Goal: Task Accomplishment & Management: Use online tool/utility

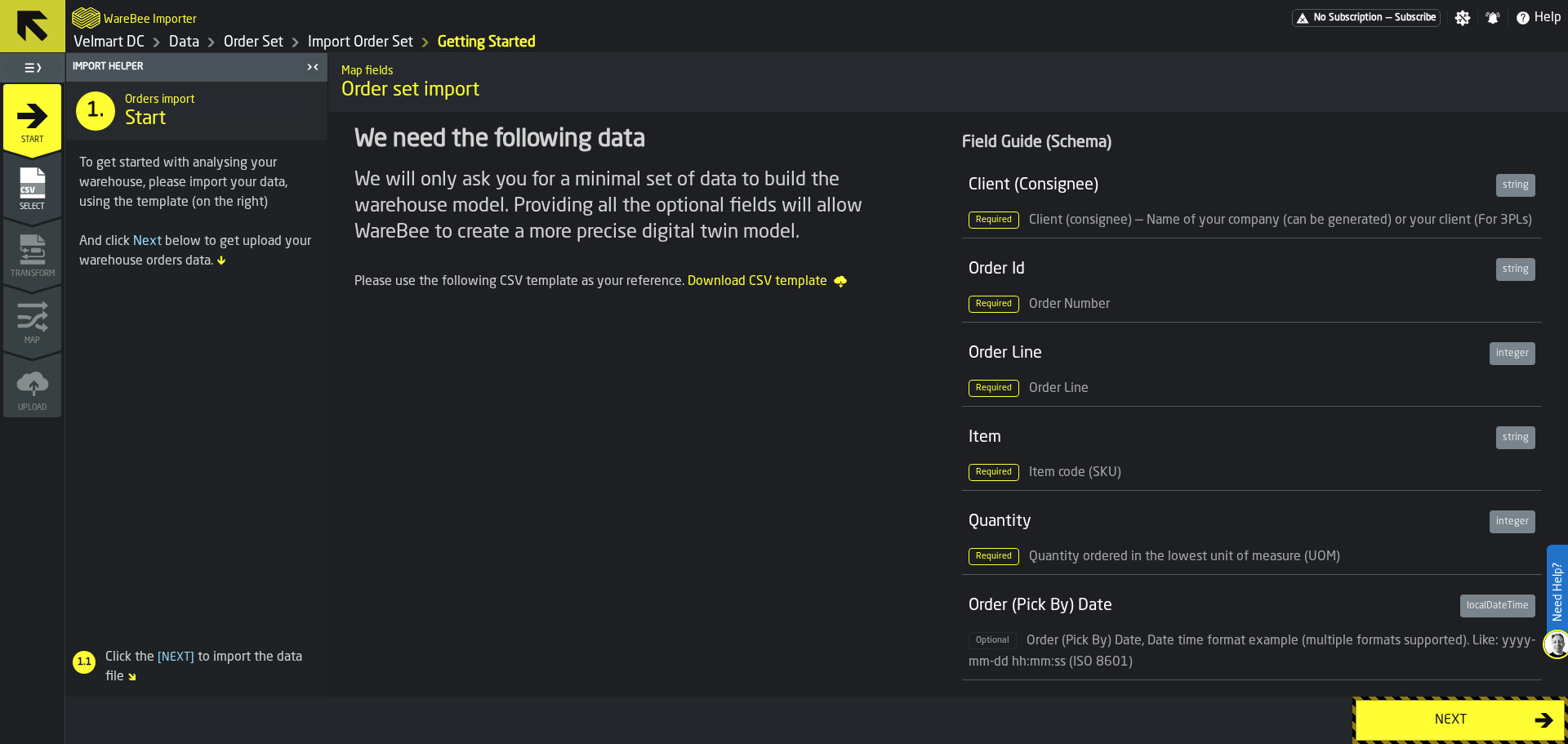
click at [115, 46] on link "Velmart DC" at bounding box center [109, 42] width 71 height 18
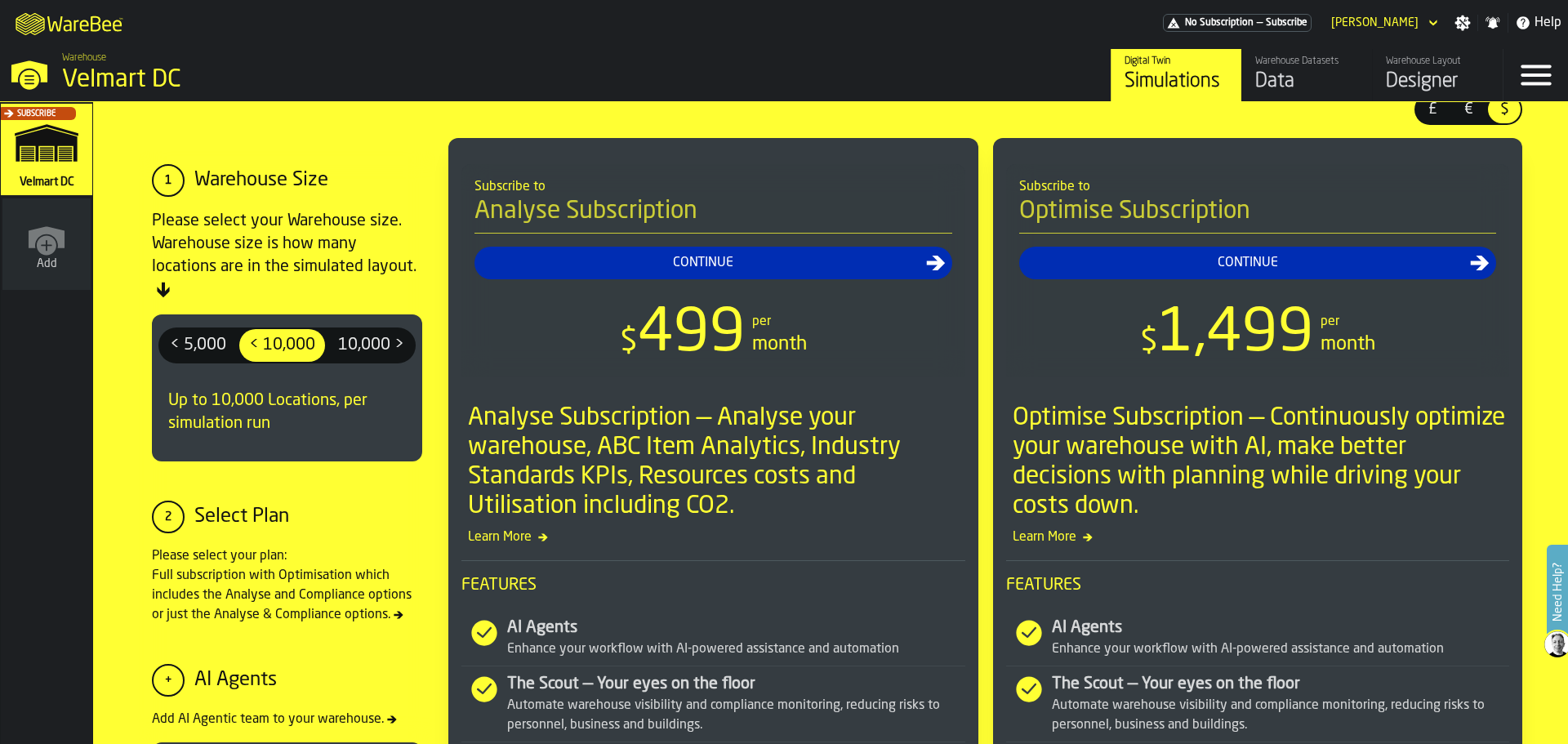
drag, startPoint x: 635, startPoint y: 357, endPoint x: 731, endPoint y: 356, distance: 96.0
click at [729, 356] on div "$ 499" at bounding box center [683, 335] width 126 height 59
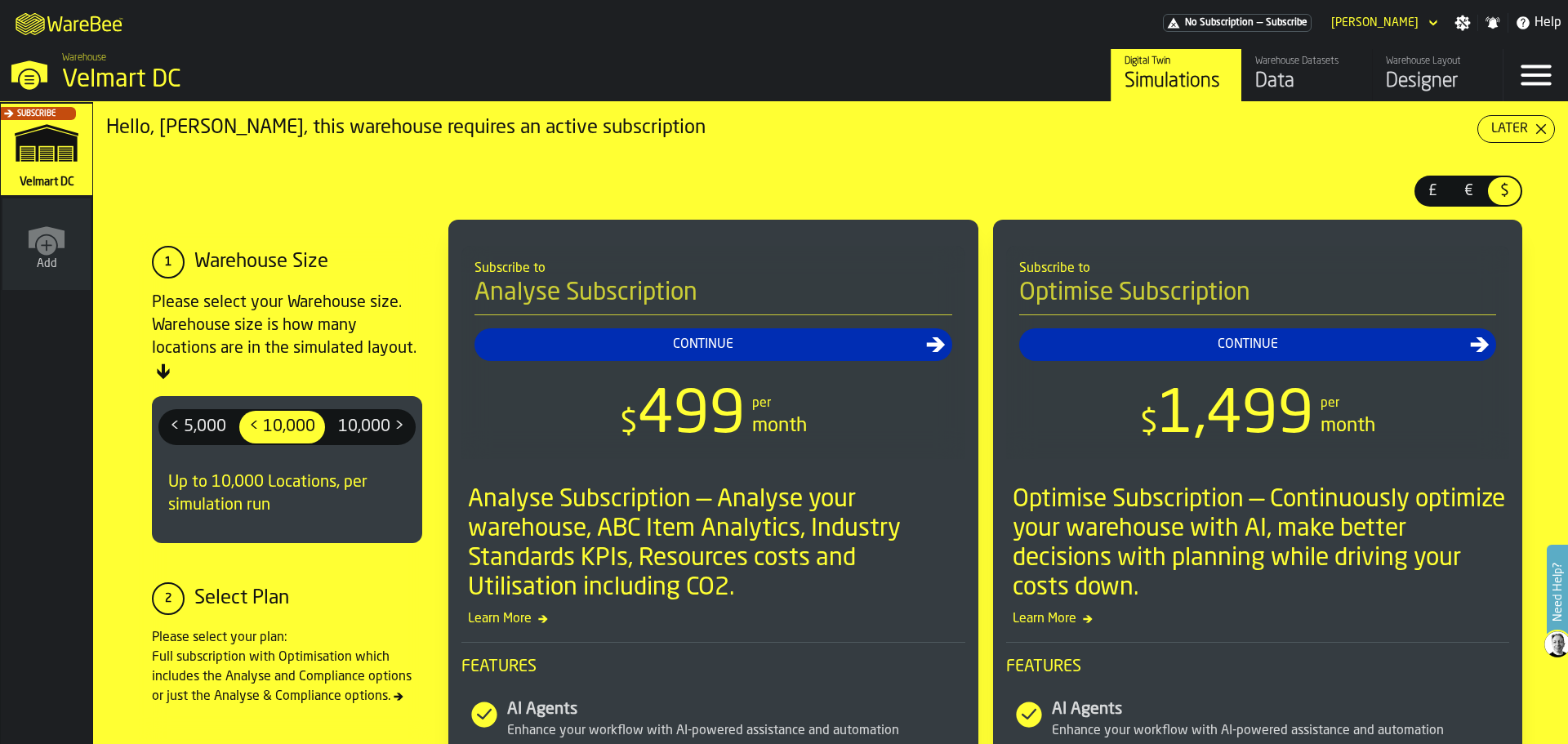
click at [366, 438] on span "10,000 >" at bounding box center [371, 427] width 79 height 26
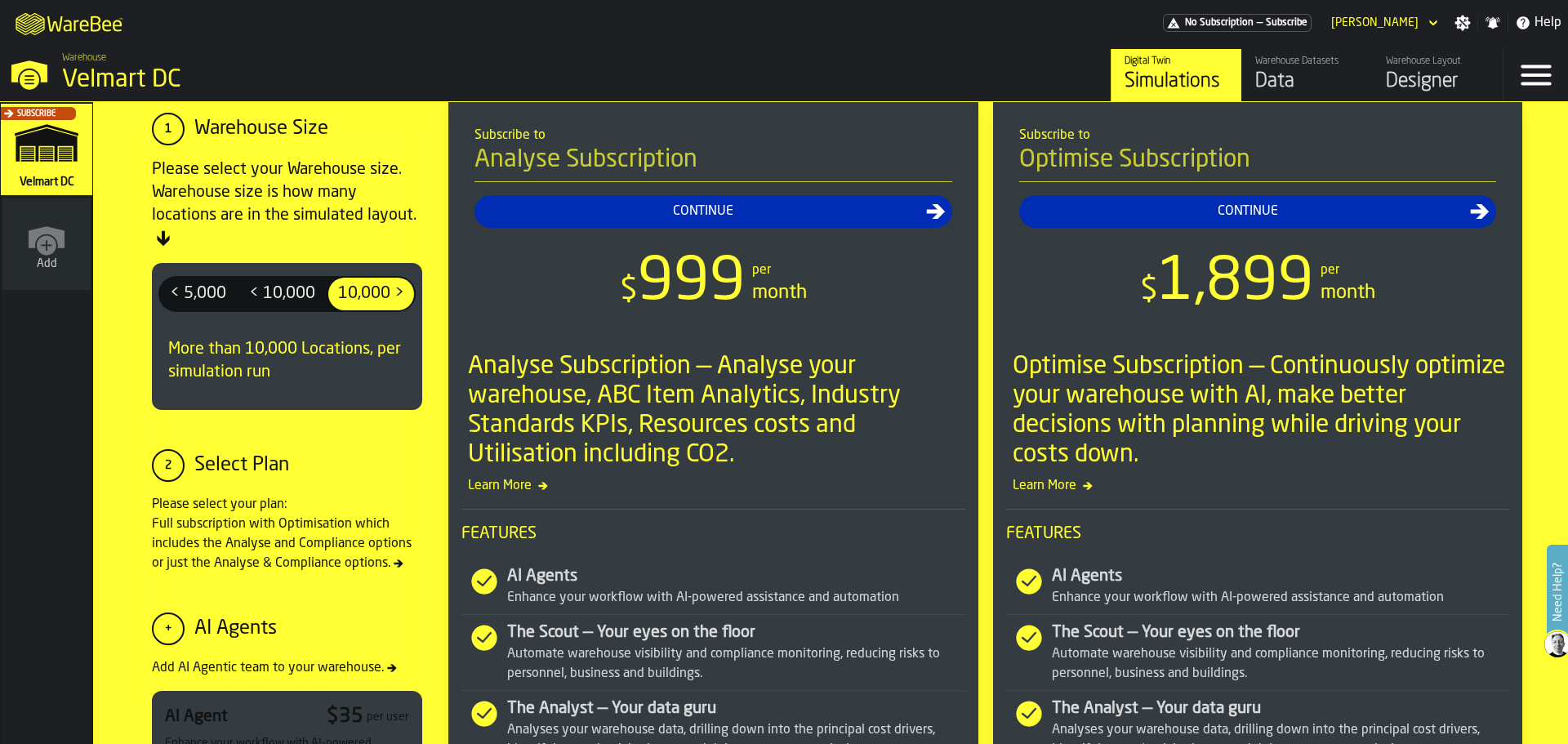
scroll to position [164, 0]
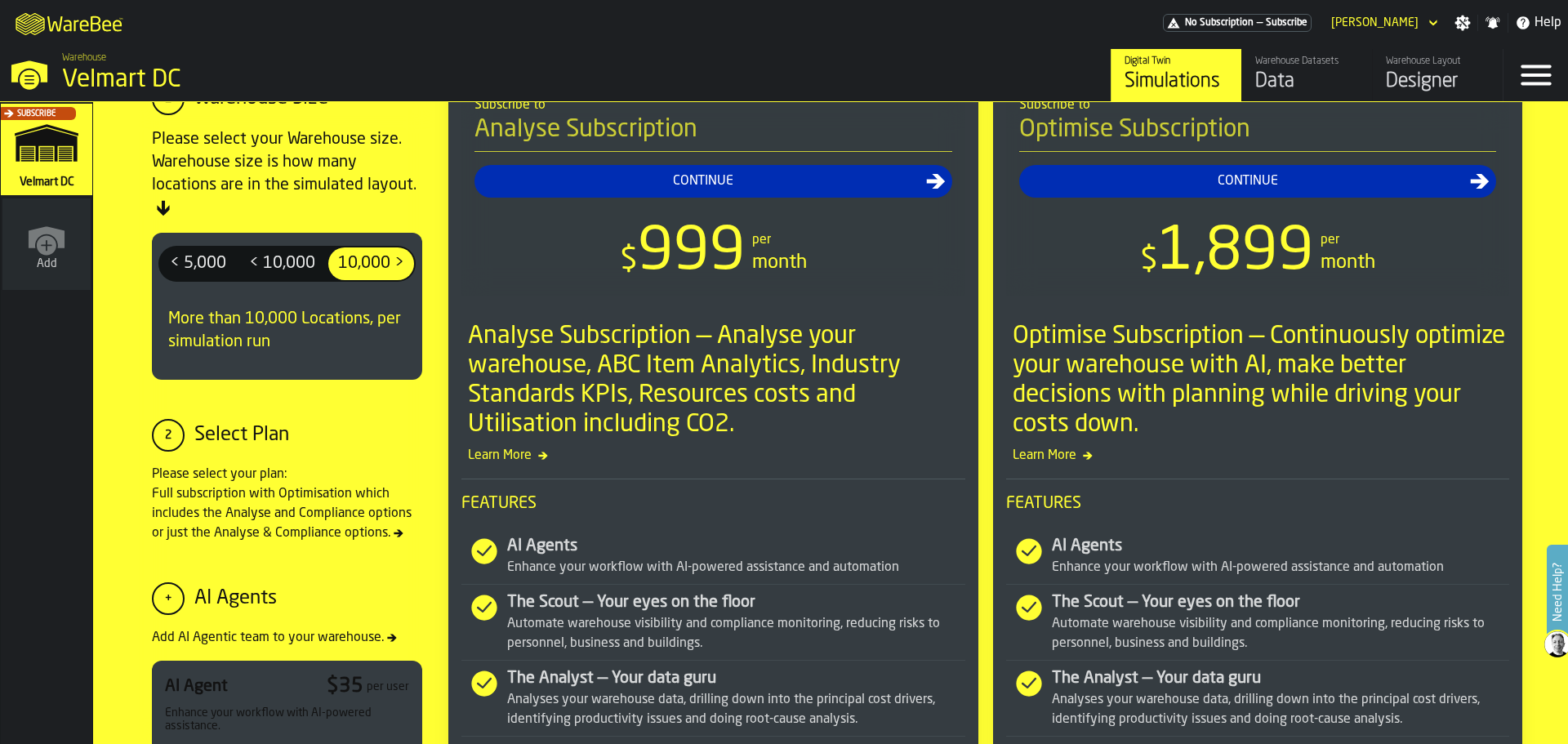
drag, startPoint x: 609, startPoint y: 263, endPoint x: 763, endPoint y: 271, distance: 154.2
click at [763, 271] on div "$ 999 per month" at bounding box center [713, 253] width 478 height 59
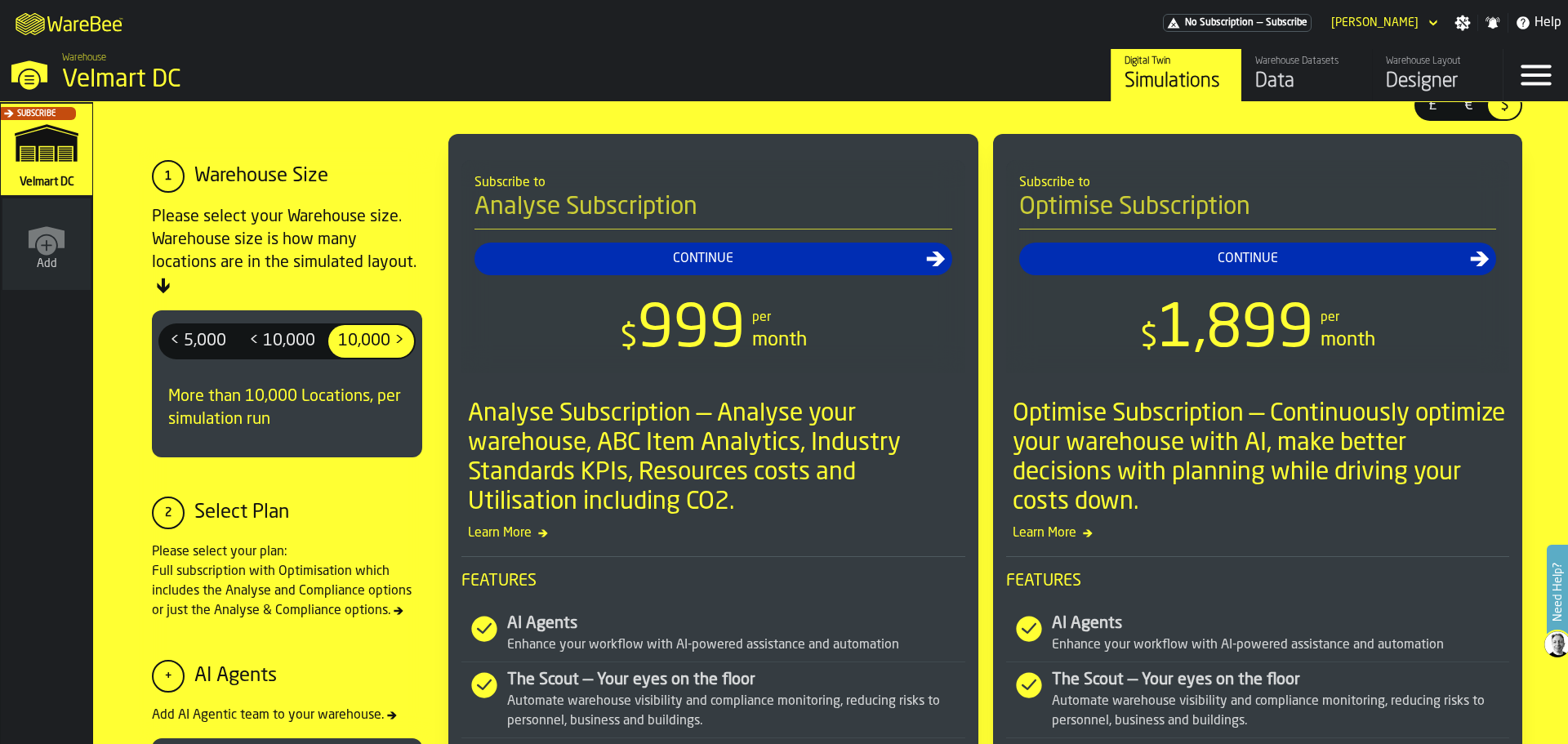
scroll to position [0, 0]
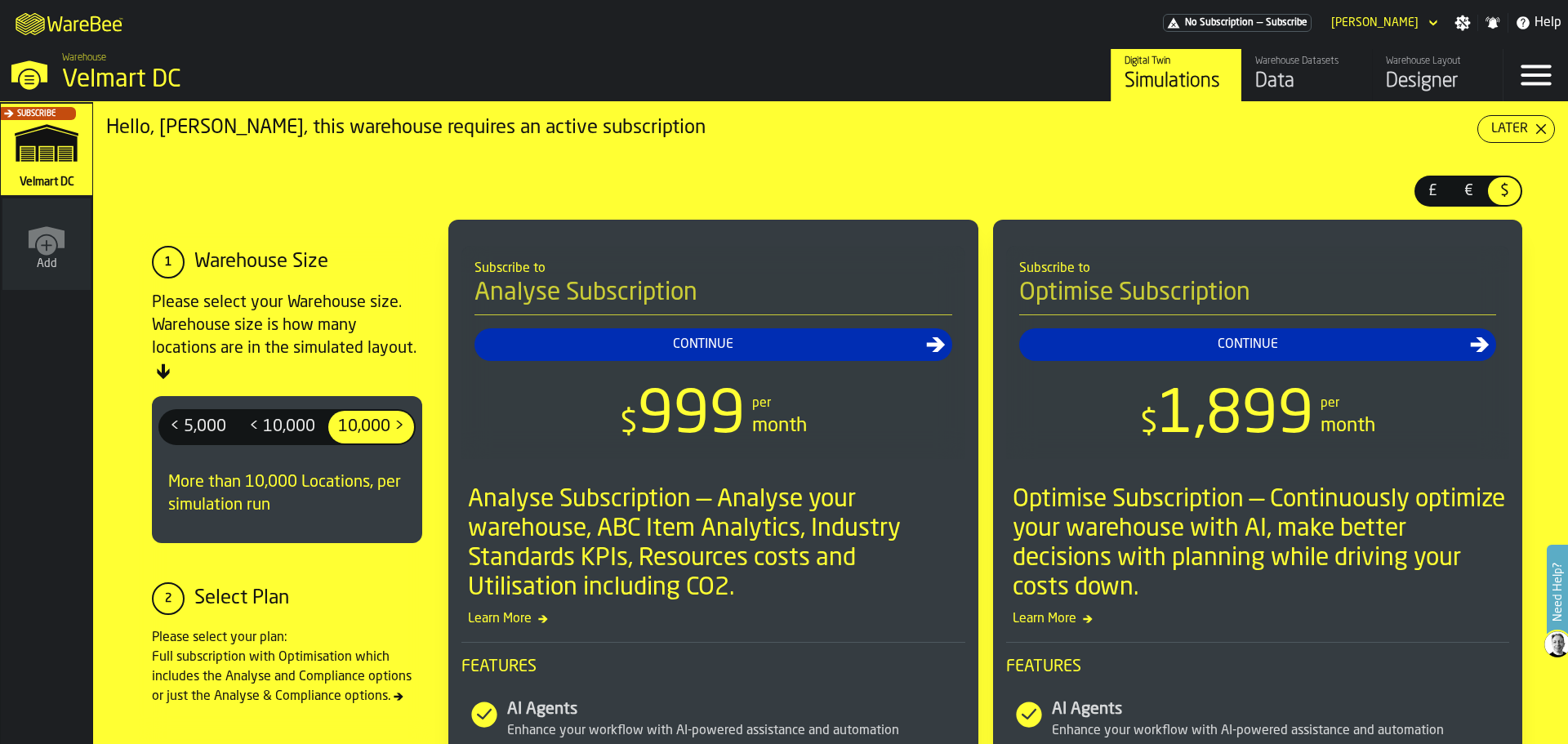
click at [210, 423] on span "< 5,000" at bounding box center [198, 427] width 69 height 26
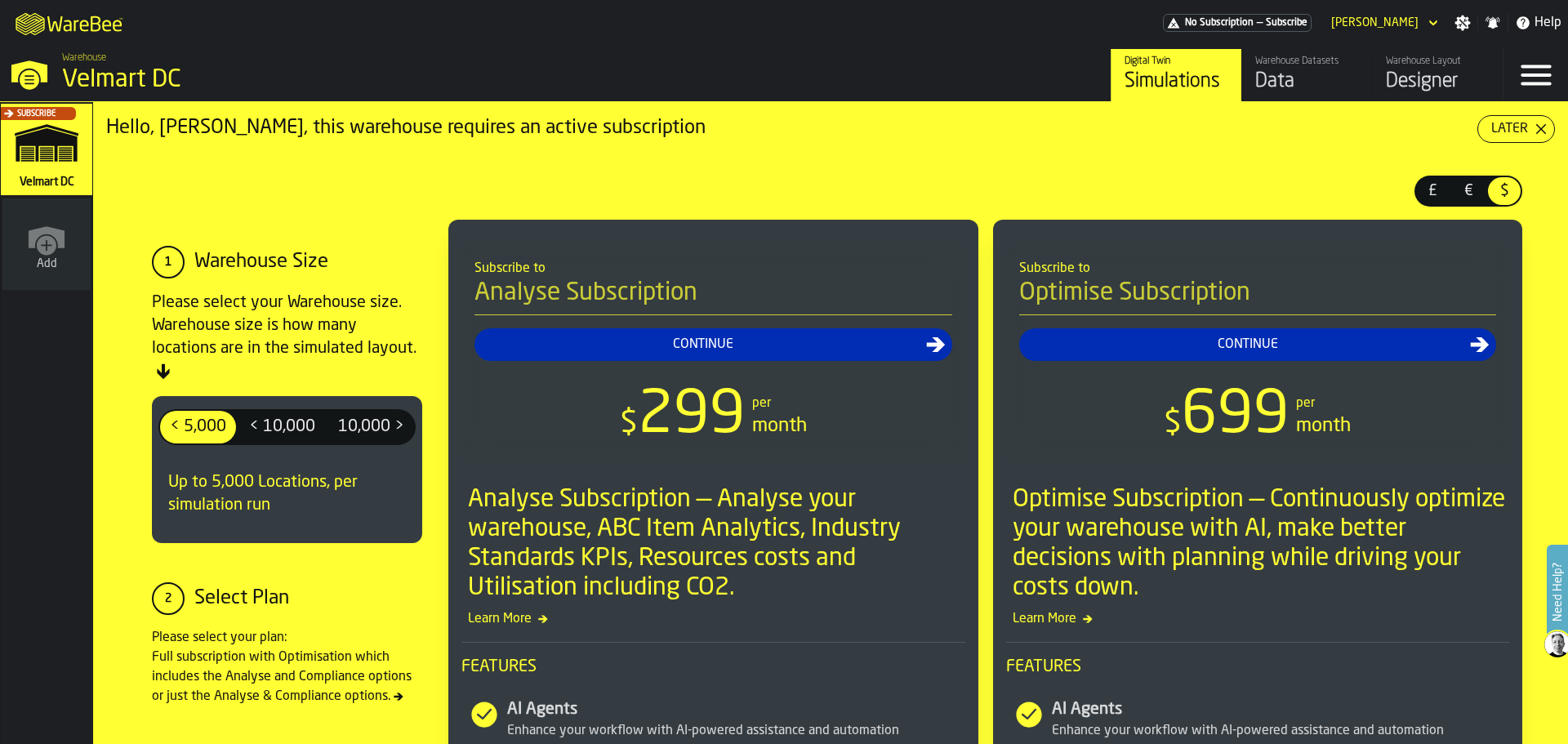
drag, startPoint x: 721, startPoint y: 447, endPoint x: 729, endPoint y: 448, distance: 8.1
click at [729, 446] on span "299" at bounding box center [691, 417] width 108 height 59
click at [272, 430] on span "< 10,000" at bounding box center [283, 427] width 79 height 26
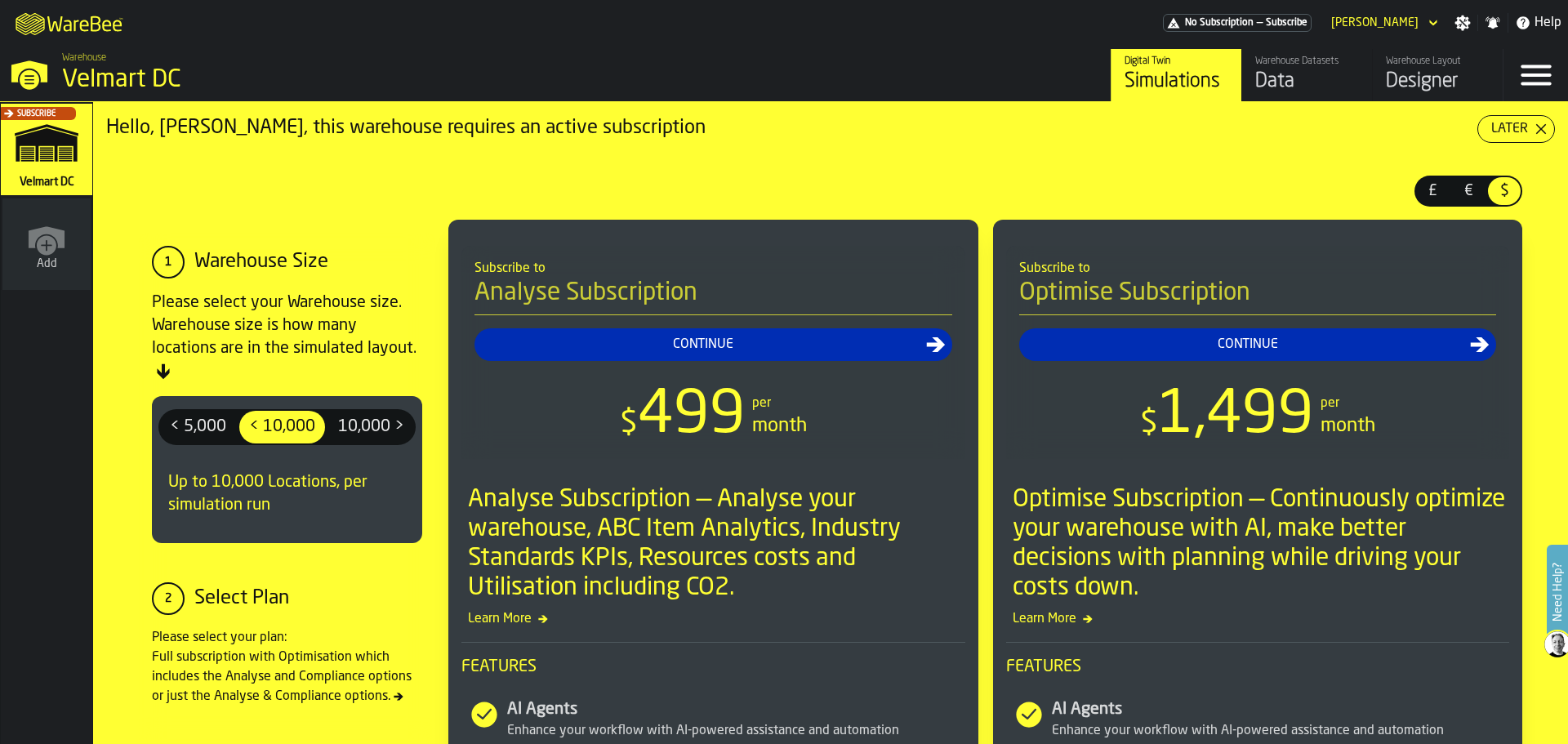
click at [339, 431] on span "10,000 >" at bounding box center [371, 427] width 79 height 26
click at [1416, 78] on div "Designer" at bounding box center [1438, 81] width 103 height 26
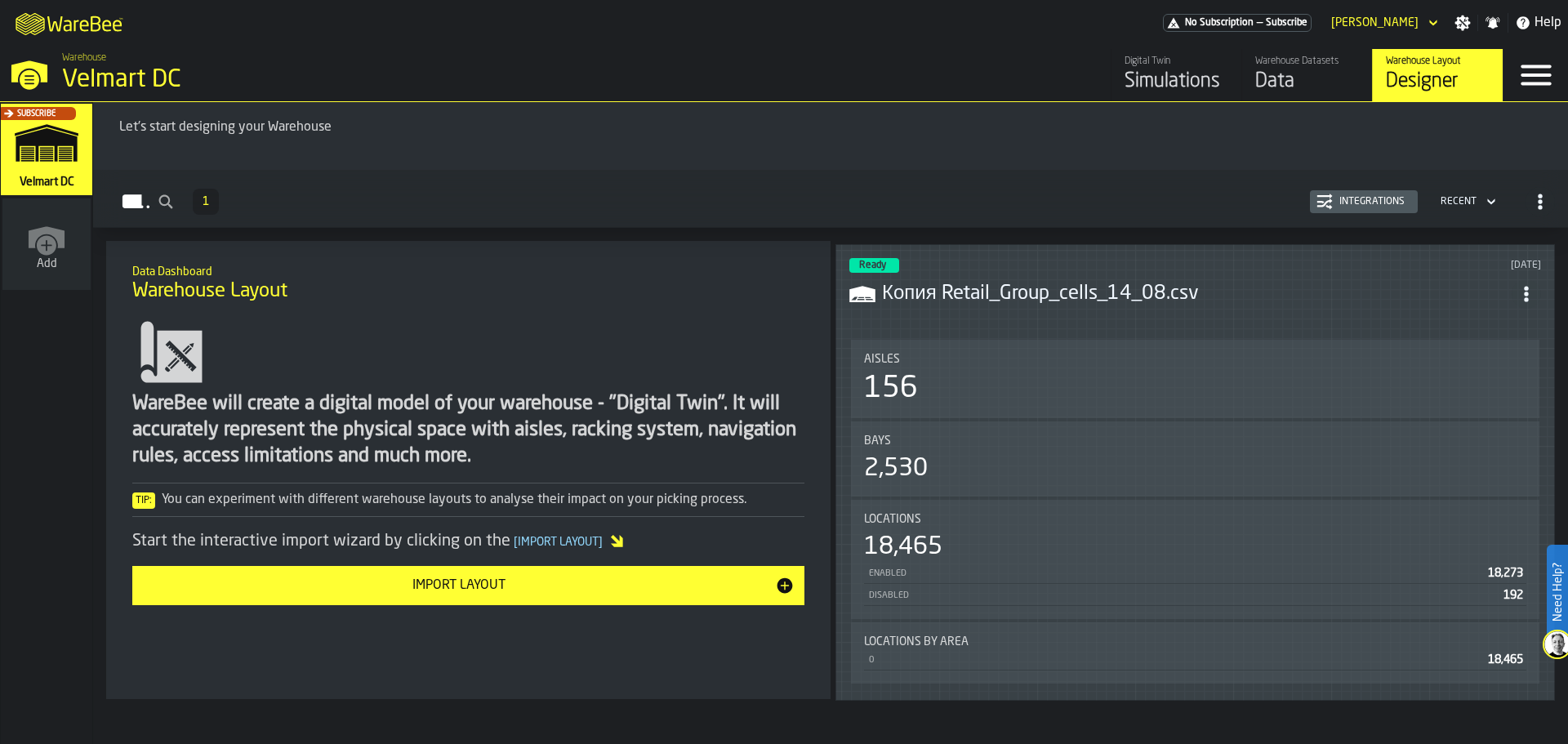
scroll to position [125, 0]
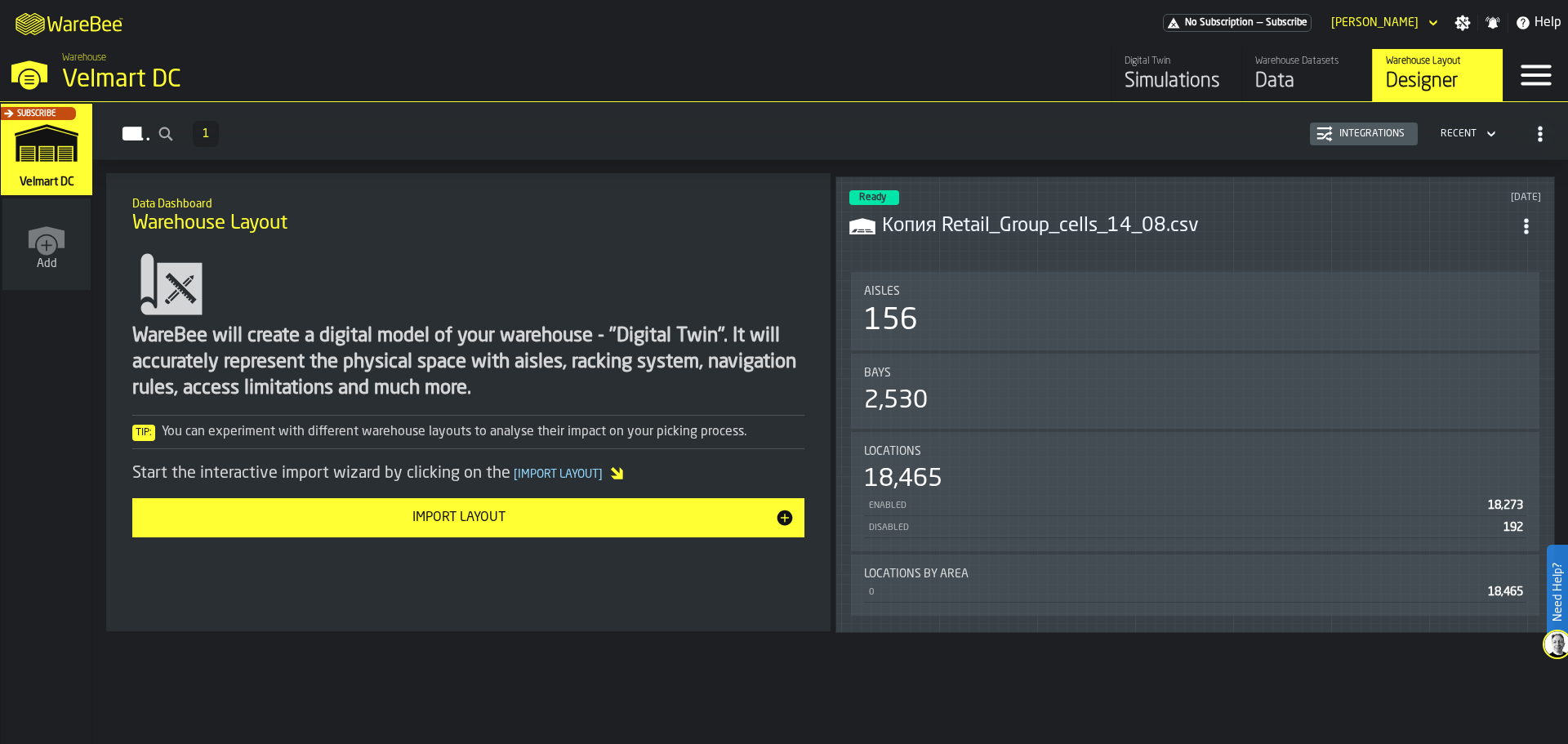
click at [1039, 323] on div "156" at bounding box center [1195, 321] width 662 height 32
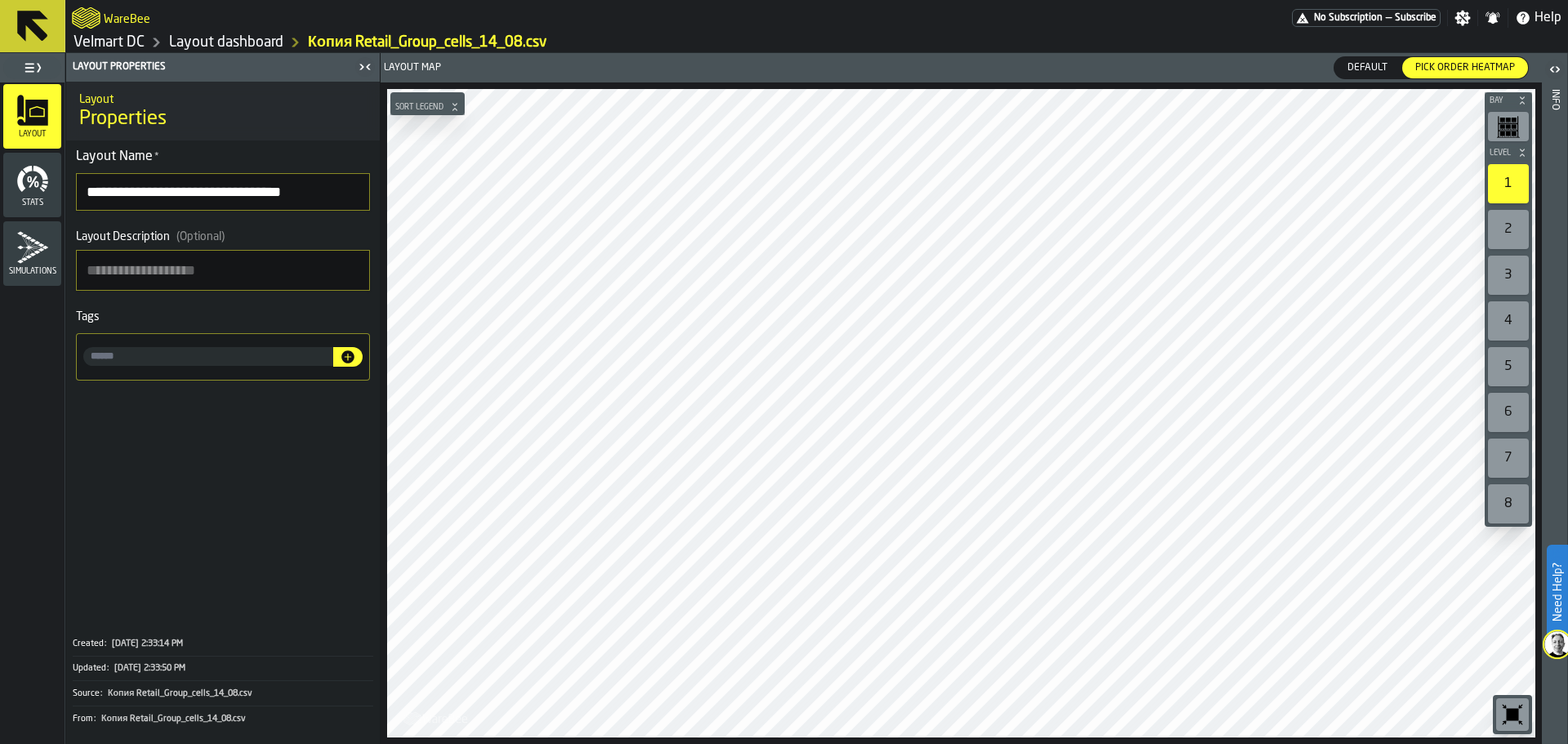
click at [1380, 66] on span "Default" at bounding box center [1367, 67] width 53 height 15
click at [351, 359] on main "**********" at bounding box center [784, 398] width 1568 height 691
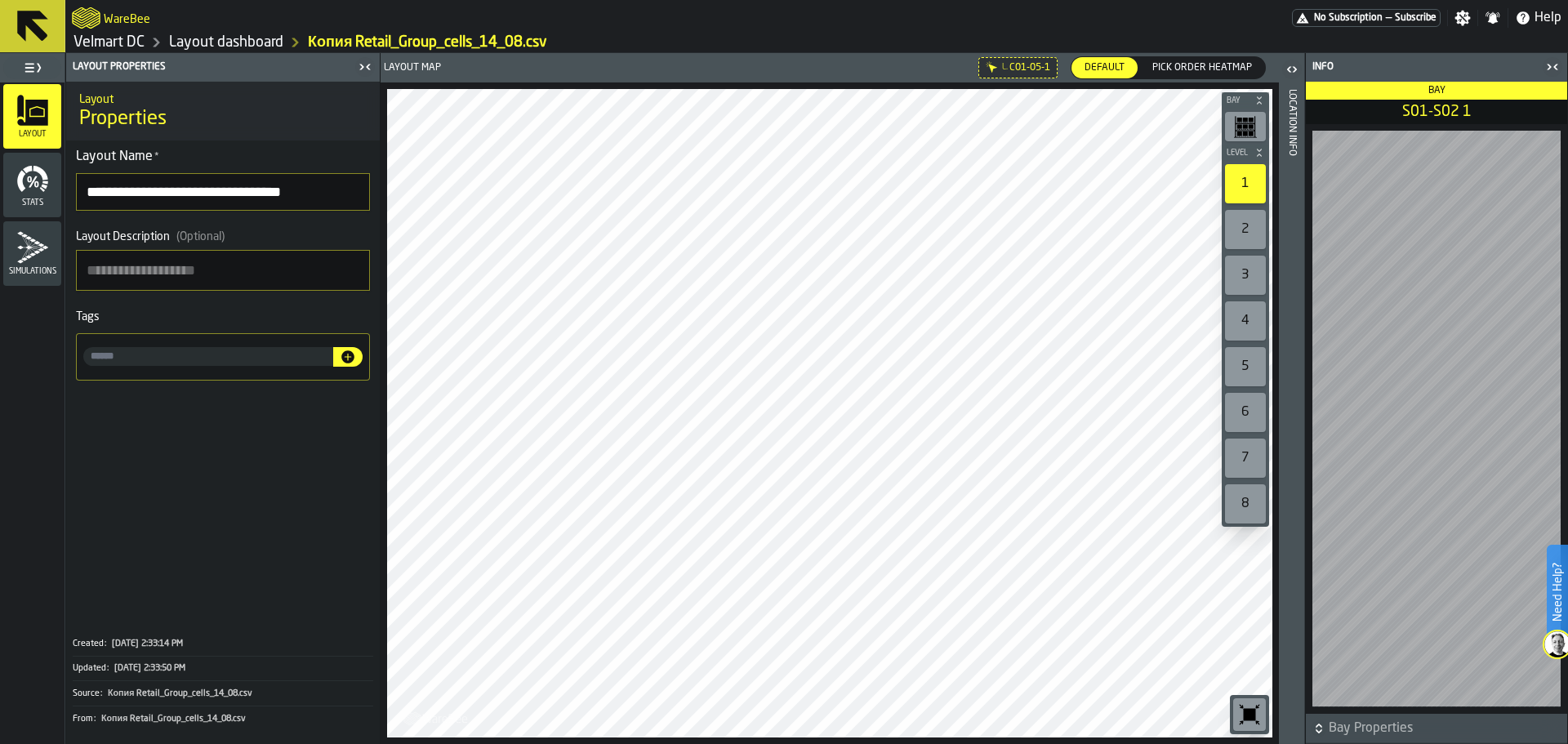
click at [222, 39] on link "Layout dashboard" at bounding box center [226, 42] width 115 height 18
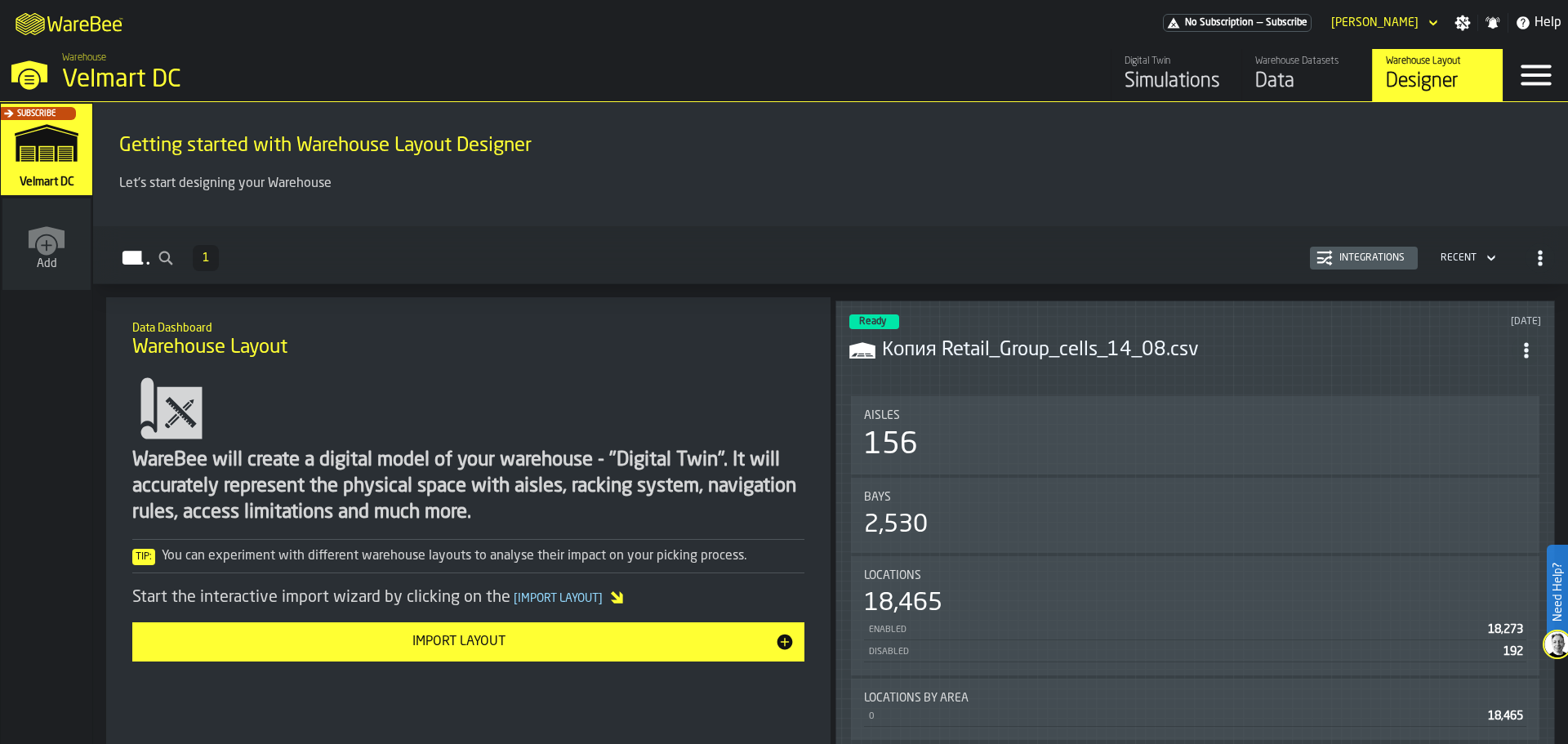
click at [482, 634] on div "Import Layout" at bounding box center [458, 641] width 633 height 19
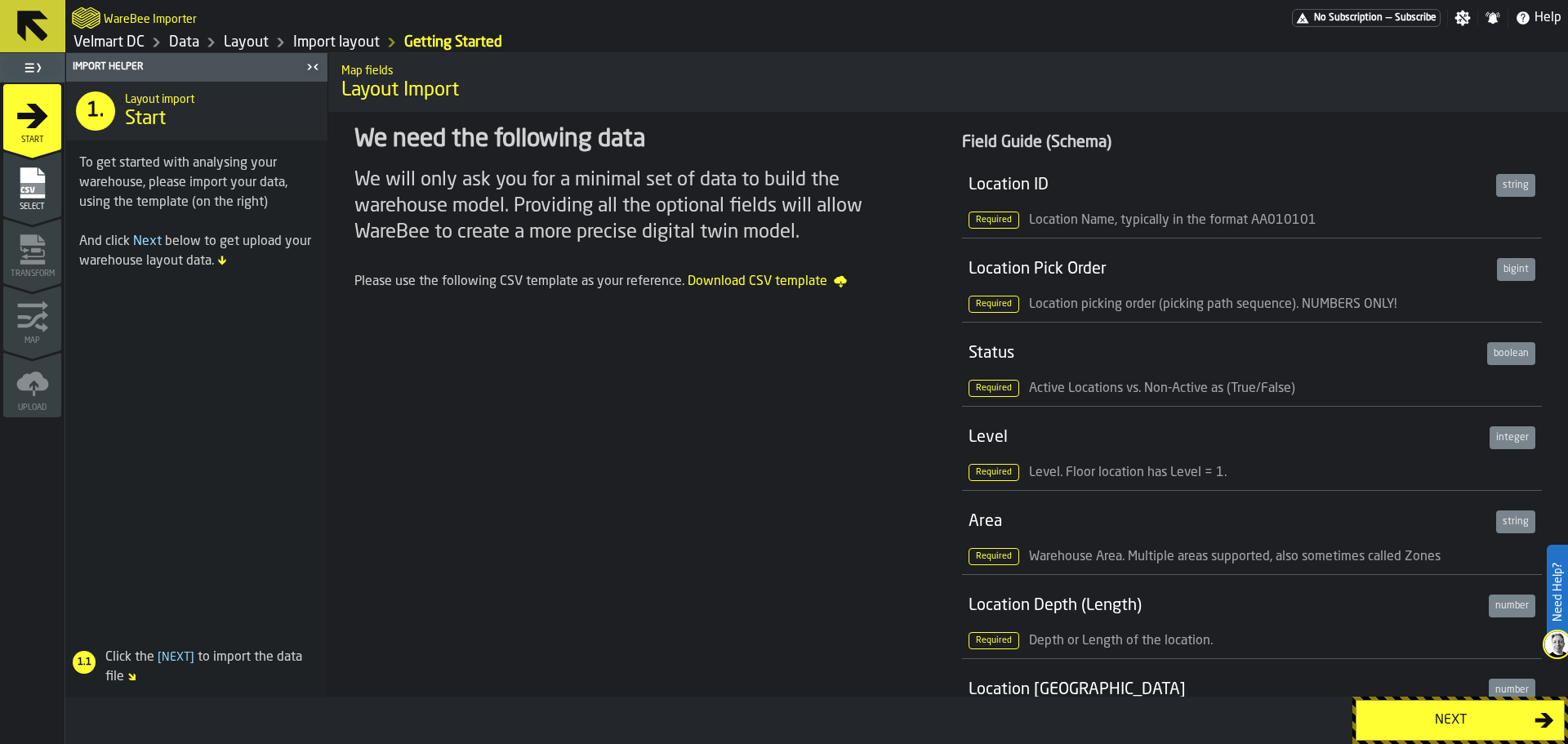
click at [25, 194] on icon "menu Select" at bounding box center [31, 183] width 25 height 31
click at [28, 197] on icon "menu Select" at bounding box center [31, 183] width 25 height 31
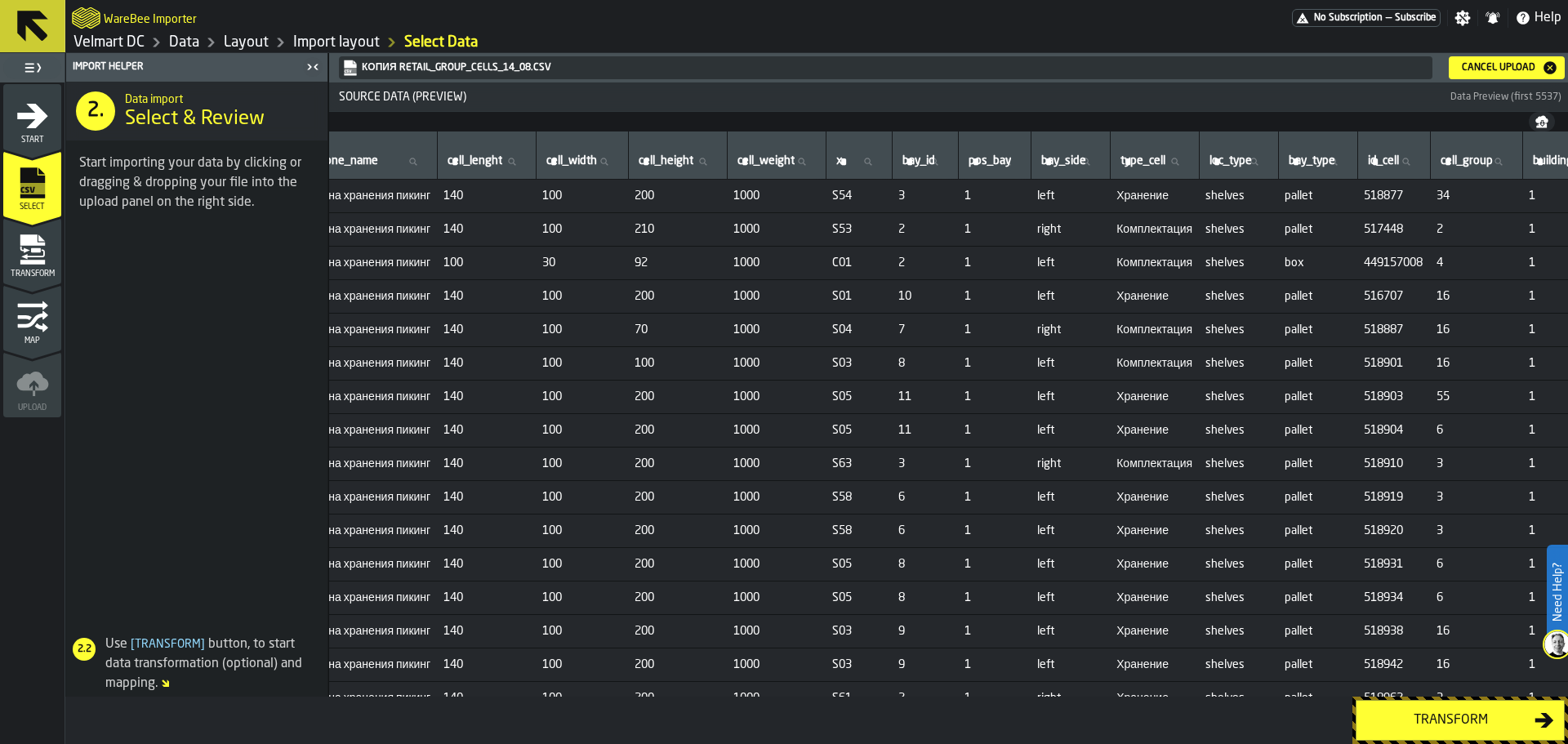
scroll to position [0, 695]
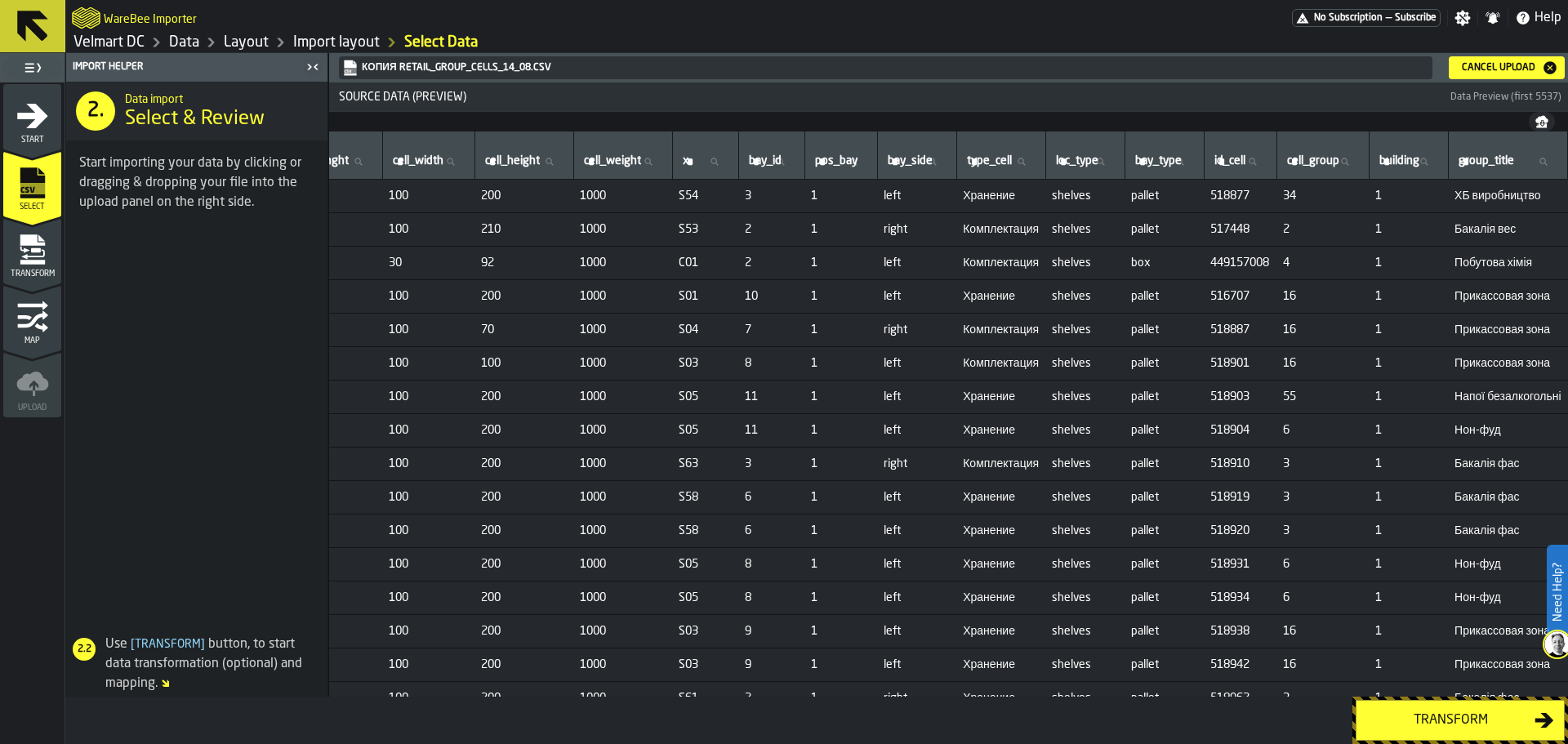
click at [1436, 728] on div "Transform" at bounding box center [1451, 720] width 168 height 19
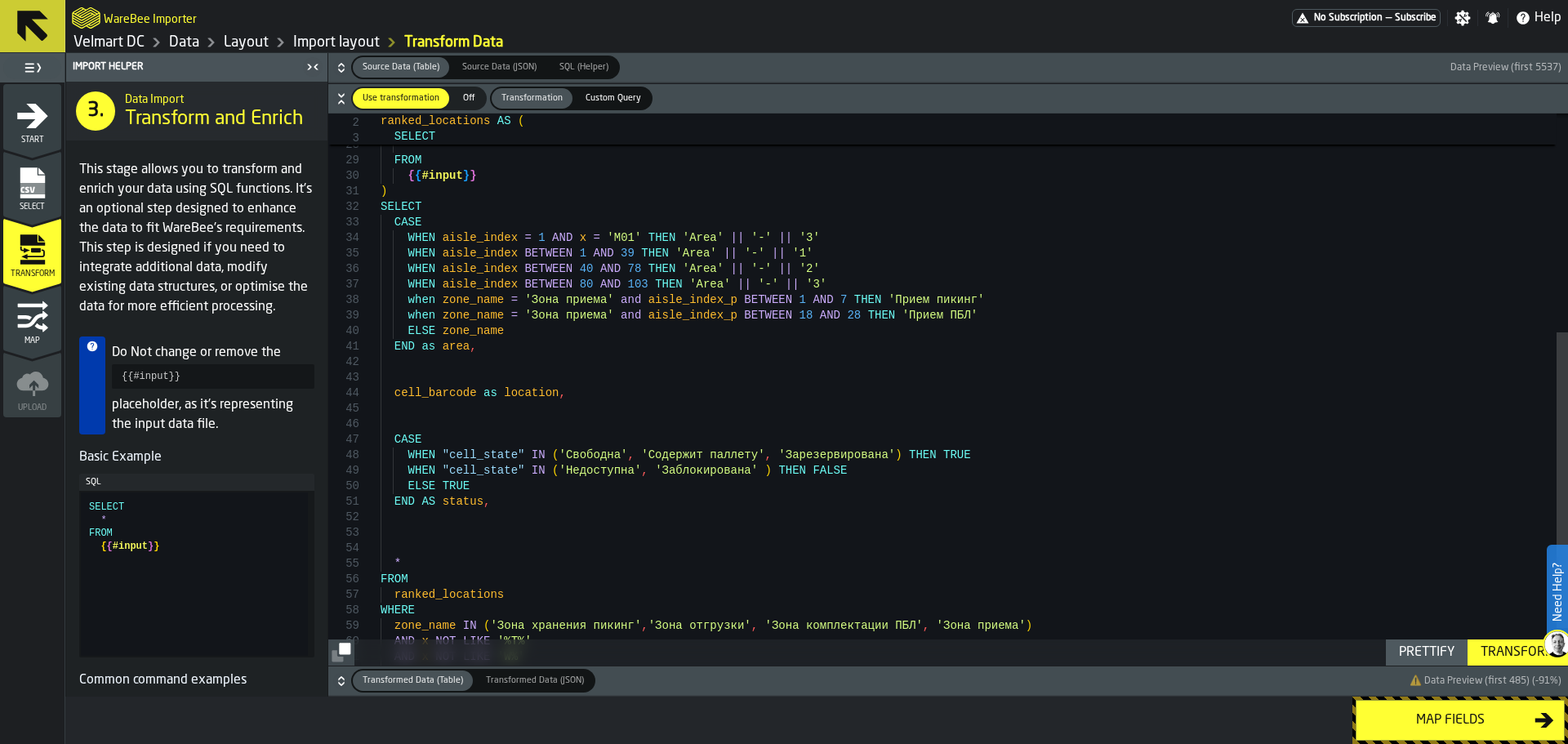
type textarea "**********"
drag, startPoint x: 859, startPoint y: 300, endPoint x: 913, endPoint y: 306, distance: 54.3
click at [913, 306] on div "END AS aisle_id , * FROM { { #input } } ) SELECT CASE WHEN aisle_index = 1 AND …" at bounding box center [974, 220] width 1187 height 1031
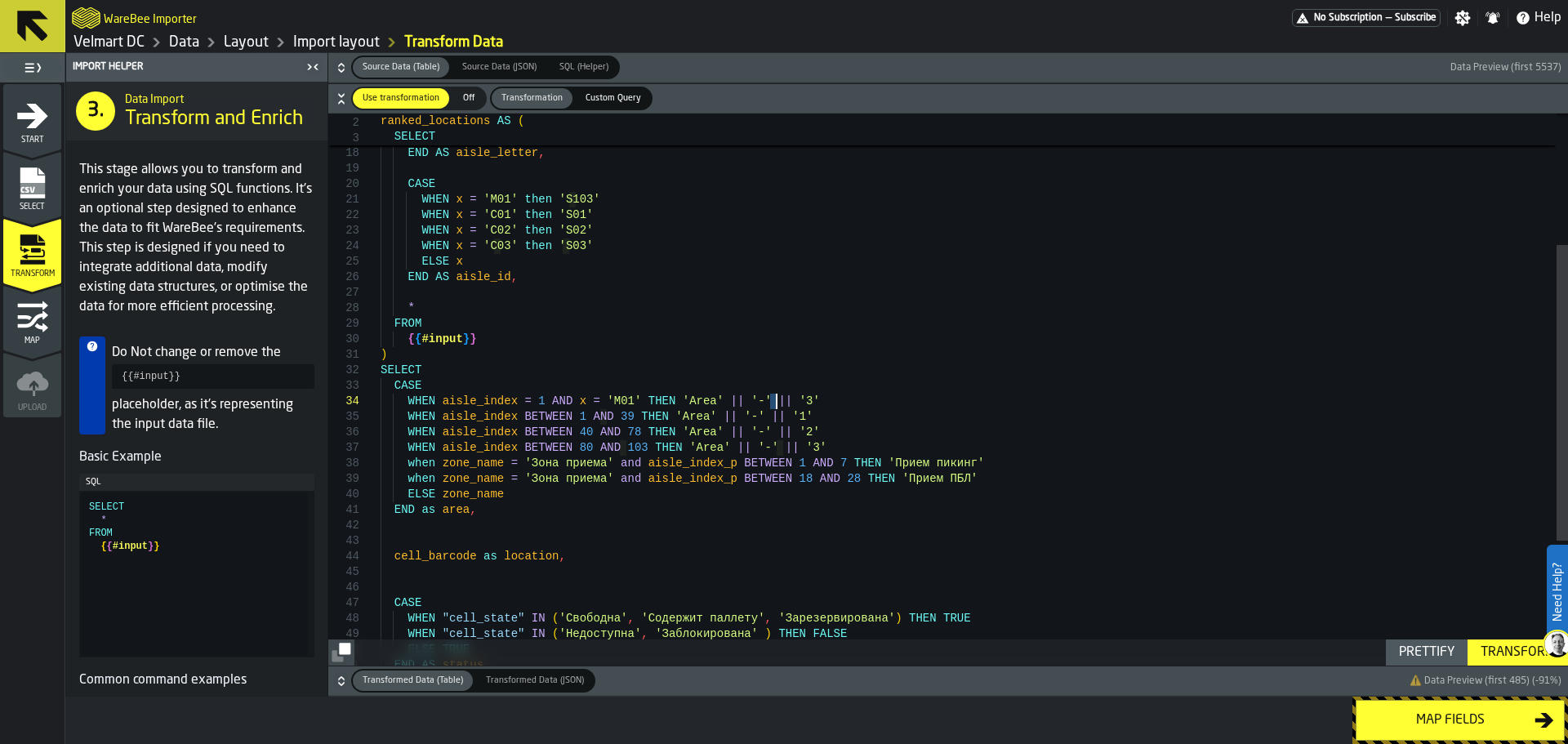
drag, startPoint x: 776, startPoint y: 405, endPoint x: 766, endPoint y: 410, distance: 11.2
click at [777, 405] on div "END AS aisle_id , * FROM { { #input } } ) SELECT CASE WHEN aisle_index = 1 AND …" at bounding box center [974, 384] width 1187 height 1031
drag, startPoint x: 666, startPoint y: 401, endPoint x: 720, endPoint y: 406, distance: 54.2
click at [696, 405] on div "END AS aisle_id , * FROM { { #input } } ) SELECT CASE WHEN aisle_index = 1 AND …" at bounding box center [974, 384] width 1187 height 1031
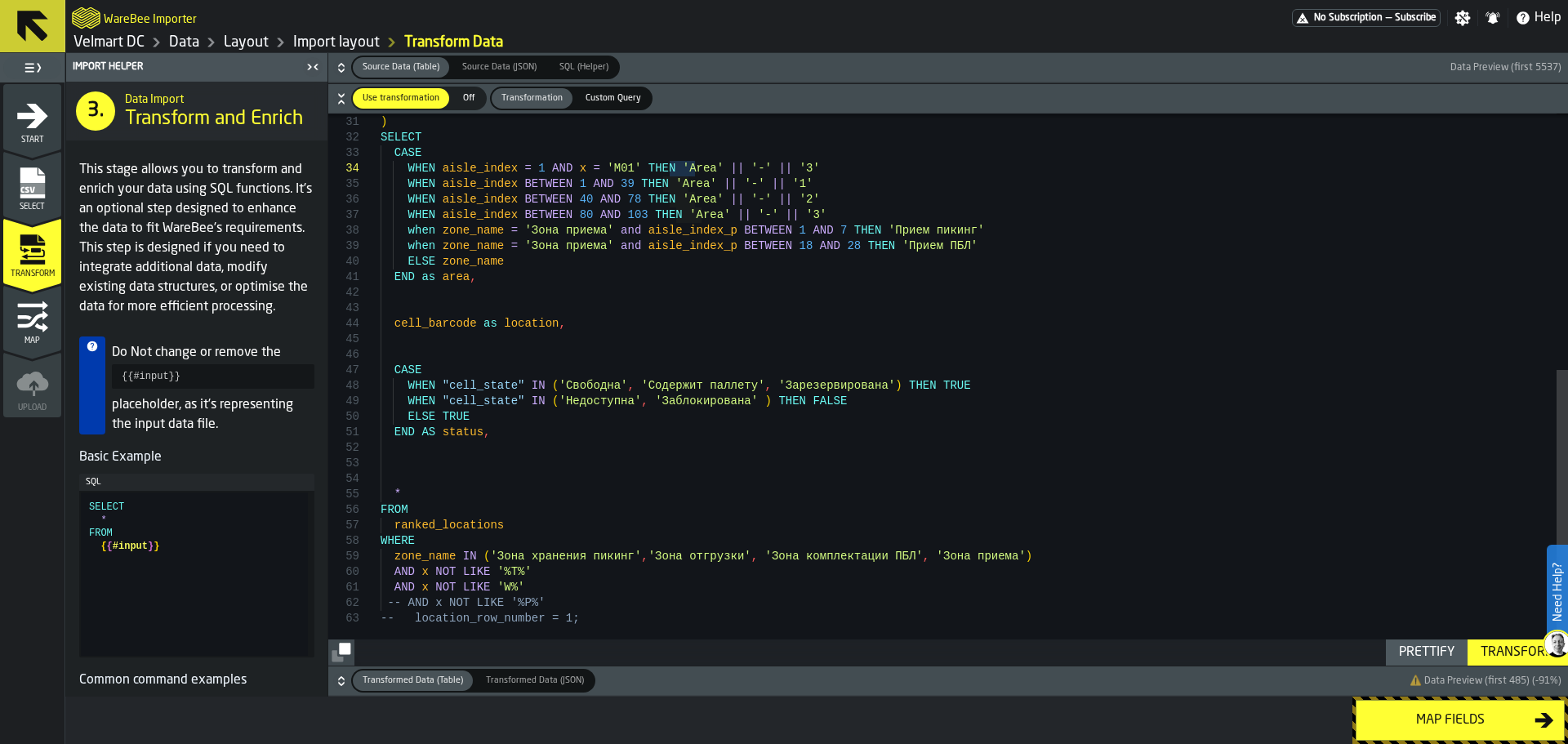
click at [36, 199] on icon "menu Select" at bounding box center [32, 182] width 32 height 32
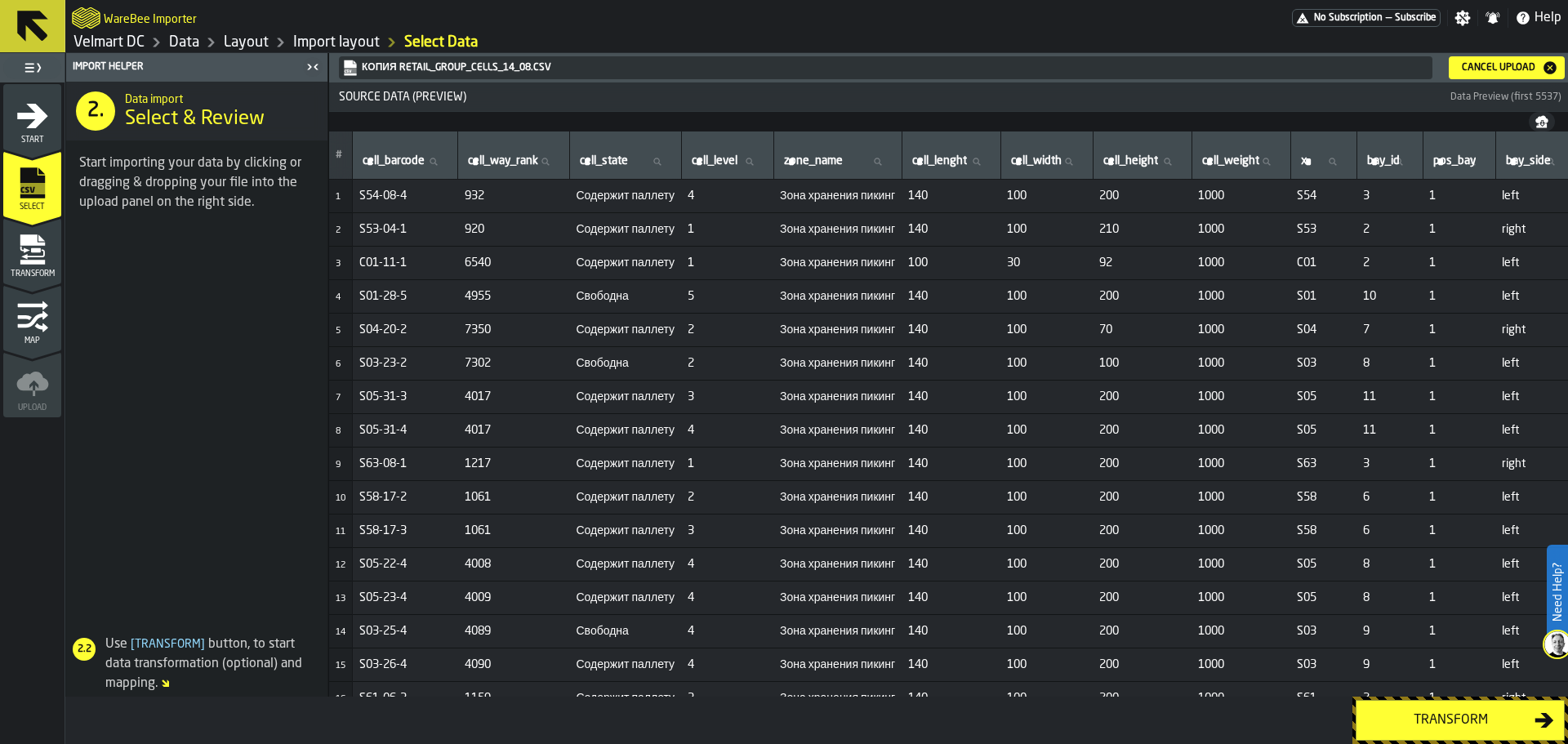
click at [1416, 164] on label "bay_id bay_id" at bounding box center [1390, 162] width 53 height 21
click at [1416, 164] on input "bay_id bay_id" at bounding box center [1390, 162] width 53 height 21
type input "*"
click at [1336, 163] on icon at bounding box center [1332, 162] width 7 height 7
click at [1350, 163] on input "x x" at bounding box center [1324, 162] width 53 height 21
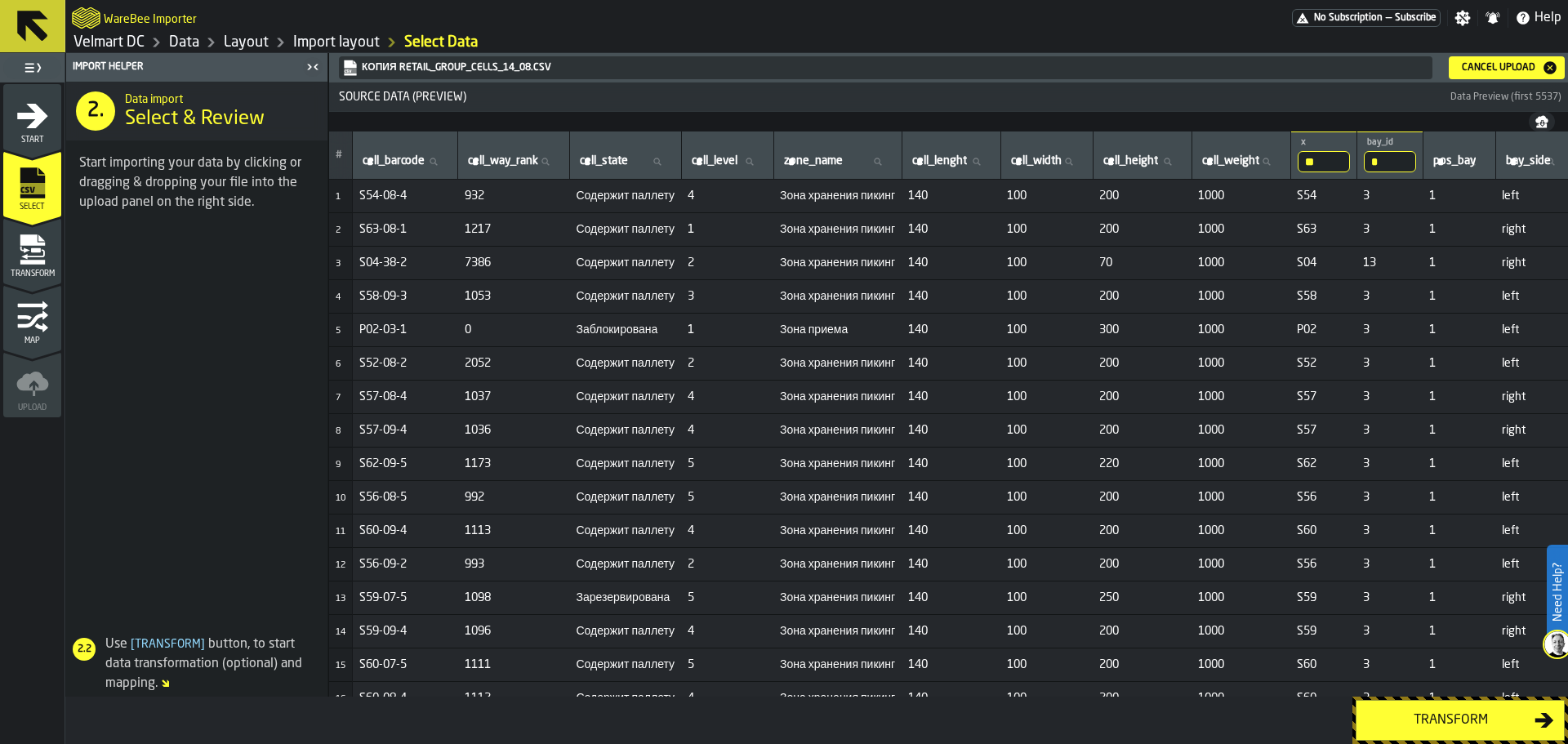
type input "***"
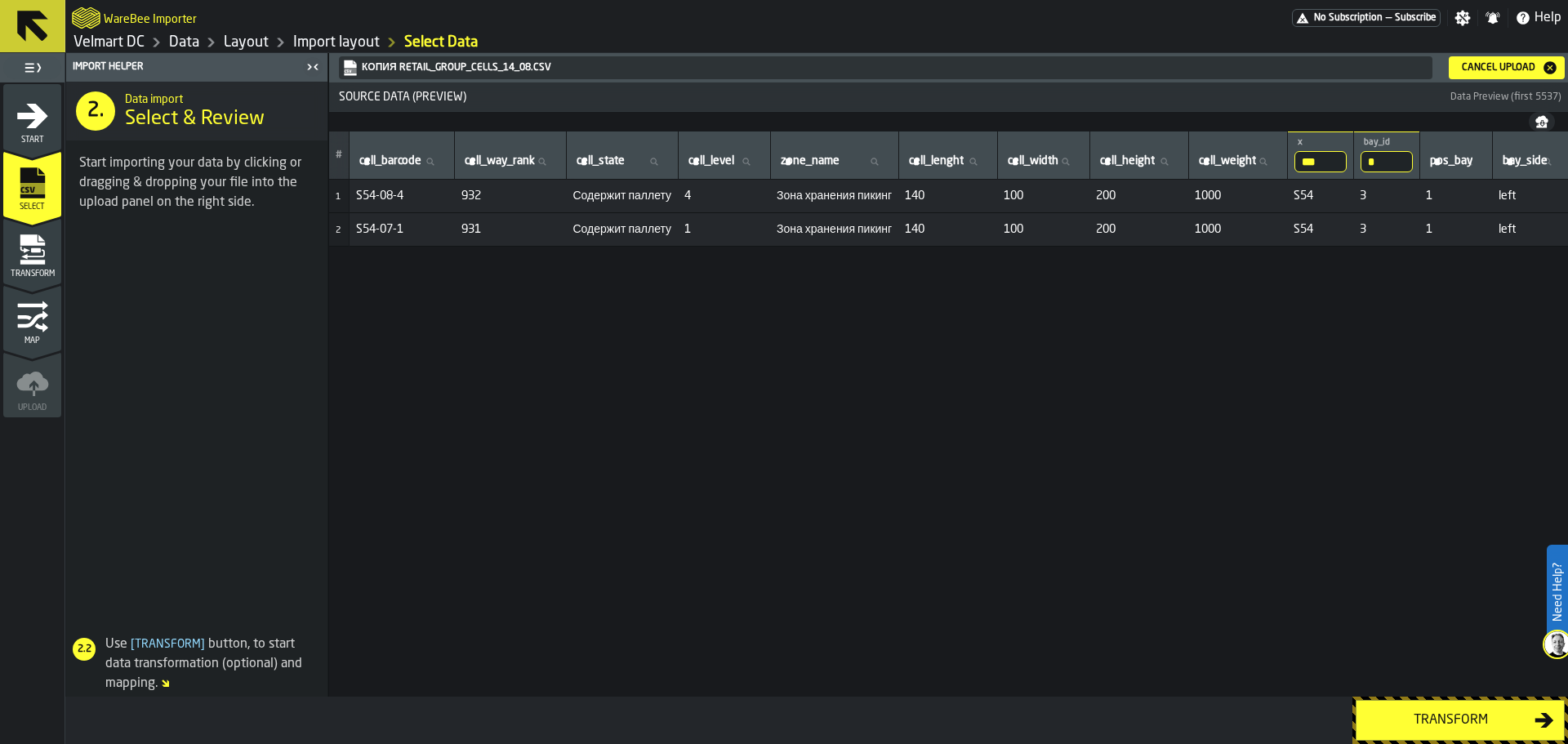
click at [27, 268] on div "Transform" at bounding box center [32, 256] width 58 height 45
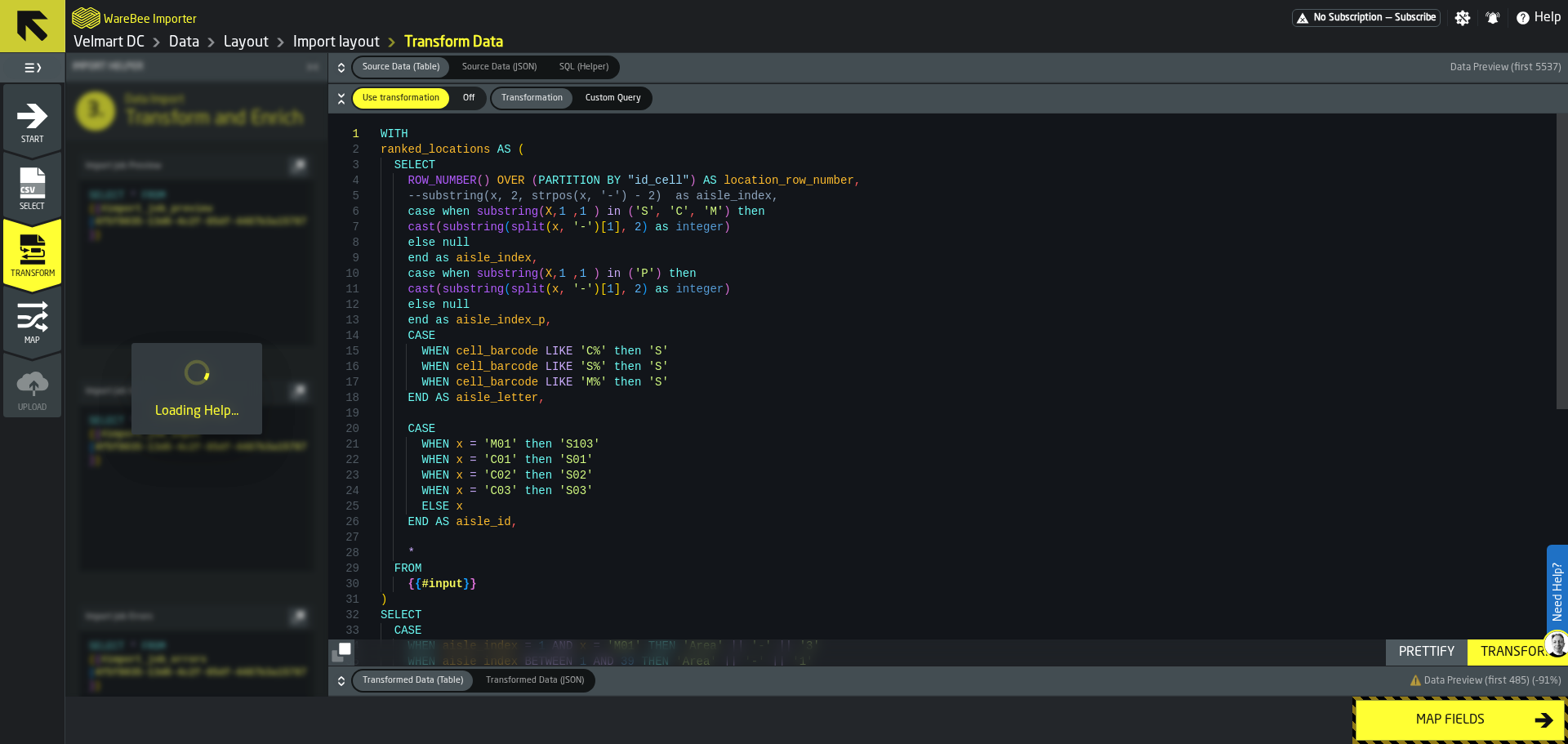
click at [37, 317] on icon "menu Map" at bounding box center [32, 319] width 30 height 18
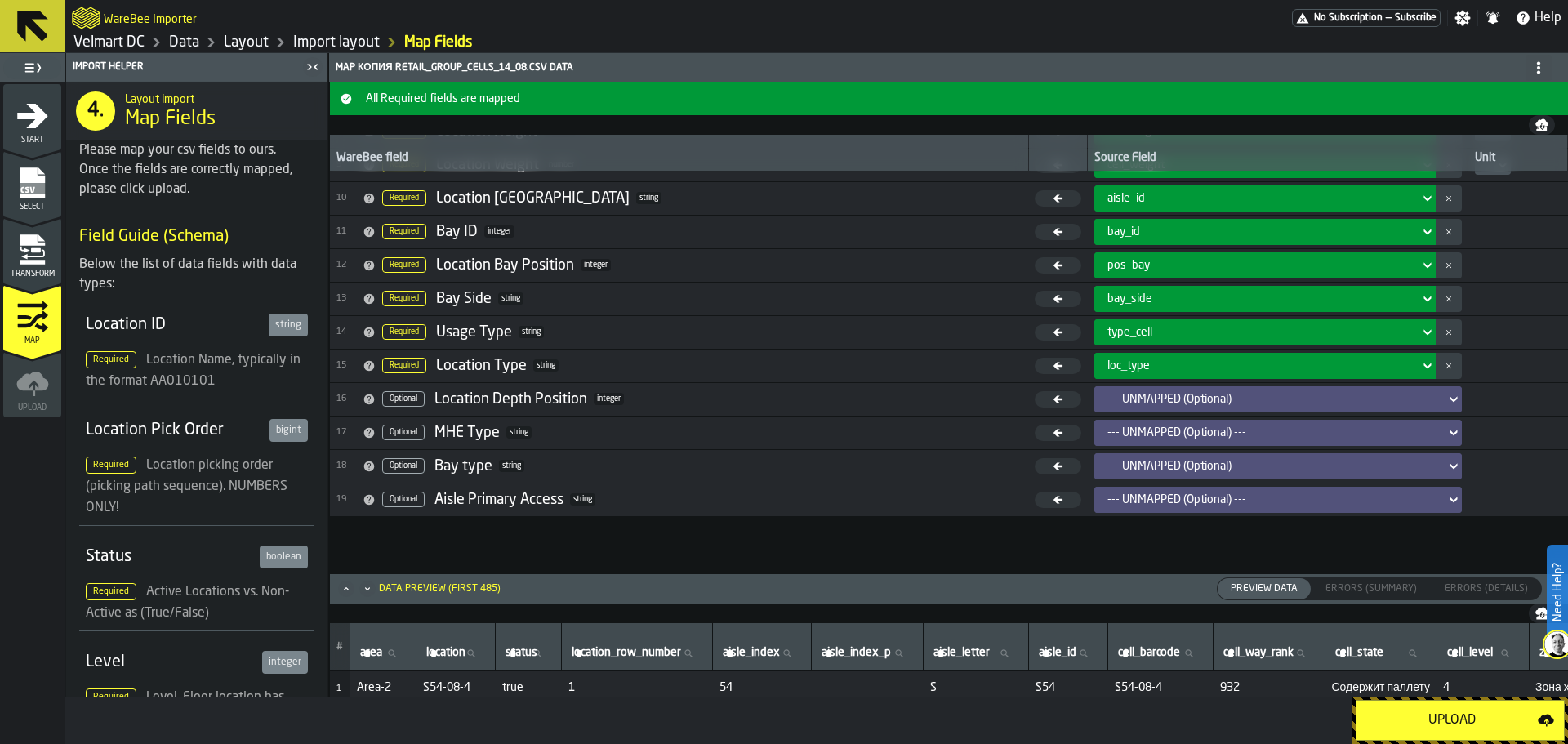
scroll to position [302, 0]
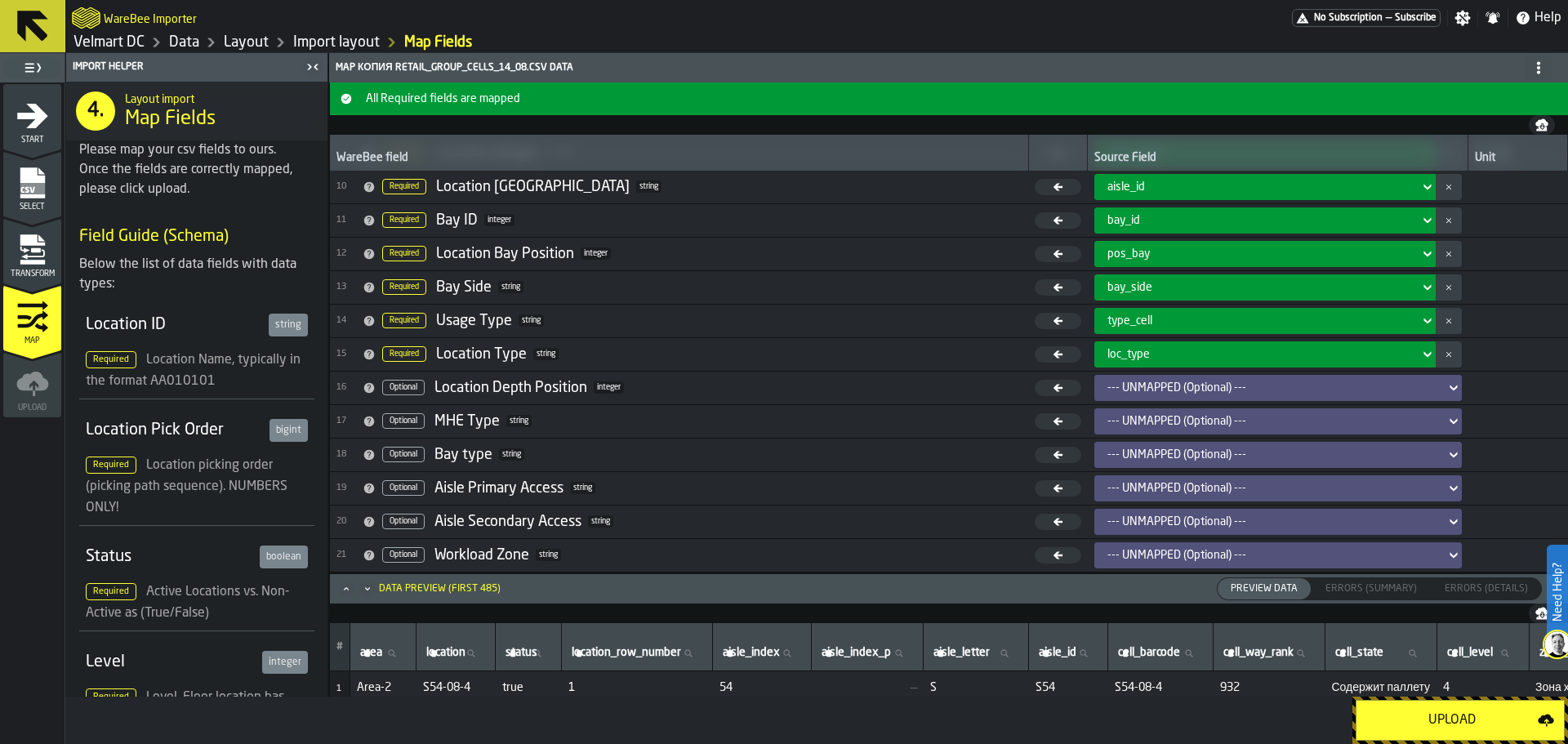
click at [1443, 731] on button "Upload" at bounding box center [1460, 721] width 209 height 41
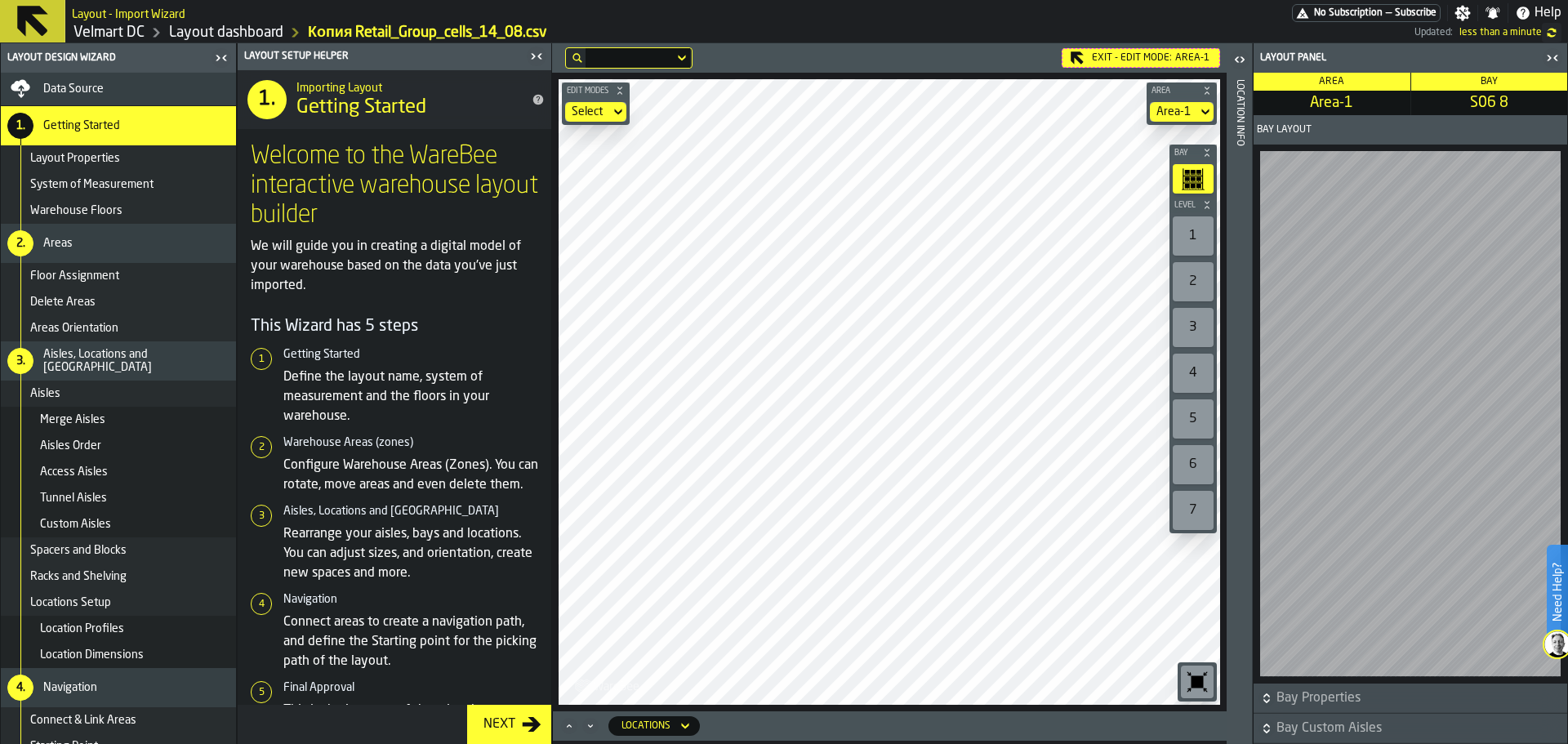
click at [531, 417] on main "Layout Design Wizard Data Source 1. Getting Started Layout Properties System of…" at bounding box center [784, 394] width 1568 height 701
click at [522, 391] on main "Layout Design Wizard Data Source 1. Getting Started Layout Properties System of…" at bounding box center [784, 394] width 1568 height 701
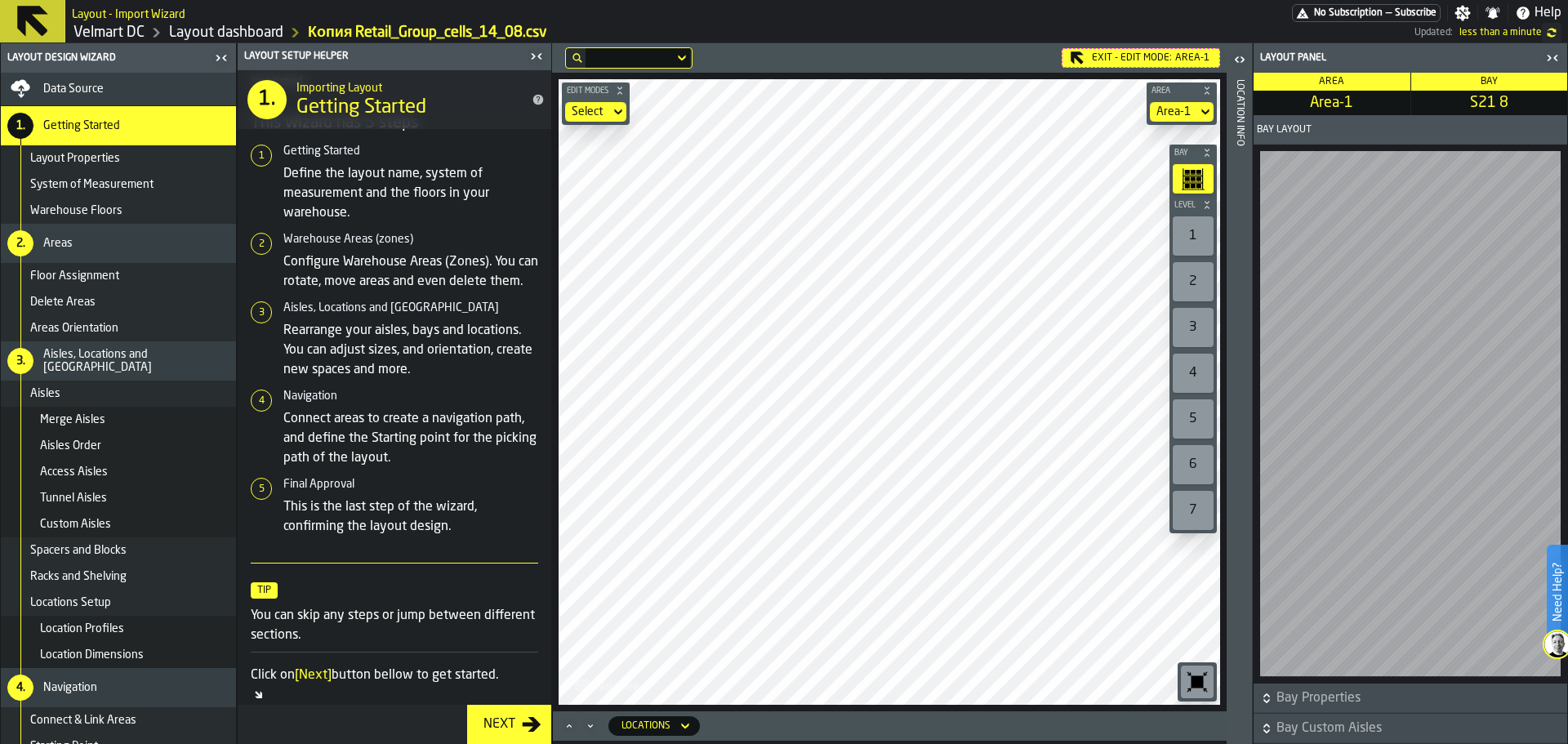
click at [81, 424] on span "Merge Aisles" at bounding box center [72, 420] width 66 height 13
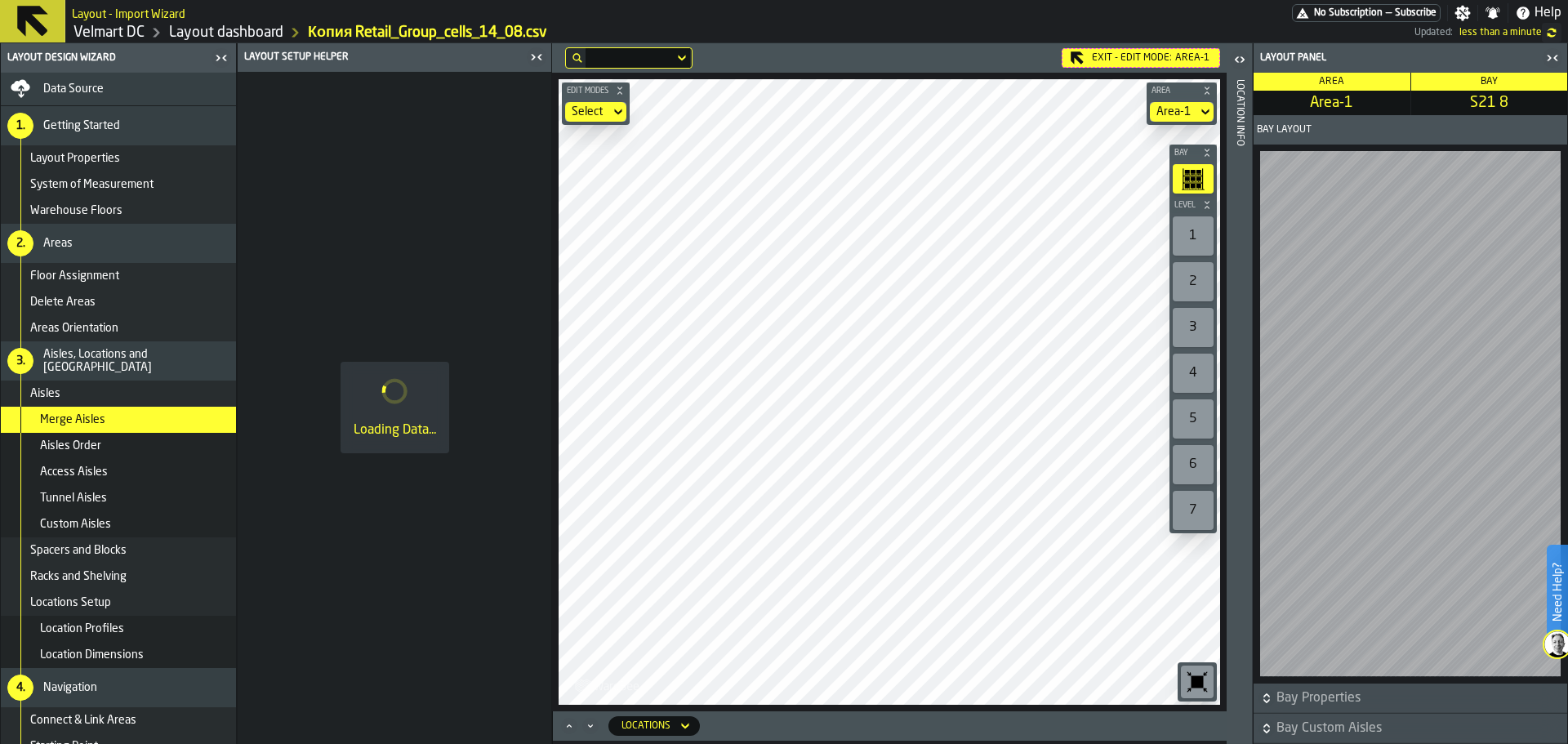
scroll to position [0, 0]
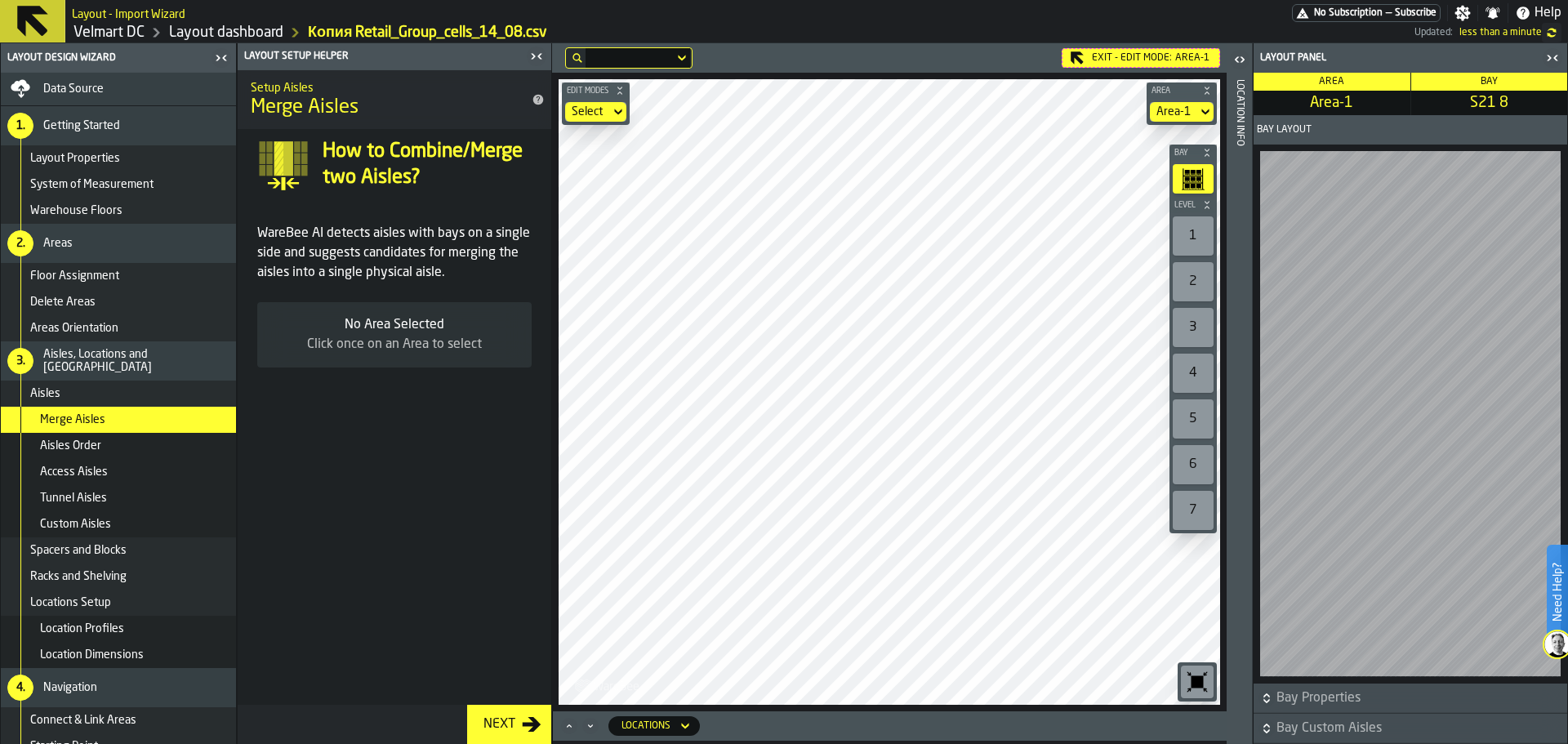
click at [939, 695] on div "Edit Modes Select Area Area-1 Bay Level 1 2 3 4 5 6 7 M A K I N G W A R E H O U…" at bounding box center [890, 392] width 675 height 639
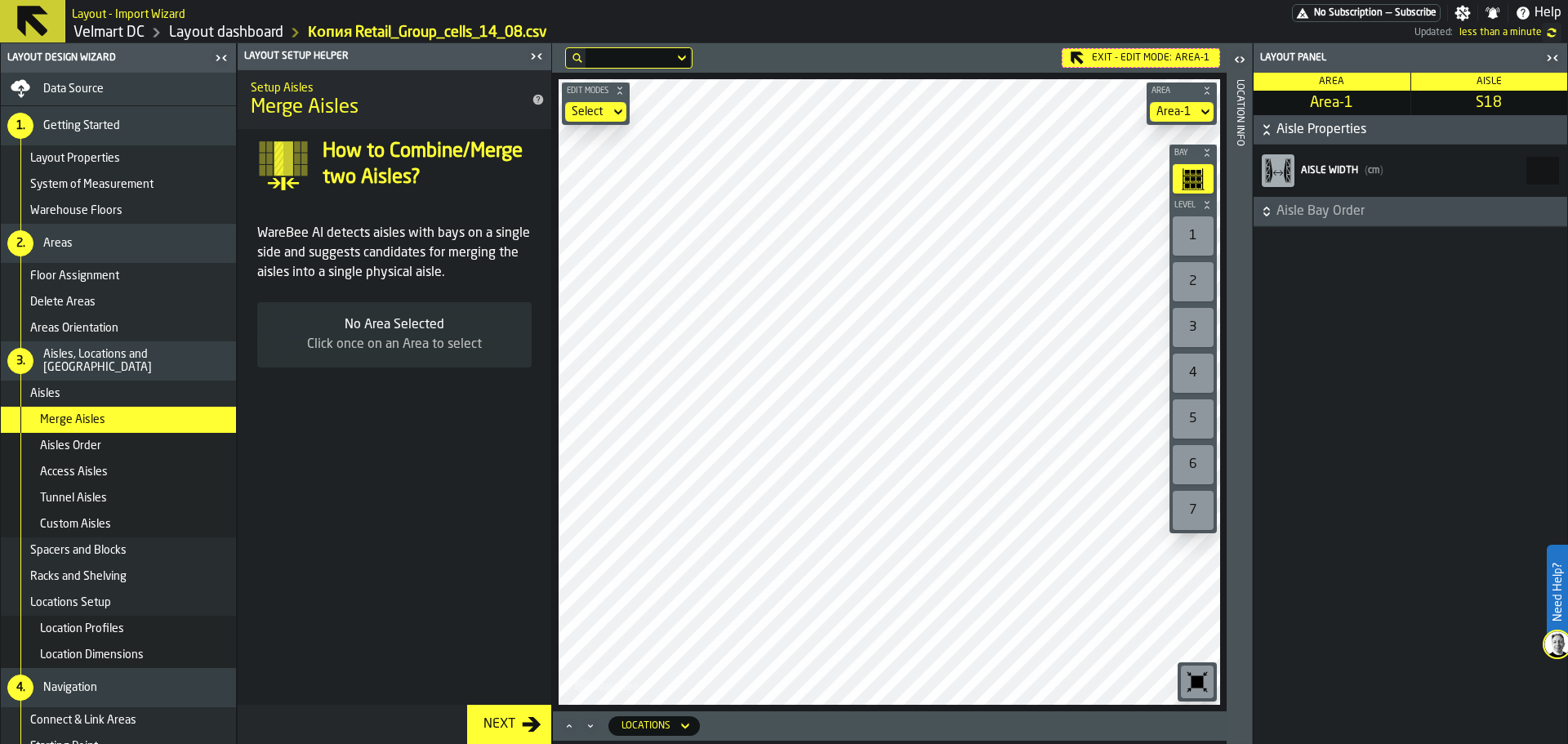
click at [1115, 52] on div "Exit - Edit Mode: Area-1" at bounding box center [1140, 57] width 158 height 19
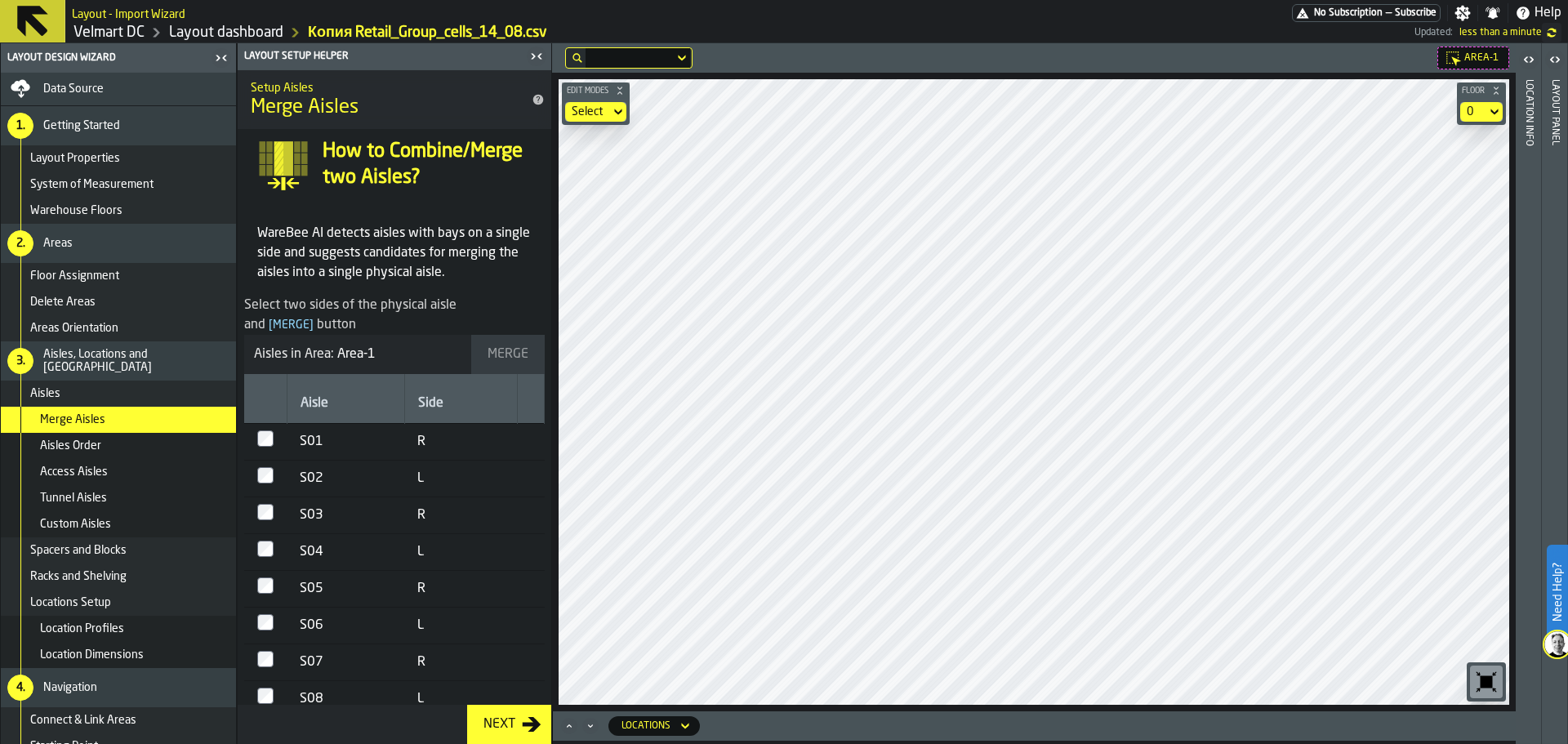
click at [279, 439] on td at bounding box center [265, 443] width 43 height 37
click at [492, 362] on div "Merge" at bounding box center [508, 354] width 54 height 19
click at [1136, 718] on div "Area-1 Edit Modes Select Floor 0 Locations" at bounding box center [1034, 394] width 964 height 701
click at [536, 216] on main "Layout Design Wizard Data Source 1. Getting Started Layout Properties System of…" at bounding box center [784, 394] width 1568 height 701
click at [118, 441] on div "Aisles Order" at bounding box center [134, 446] width 189 height 13
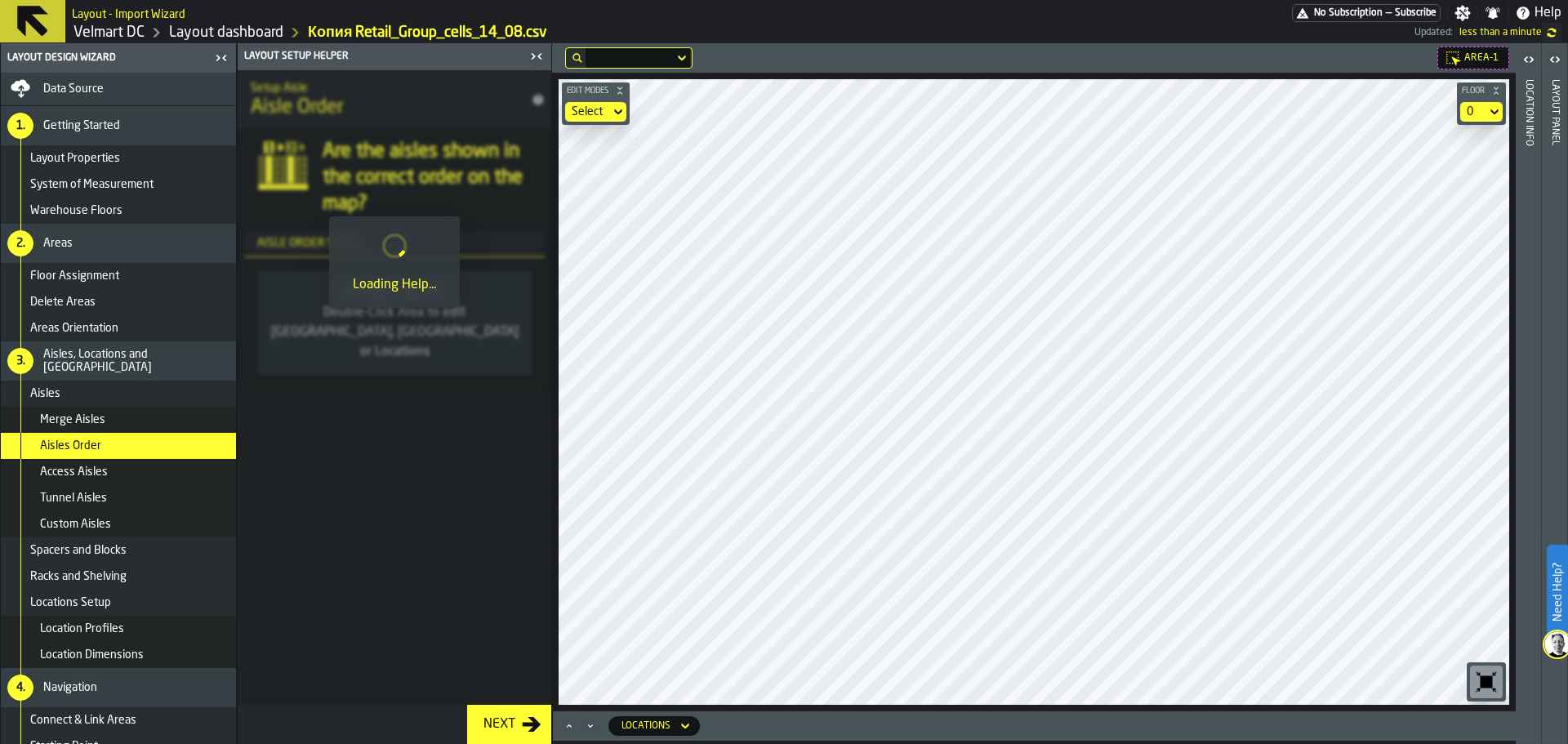
click at [114, 470] on div "Access Aisles" at bounding box center [134, 472] width 189 height 13
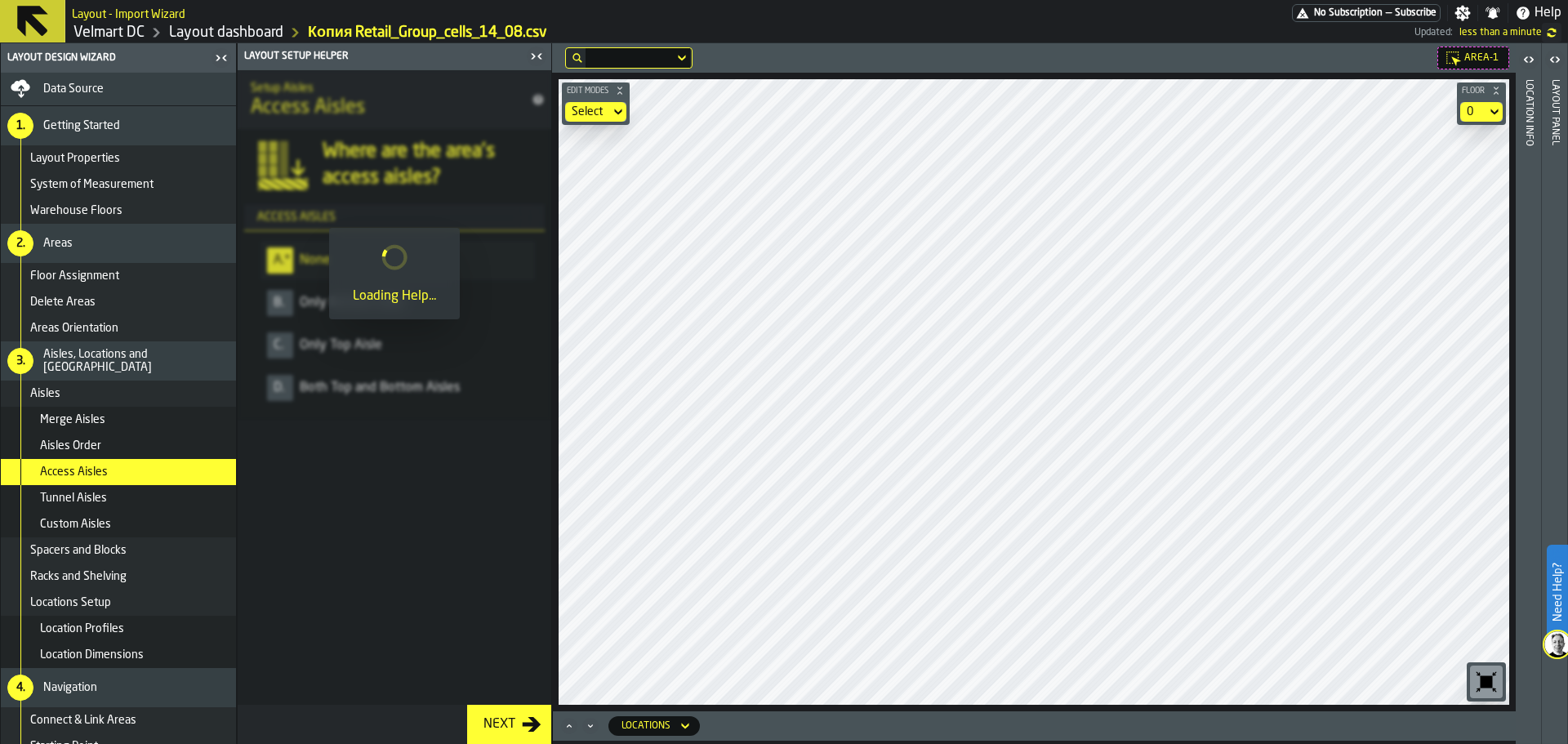
click at [105, 505] on div "Tunnel Aisles" at bounding box center [118, 498] width 236 height 26
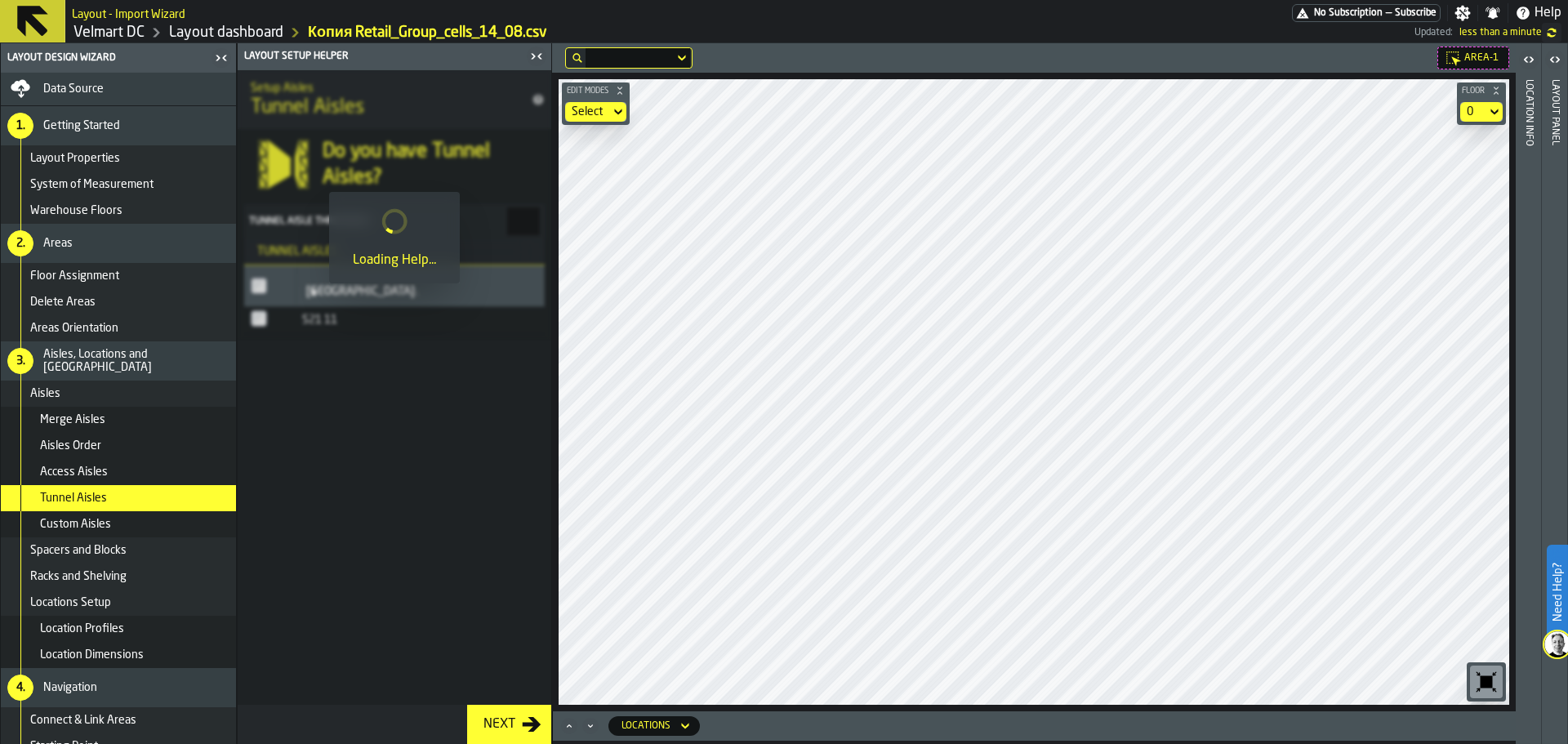
click at [108, 522] on span "Custom Aisles" at bounding box center [75, 524] width 71 height 13
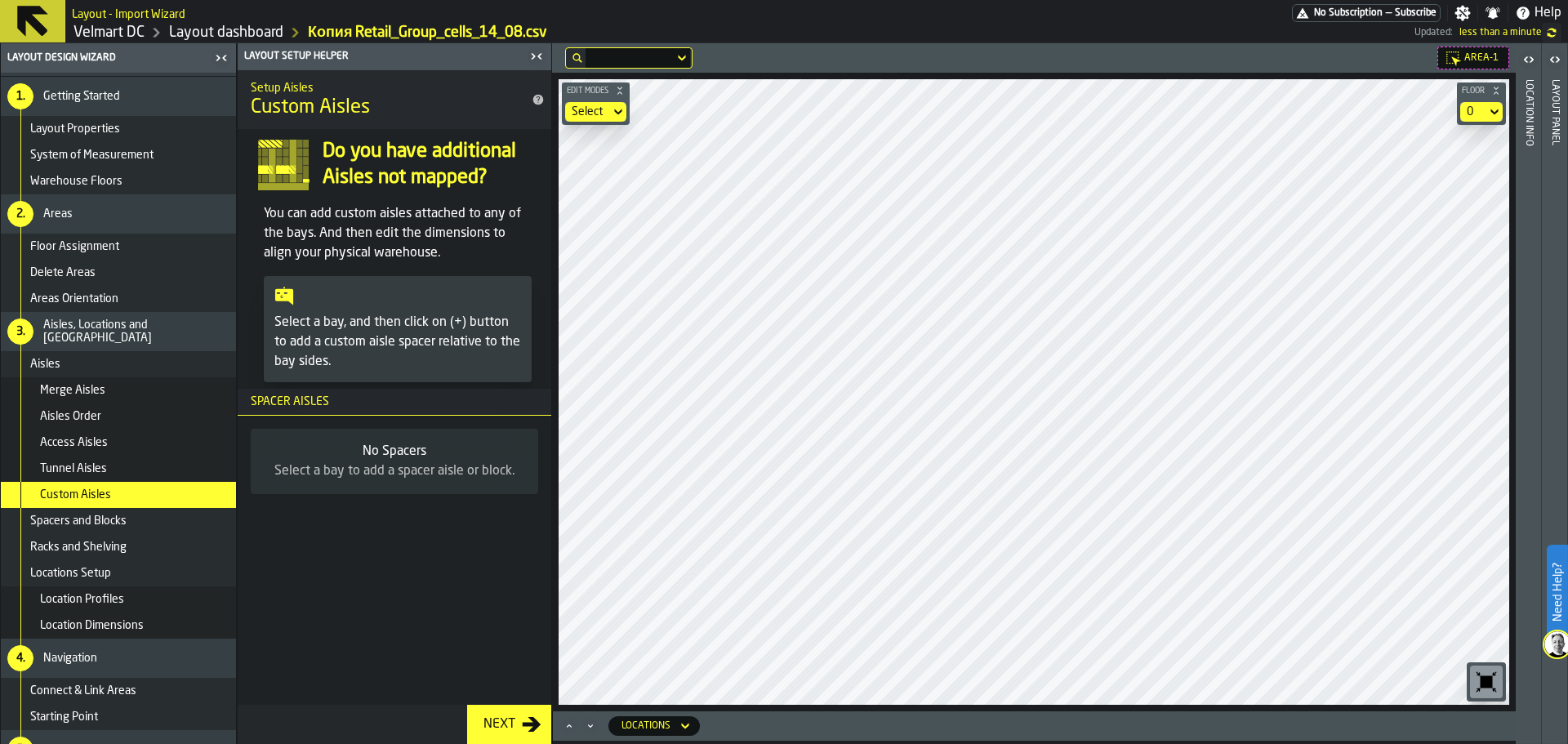
scroll to position [55, 0]
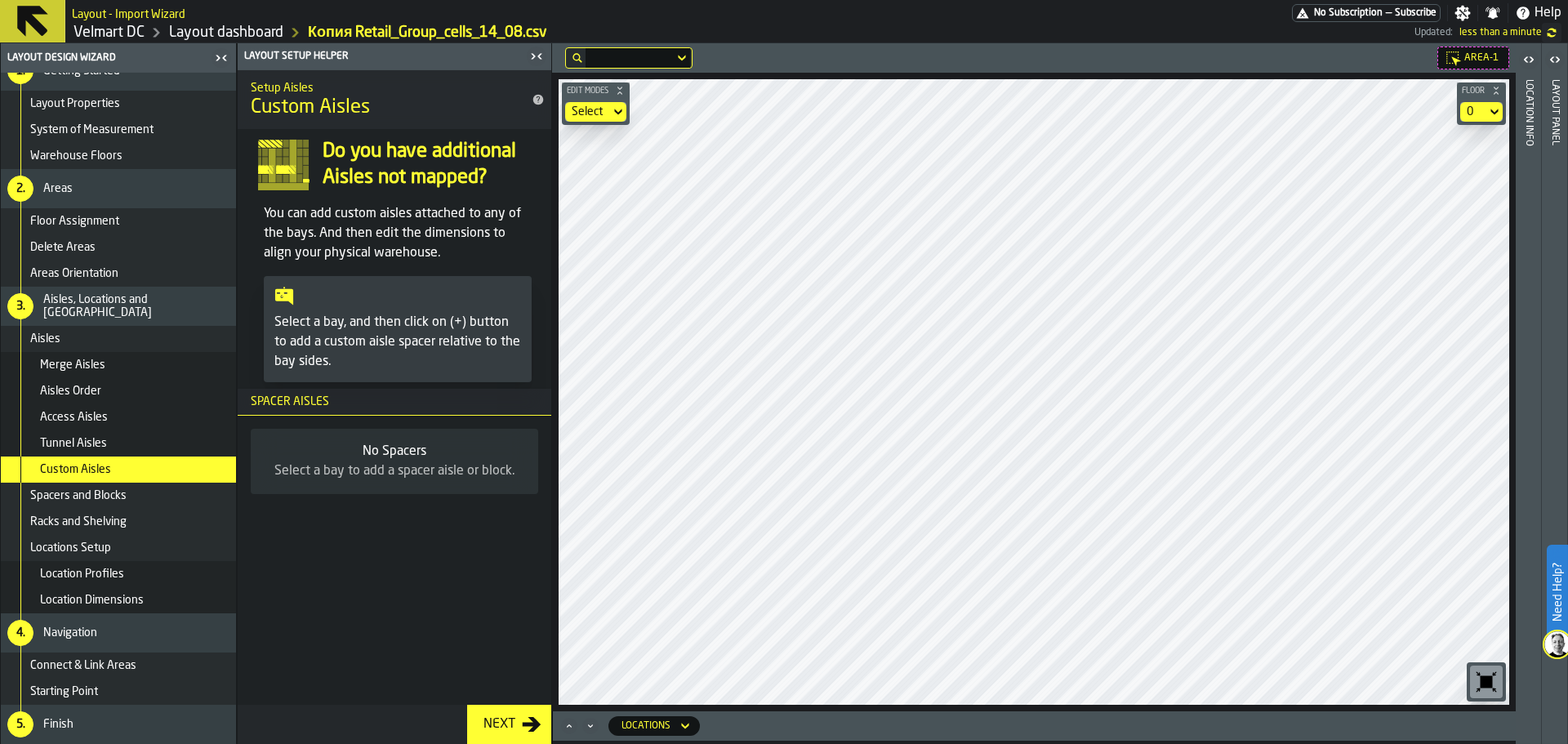
click at [103, 531] on div "Racks and Shelving" at bounding box center [118, 522] width 236 height 26
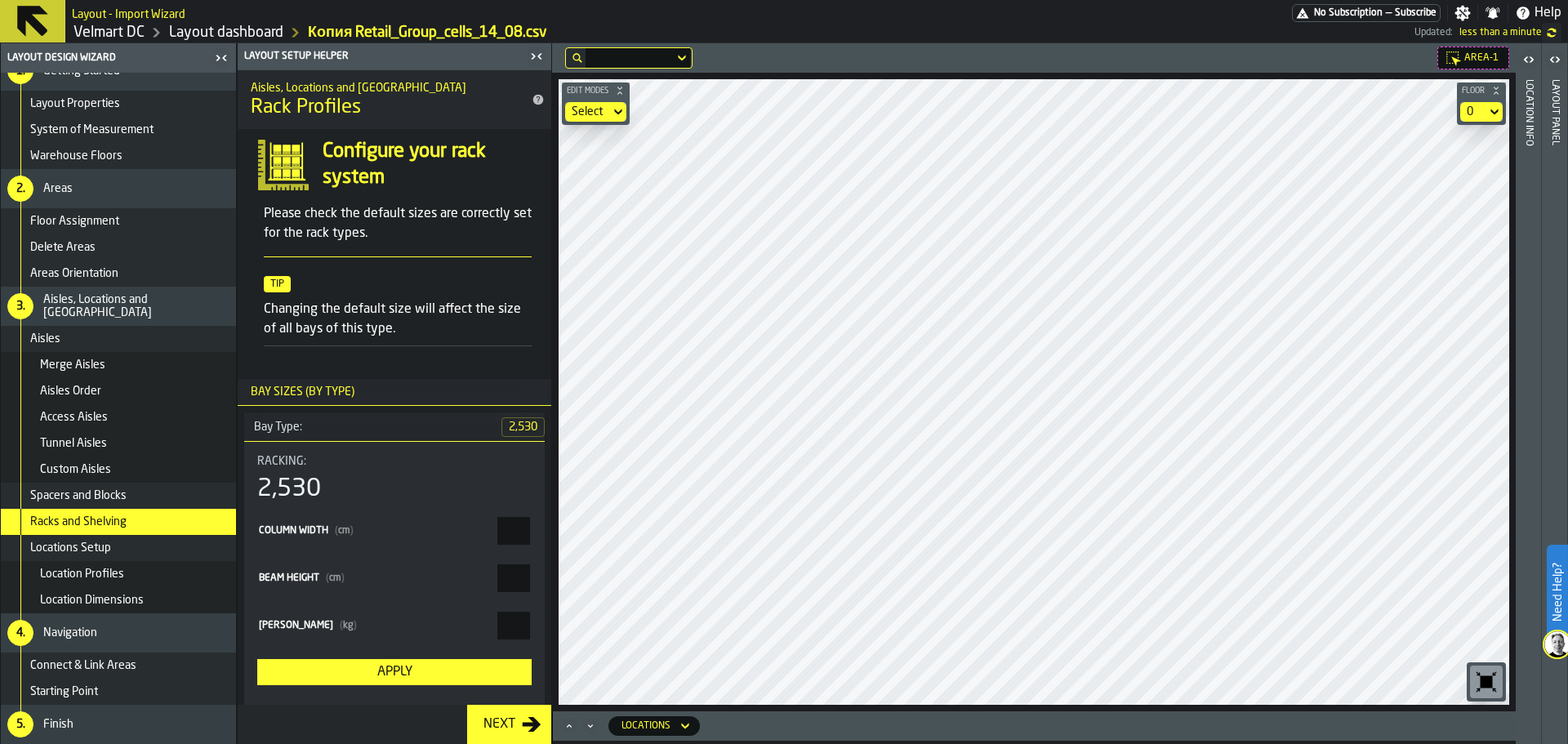
click at [554, 501] on div "Edit Modes Select Floor 0" at bounding box center [1034, 392] width 964 height 639
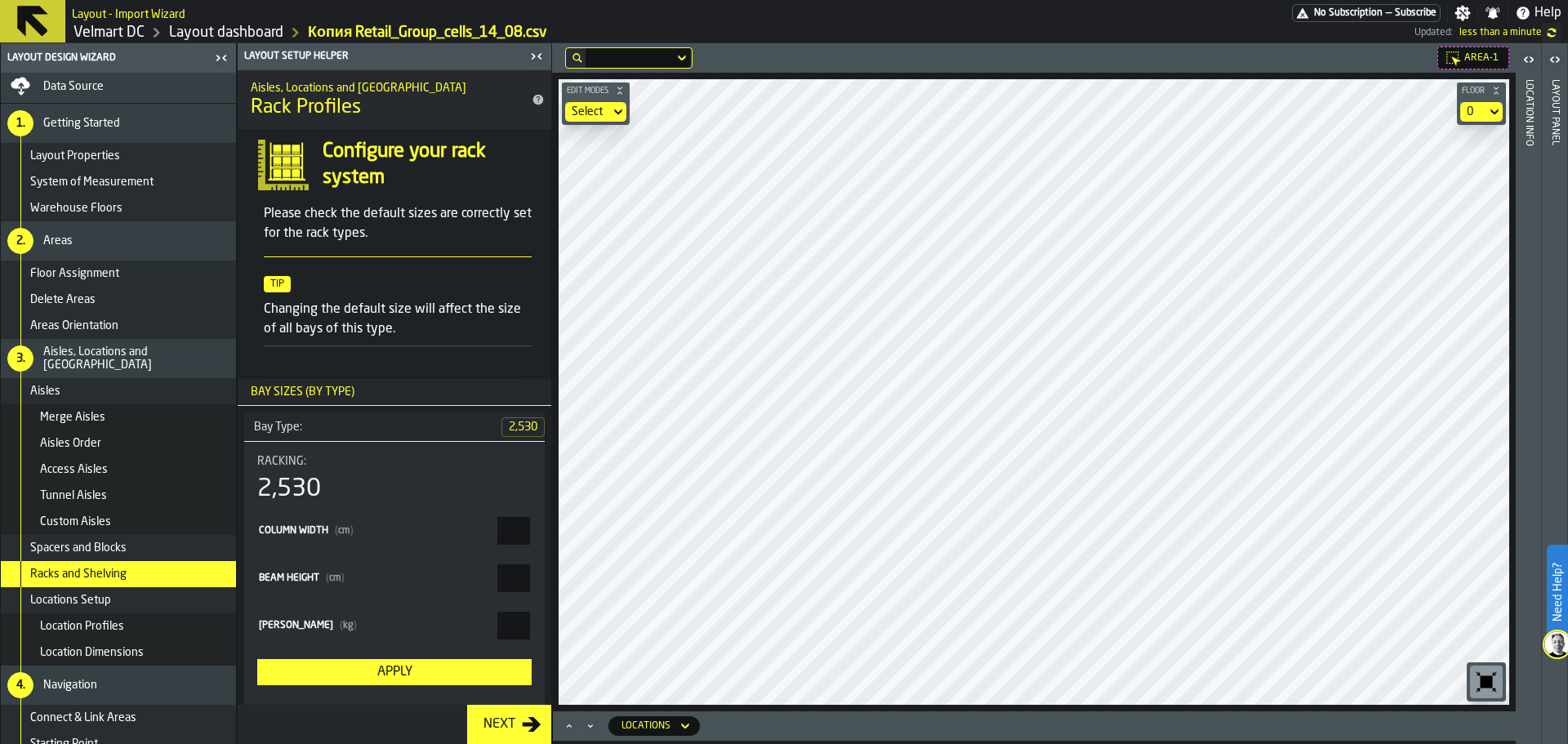
scroll to position [0, 0]
click at [395, 718] on main "Layout Design Wizard Data Source 1. Getting Started Layout Properties System of…" at bounding box center [784, 394] width 1568 height 701
click at [517, 578] on main "Layout Design Wizard Data Source 1. Getting Started Layout Properties System of…" at bounding box center [784, 394] width 1568 height 701
click at [491, 531] on main "Layout Design Wizard Data Source 1. Getting Started Layout Properties System of…" at bounding box center [784, 394] width 1568 height 701
click at [111, 35] on link "Velmart DC" at bounding box center [109, 32] width 71 height 18
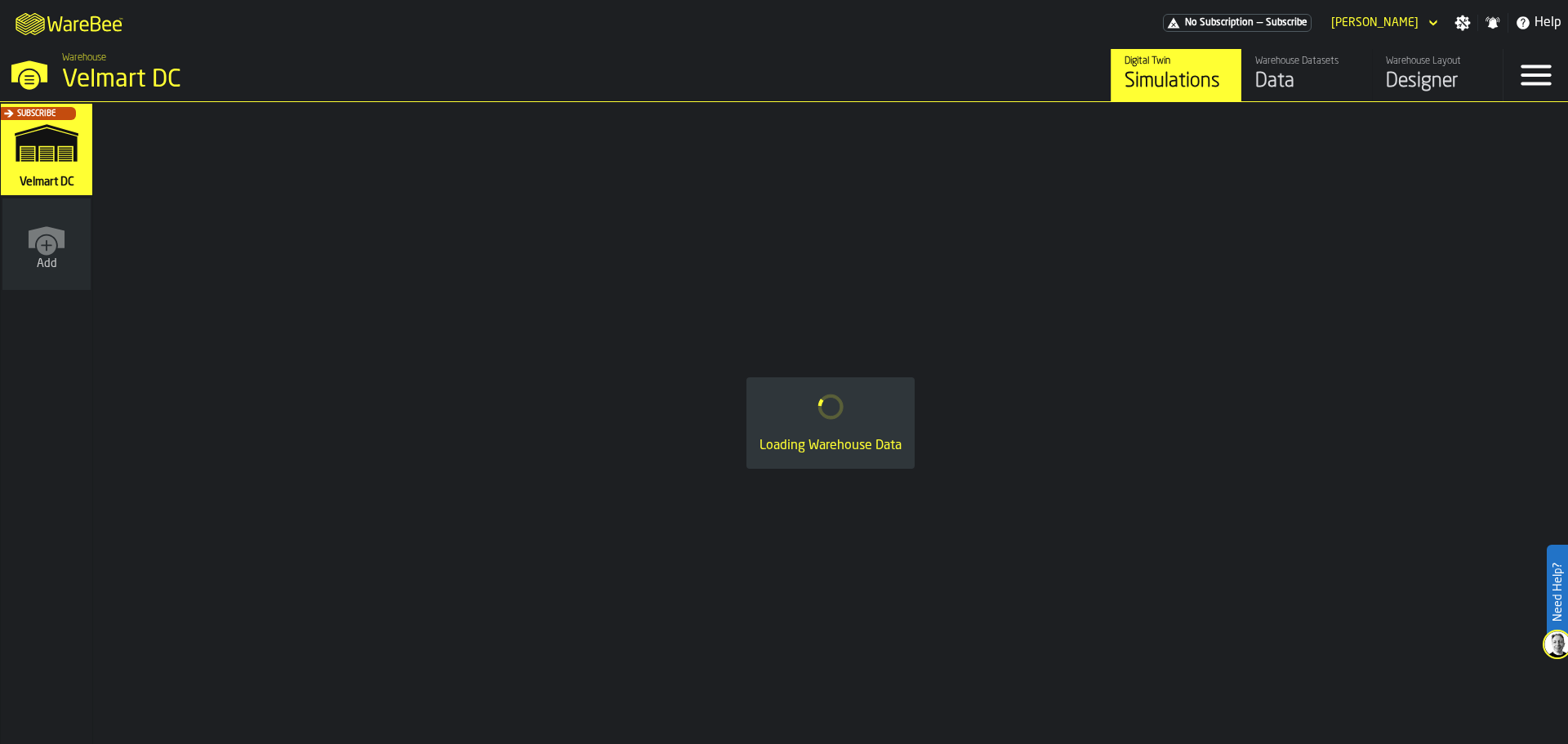
click at [1404, 89] on div "Designer" at bounding box center [1438, 81] width 103 height 26
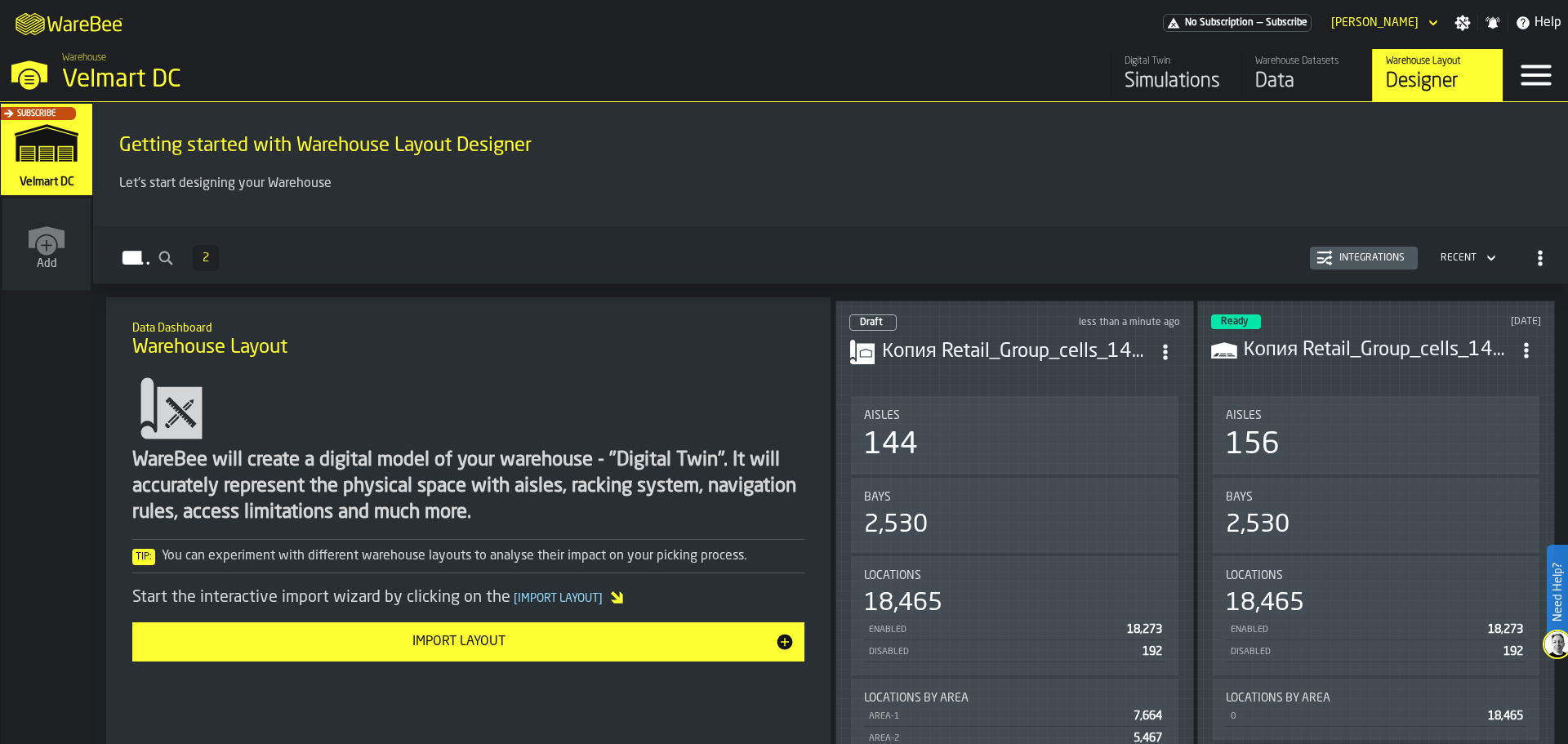
click at [1343, 356] on h3 "Копия Retail_Group_cells_14_08.csv" at bounding box center [1378, 350] width 269 height 26
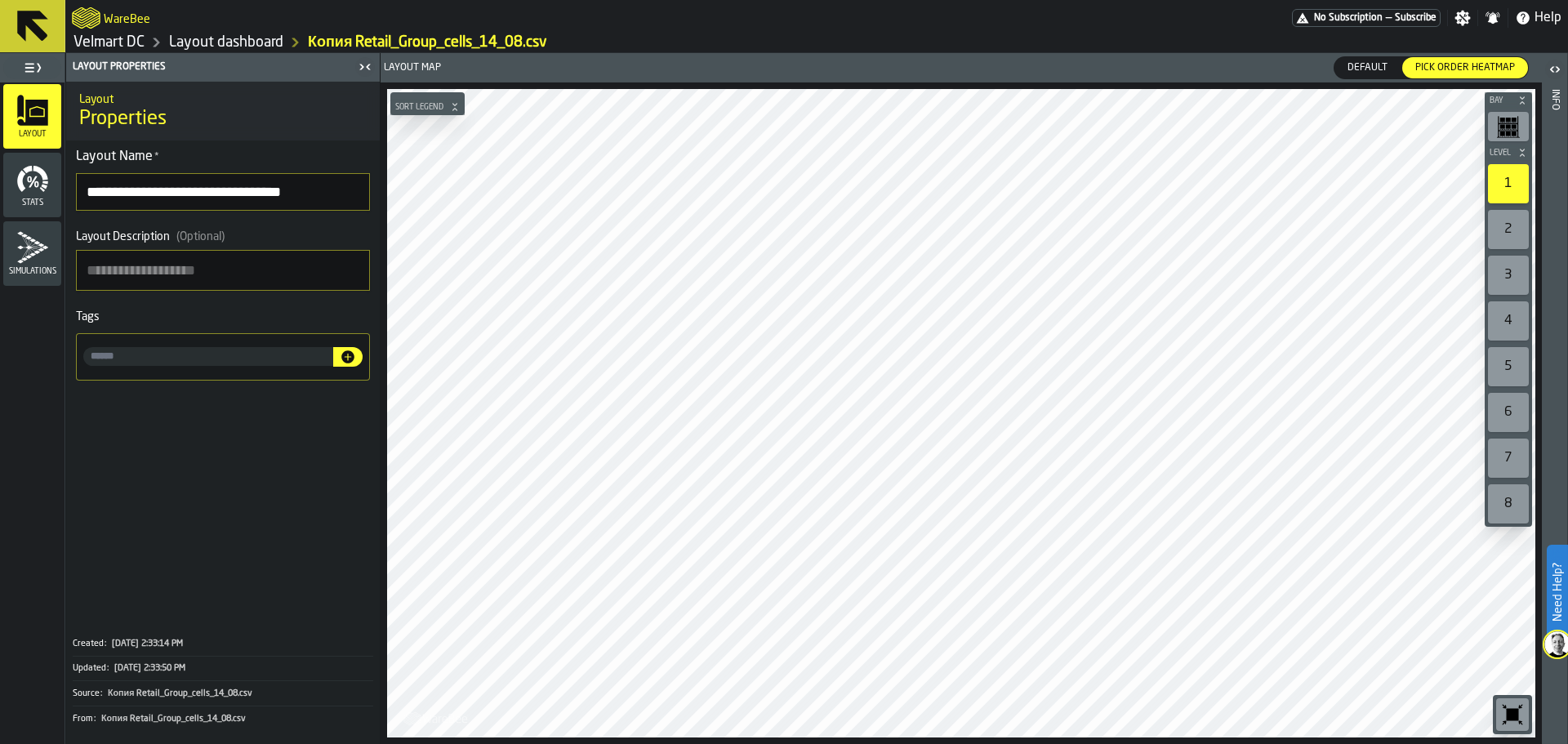
click at [1355, 70] on span "Default" at bounding box center [1367, 67] width 53 height 15
click at [769, 549] on div at bounding box center [961, 413] width 1149 height 649
click at [787, 743] on html "**********" at bounding box center [784, 372] width 1568 height 744
click at [932, 537] on div at bounding box center [961, 413] width 1149 height 649
click at [1117, 299] on div at bounding box center [961, 413] width 1149 height 649
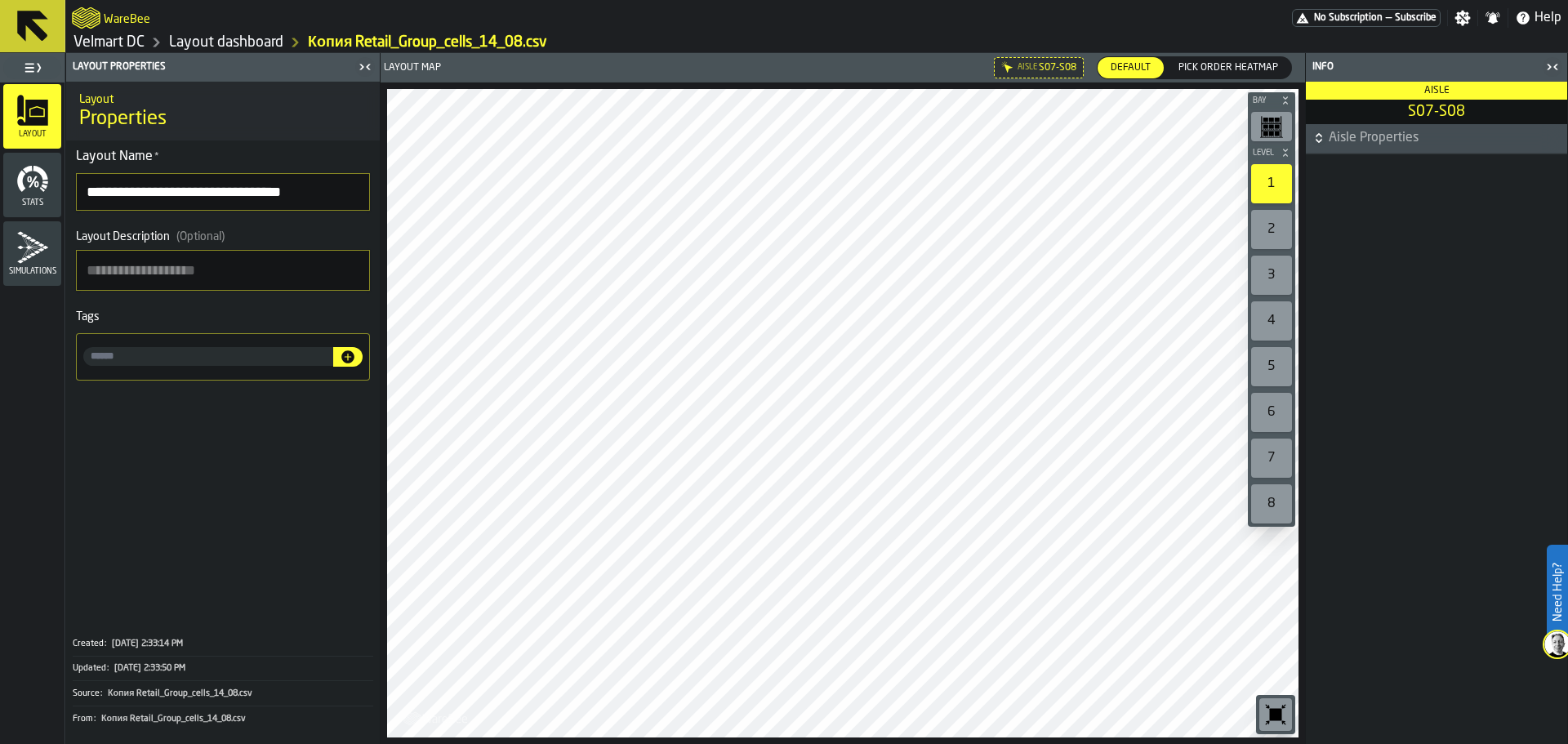
click at [0, 0] on icon at bounding box center [0, 0] width 0 height 0
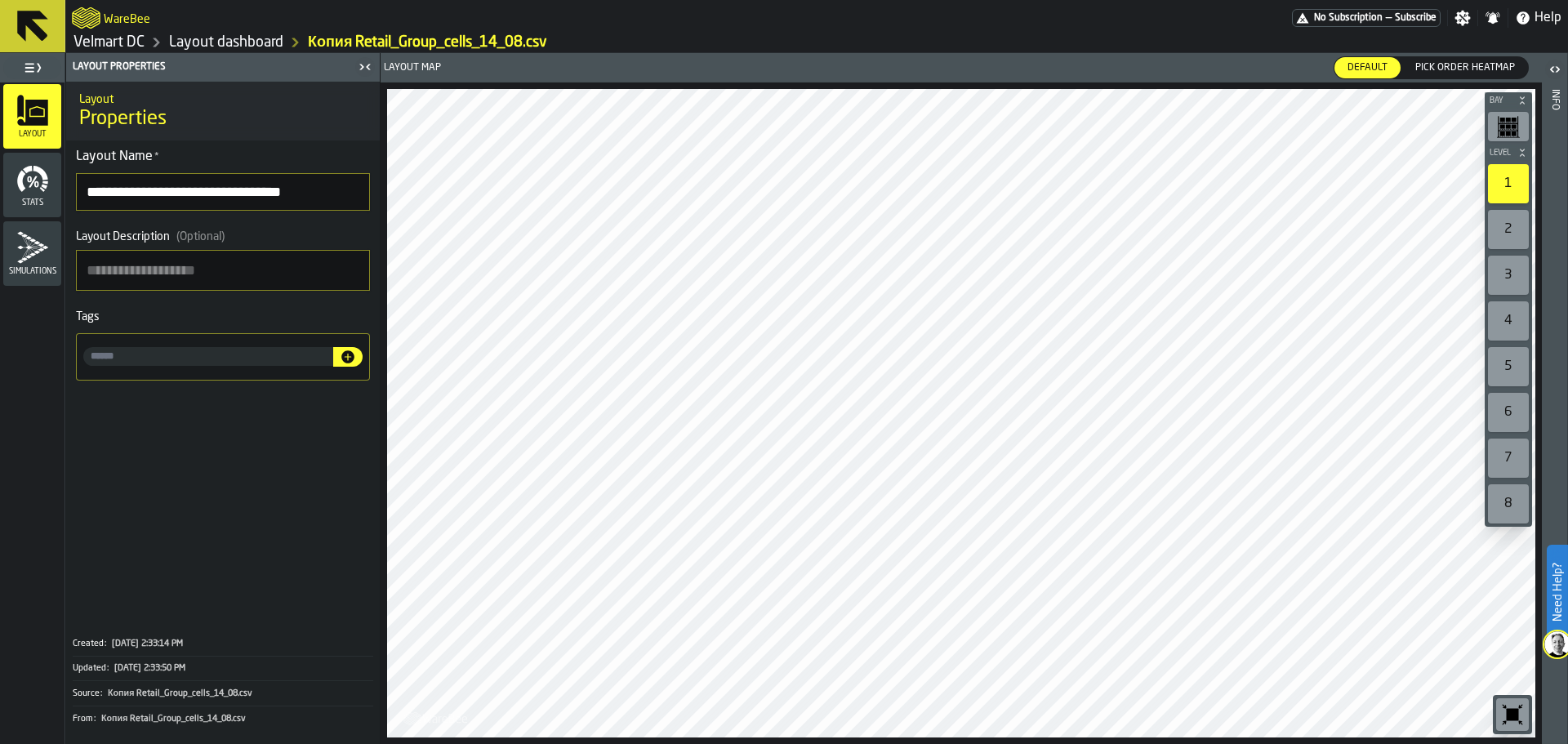
click at [975, 81] on div "Layout Map Default Default Pick Order heatmap Pick Order heatmap Bay Level 1 2 …" at bounding box center [961, 398] width 1161 height 691
click at [1440, 64] on span "Pick Order heatmap" at bounding box center [1465, 67] width 113 height 15
click at [1363, 66] on span "Default" at bounding box center [1367, 67] width 53 height 15
click at [568, 469] on div at bounding box center [961, 413] width 1149 height 649
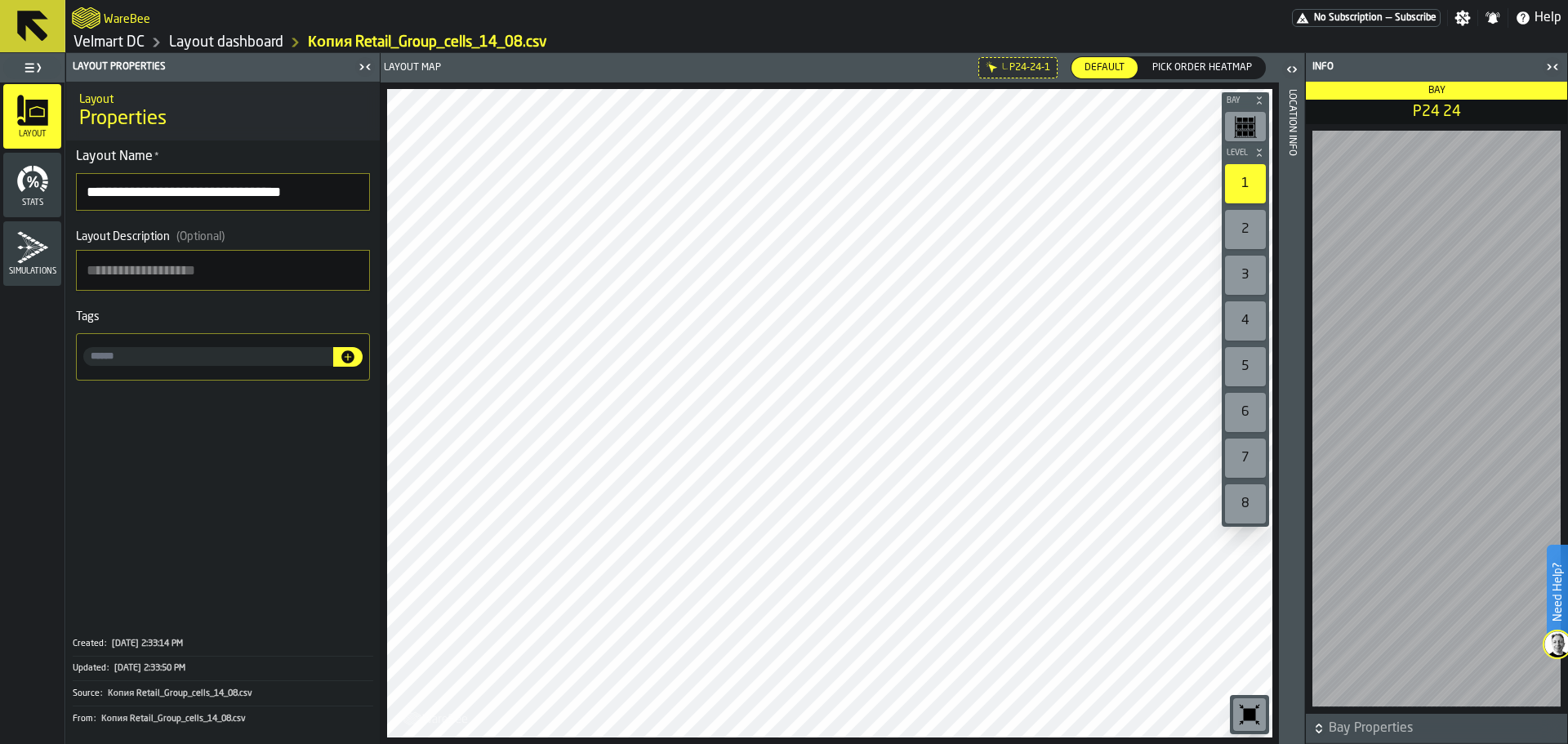
click at [0, 0] on icon at bounding box center [0, 0] width 0 height 0
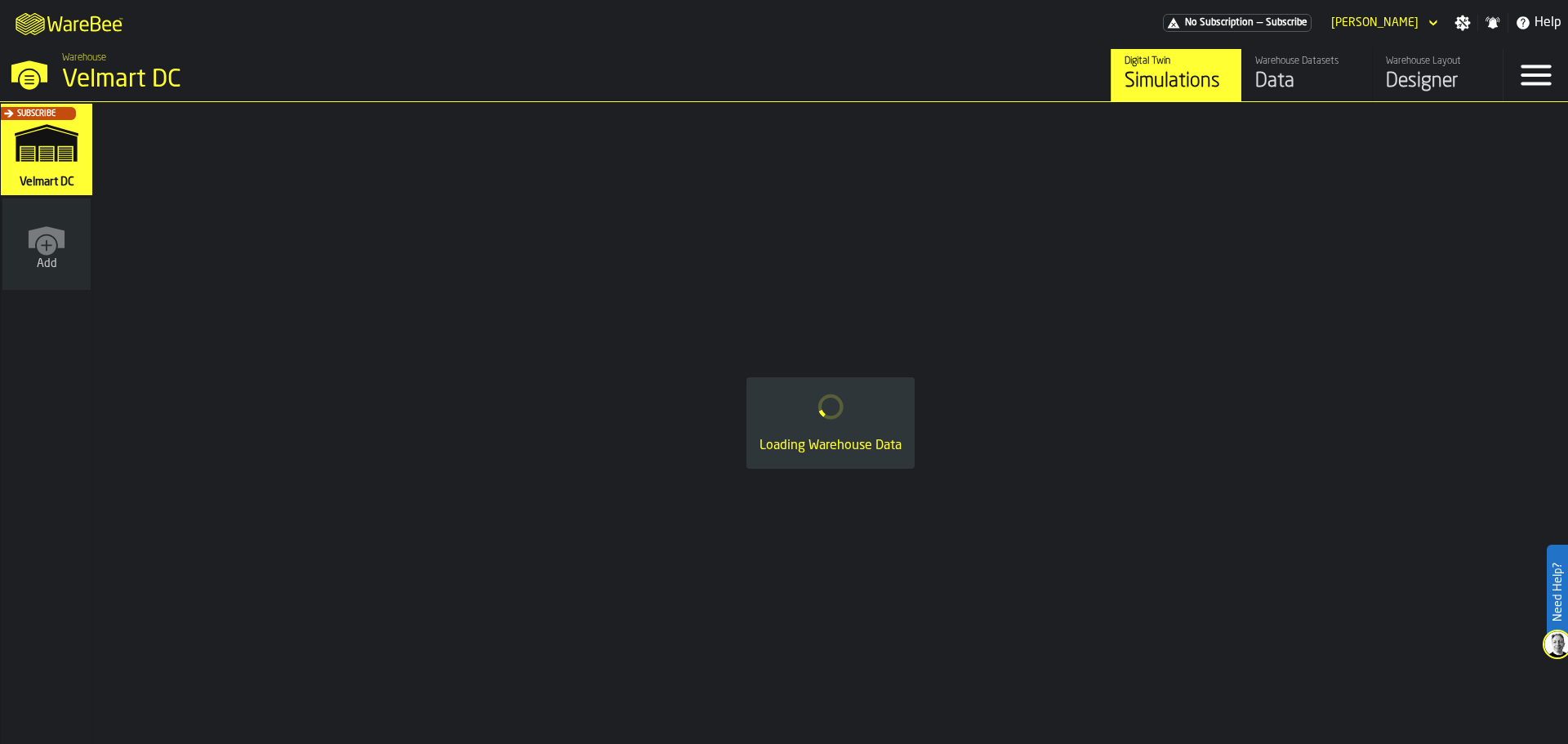
click at [1270, 91] on div "Data" at bounding box center [1307, 81] width 103 height 26
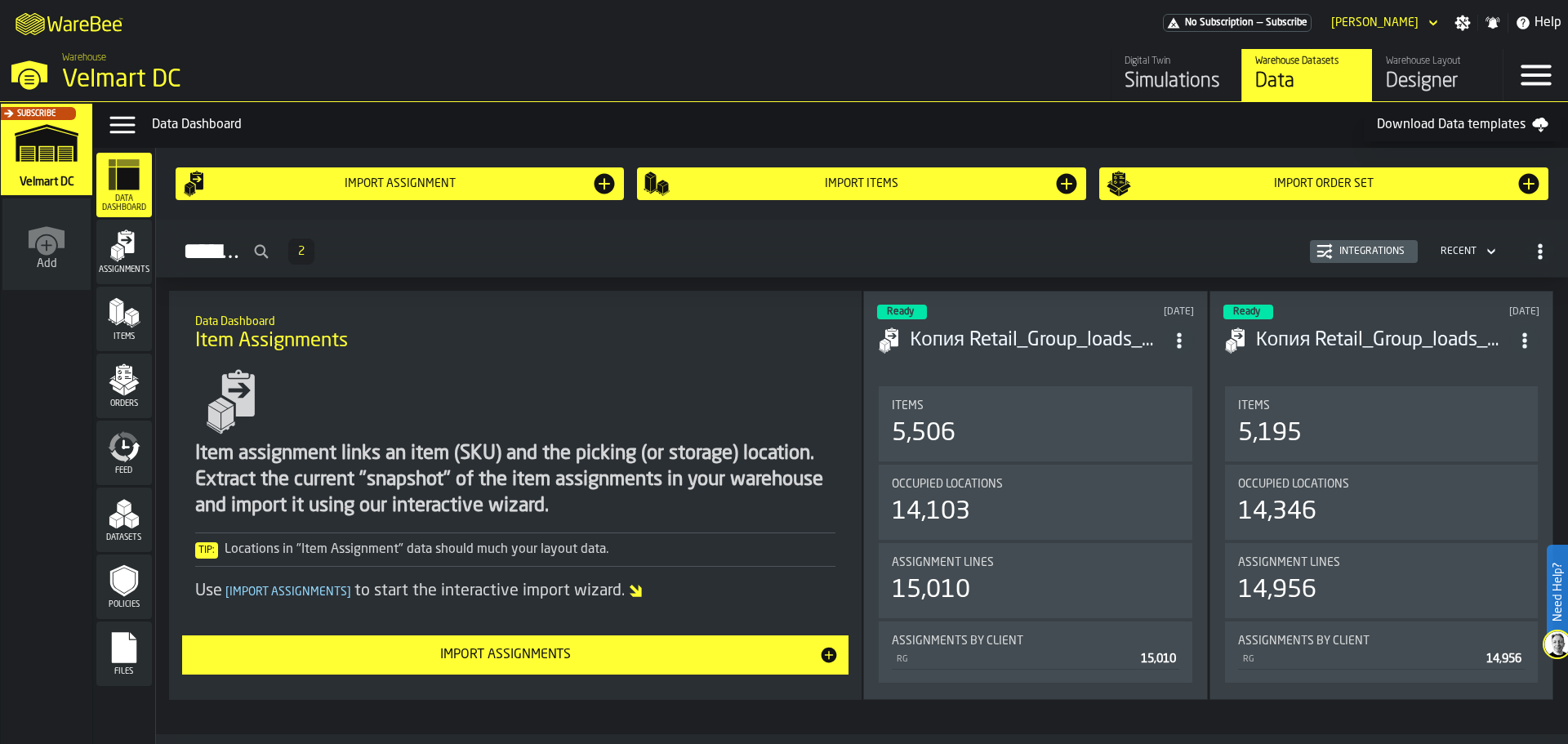
click at [1393, 92] on div "Designer" at bounding box center [1438, 81] width 103 height 26
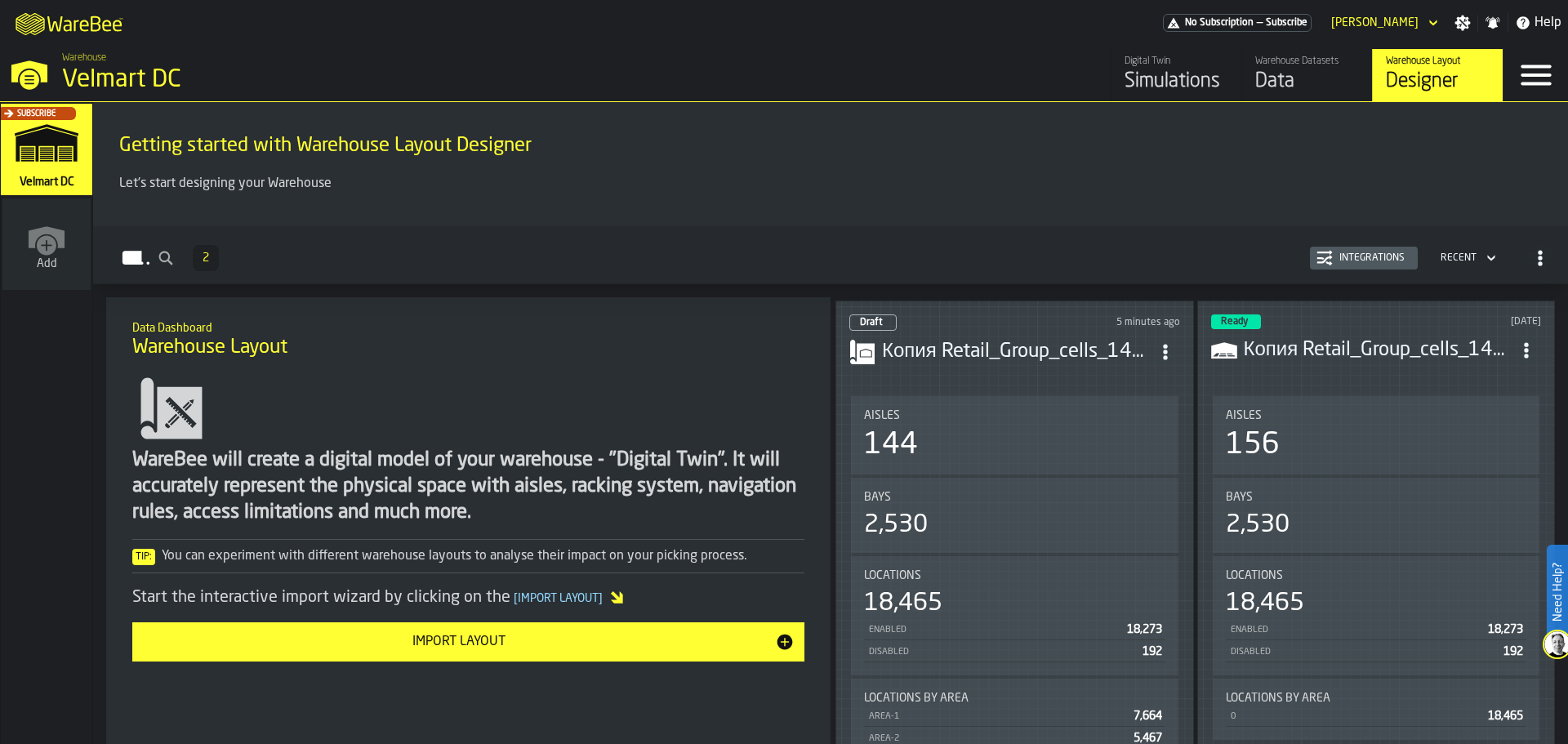
click at [992, 359] on h3 "Копия Retail_Group_cells_14_08.csv" at bounding box center [1016, 352] width 269 height 26
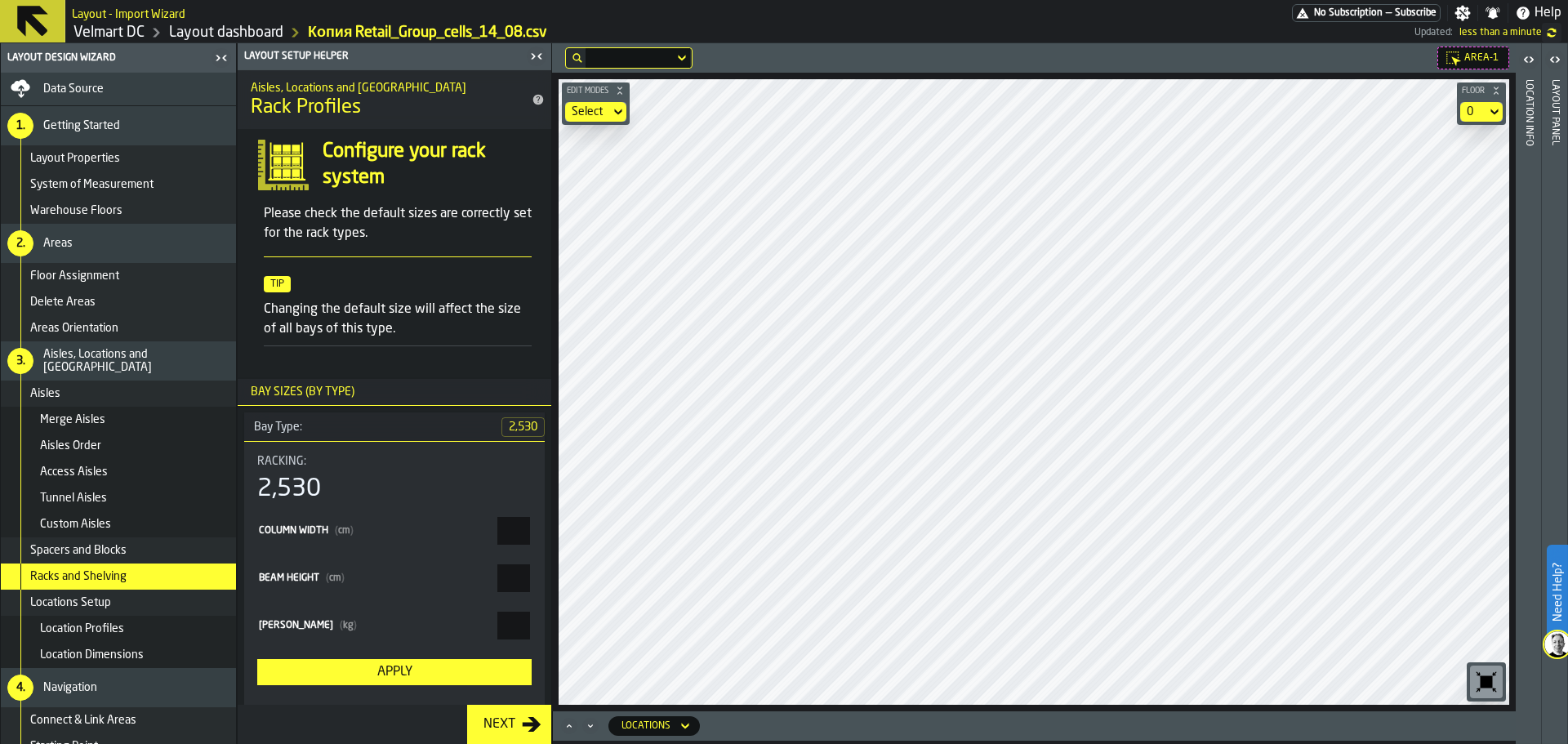
click at [1547, 158] on header "Layout panel" at bounding box center [1554, 394] width 25 height 701
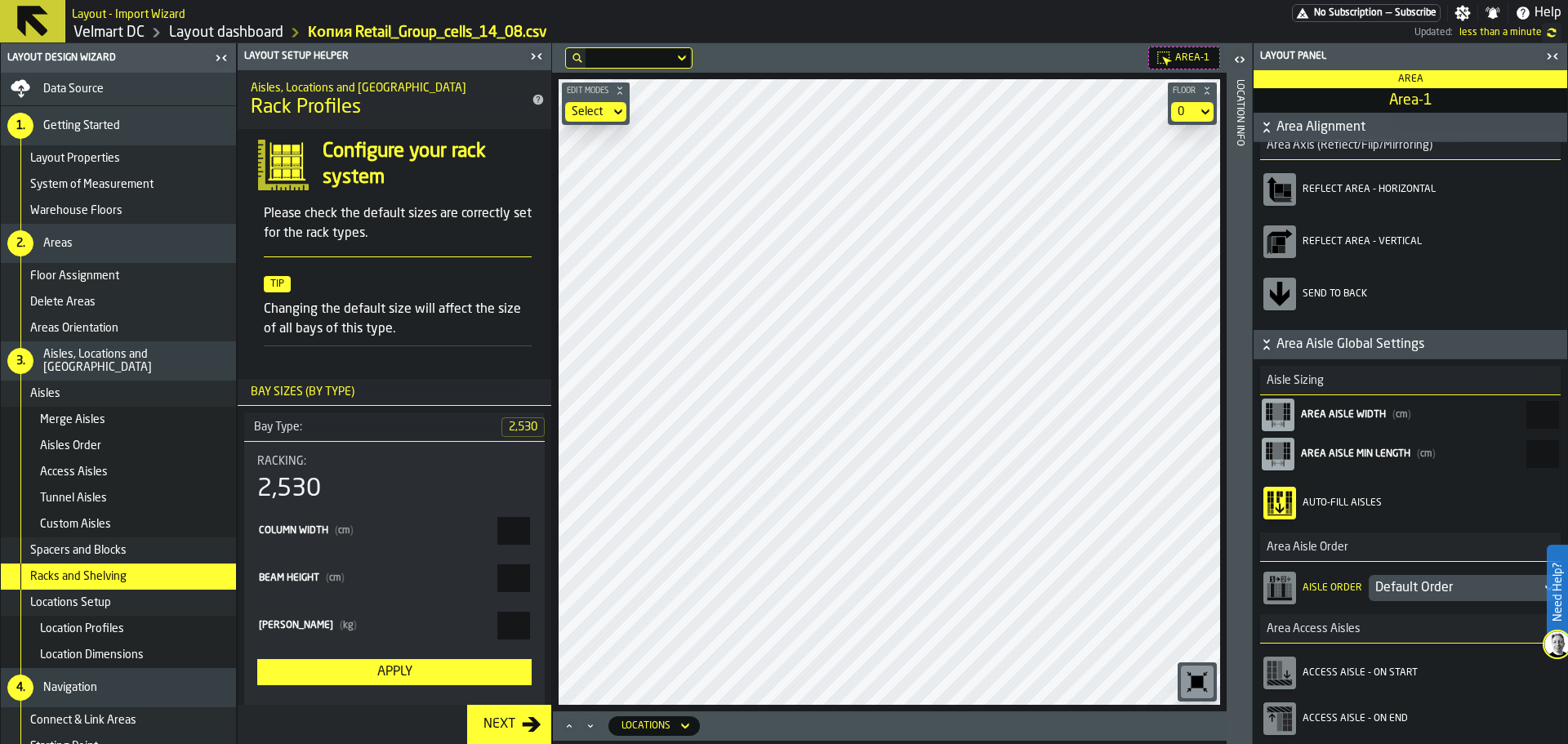
scroll to position [327, 0]
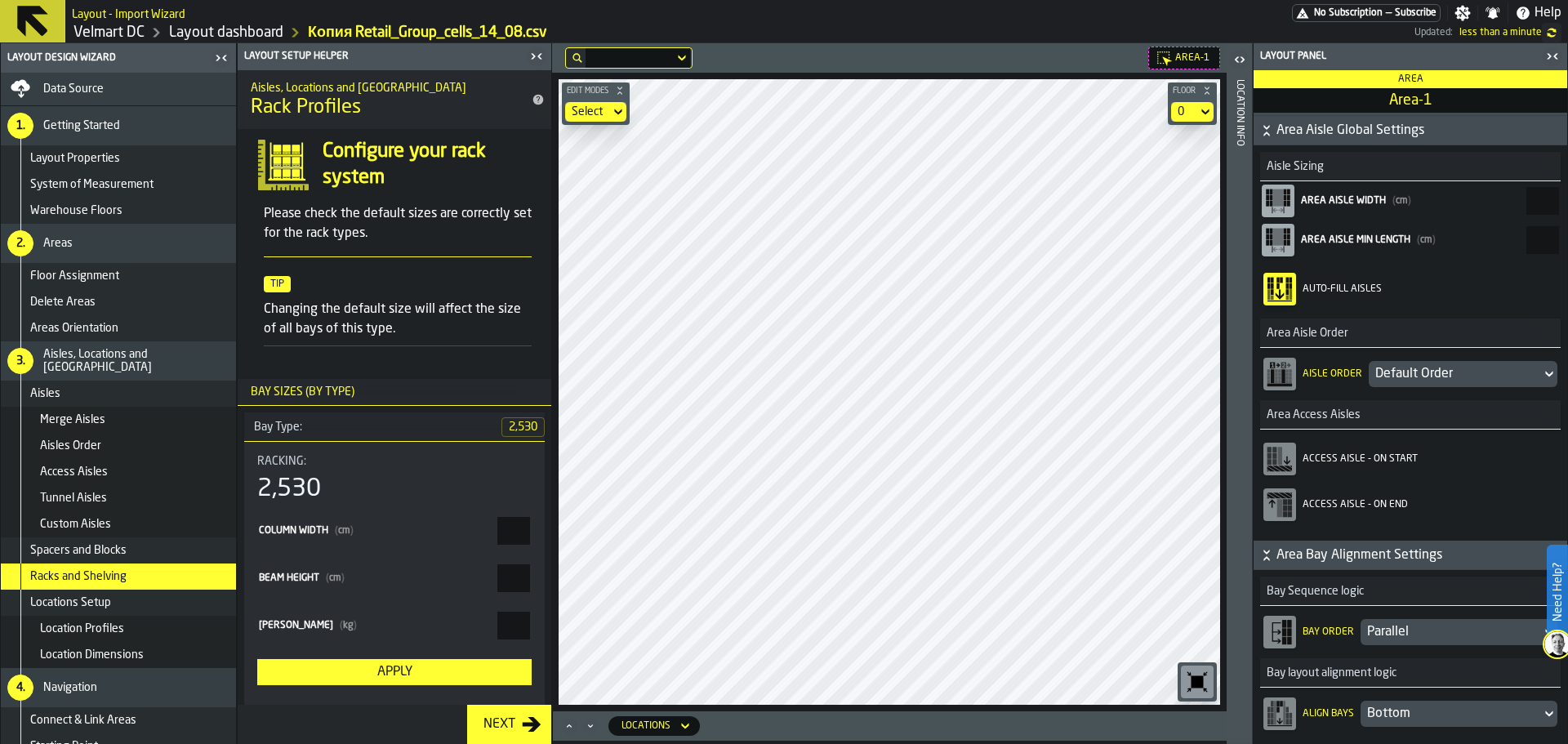
click at [1427, 371] on div "Default Order" at bounding box center [1455, 373] width 159 height 19
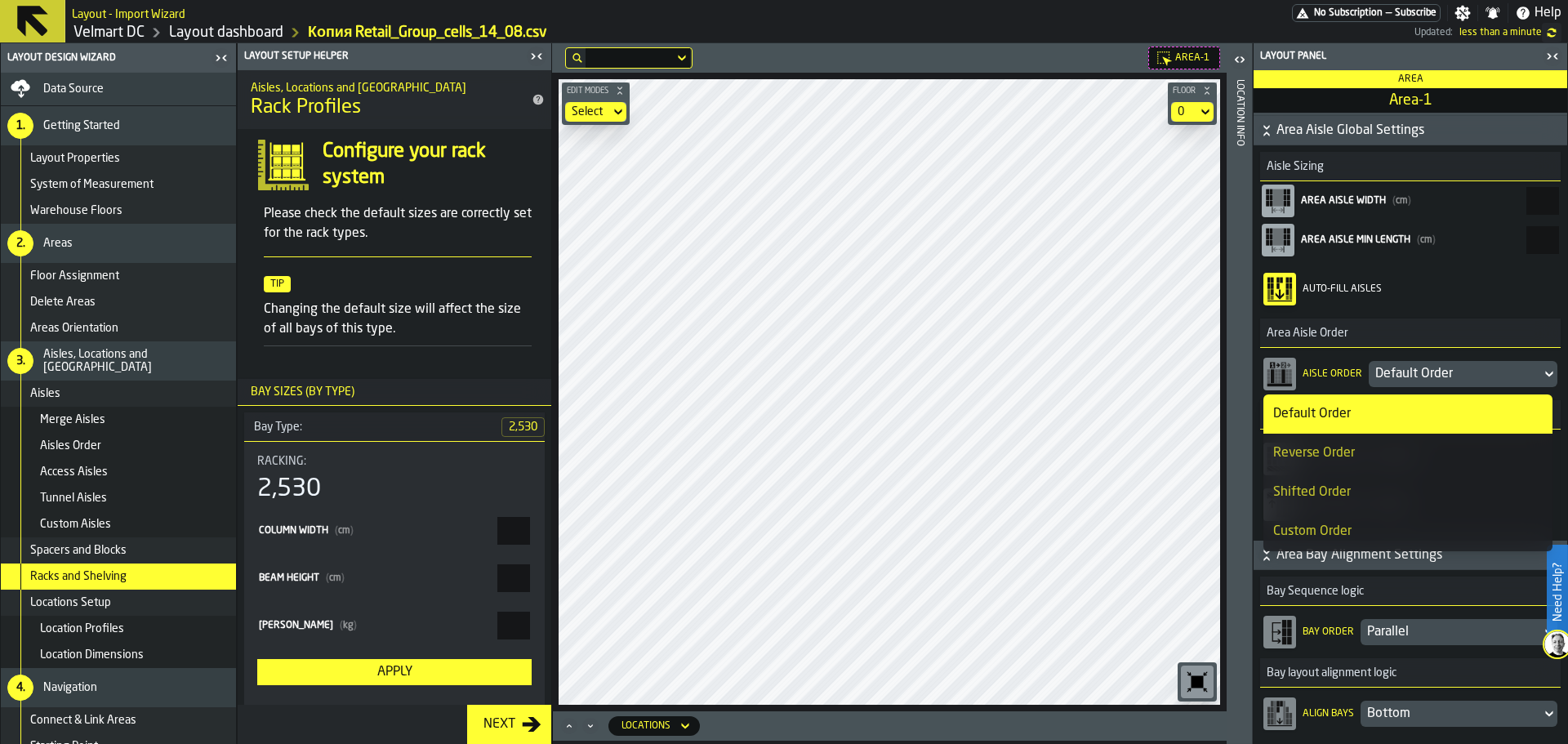
click at [1258, 468] on main "Layout Design Wizard Data Source 1. Getting Started Layout Properties System of…" at bounding box center [784, 394] width 1568 height 701
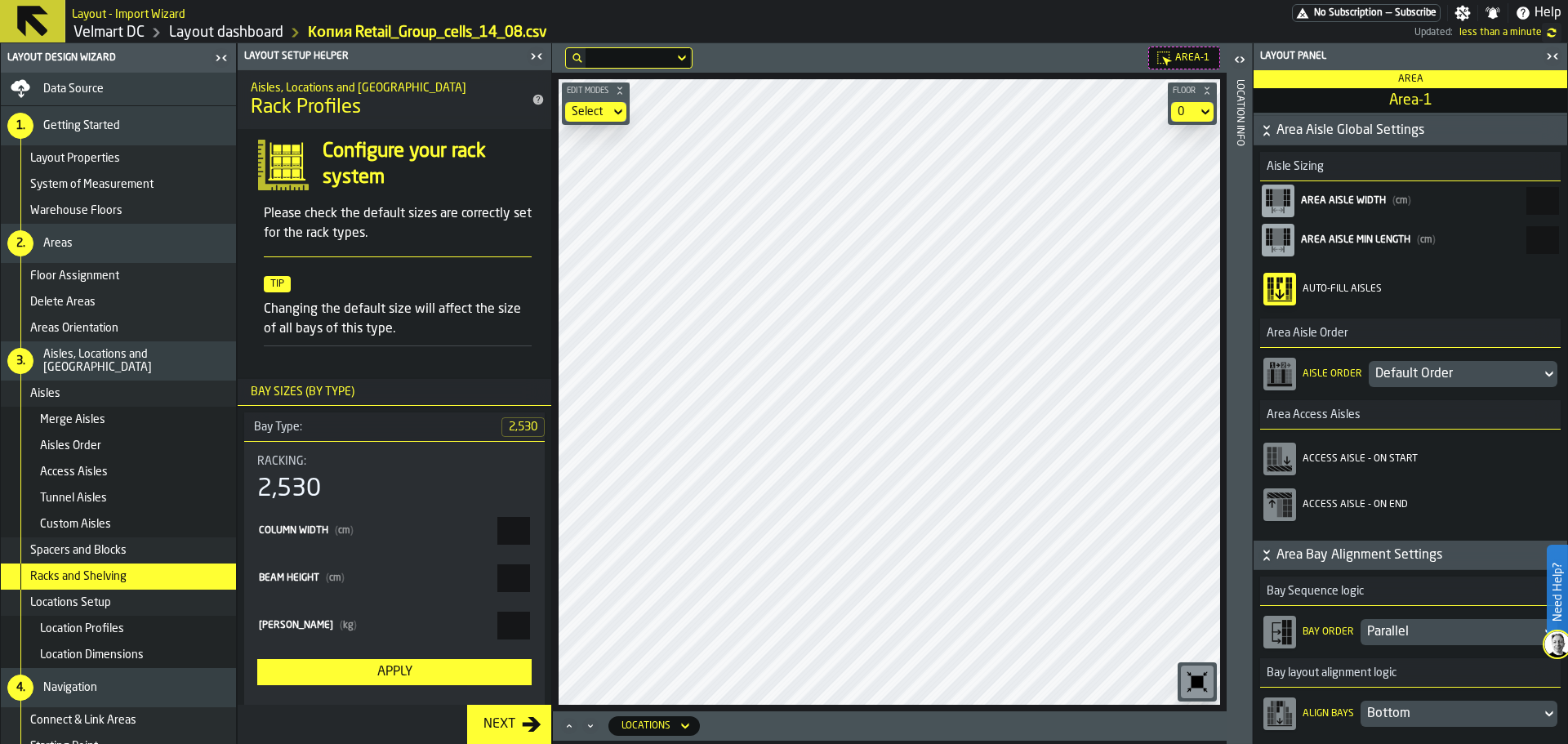
click at [292, 563] on main "Layout Design Wizard Data Source 1. Getting Started Layout Properties System of…" at bounding box center [784, 394] width 1568 height 701
click at [419, 567] on main "Layout Design Wizard Data Source 1. Getting Started Layout Properties System of…" at bounding box center [784, 394] width 1568 height 701
click at [1428, 362] on div "Default Order" at bounding box center [1454, 374] width 173 height 26
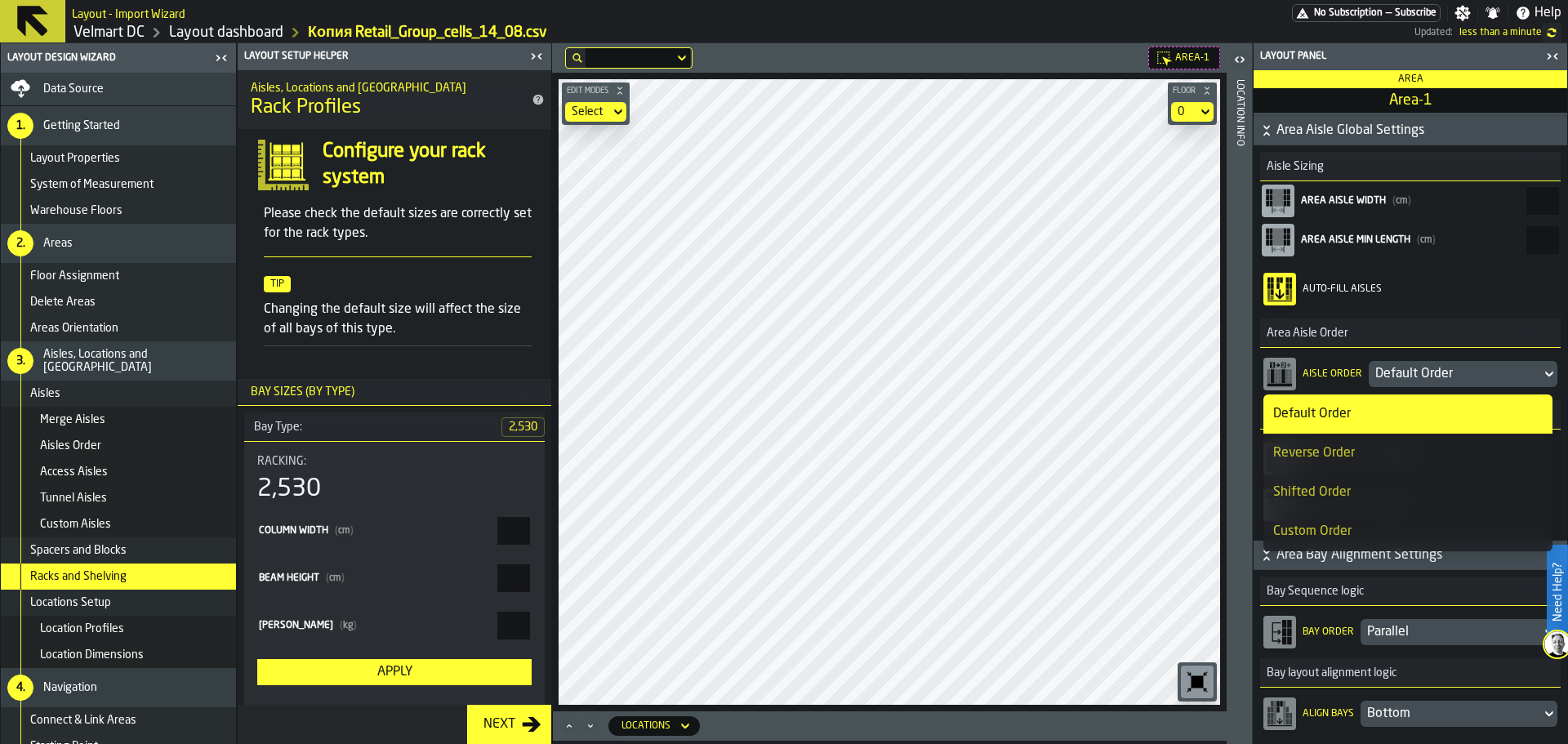
click at [1354, 466] on li "Reverse Order" at bounding box center [1407, 453] width 289 height 39
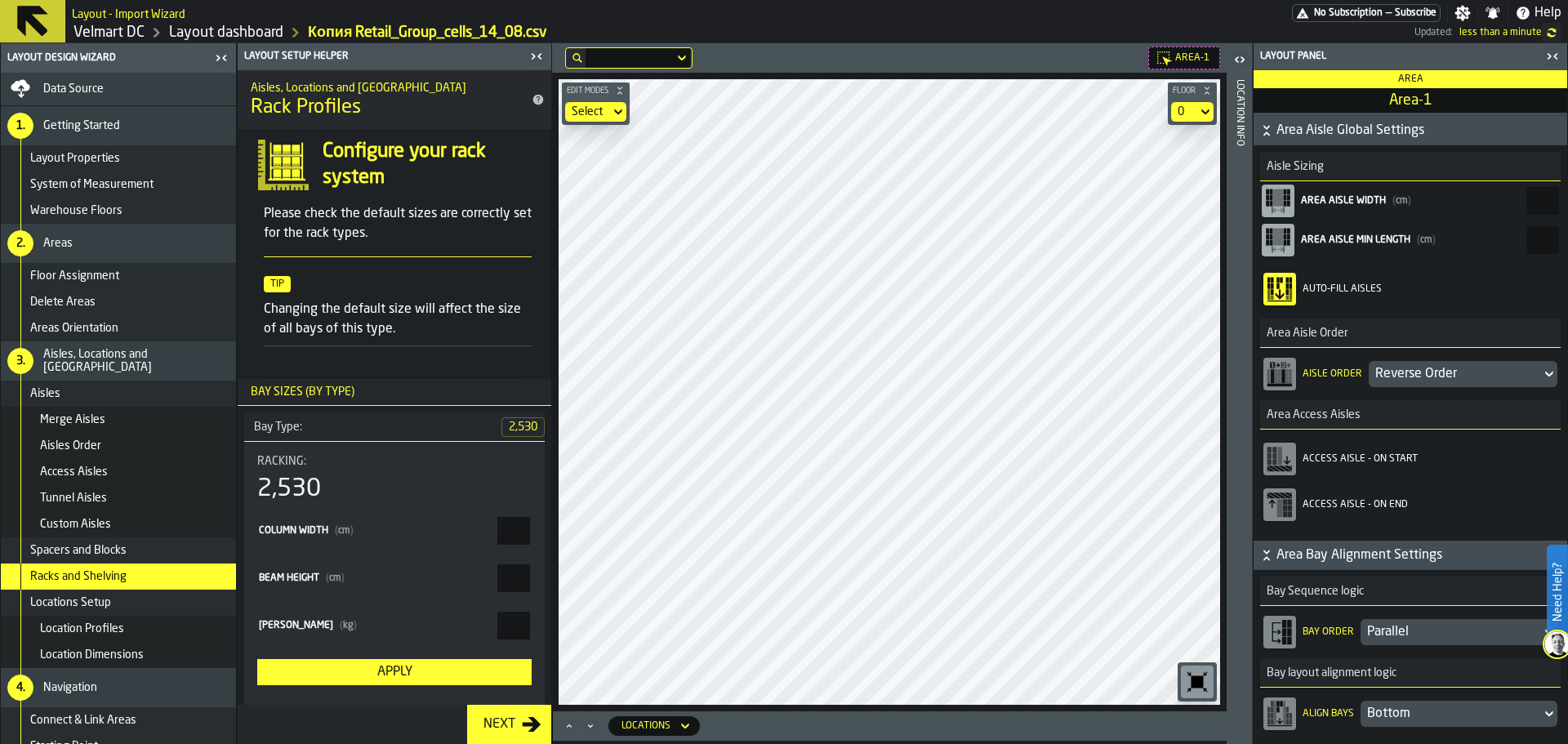
click at [517, 441] on main "Layout Design Wizard Data Source 1. Getting Started Layout Properties System of…" at bounding box center [784, 394] width 1568 height 701
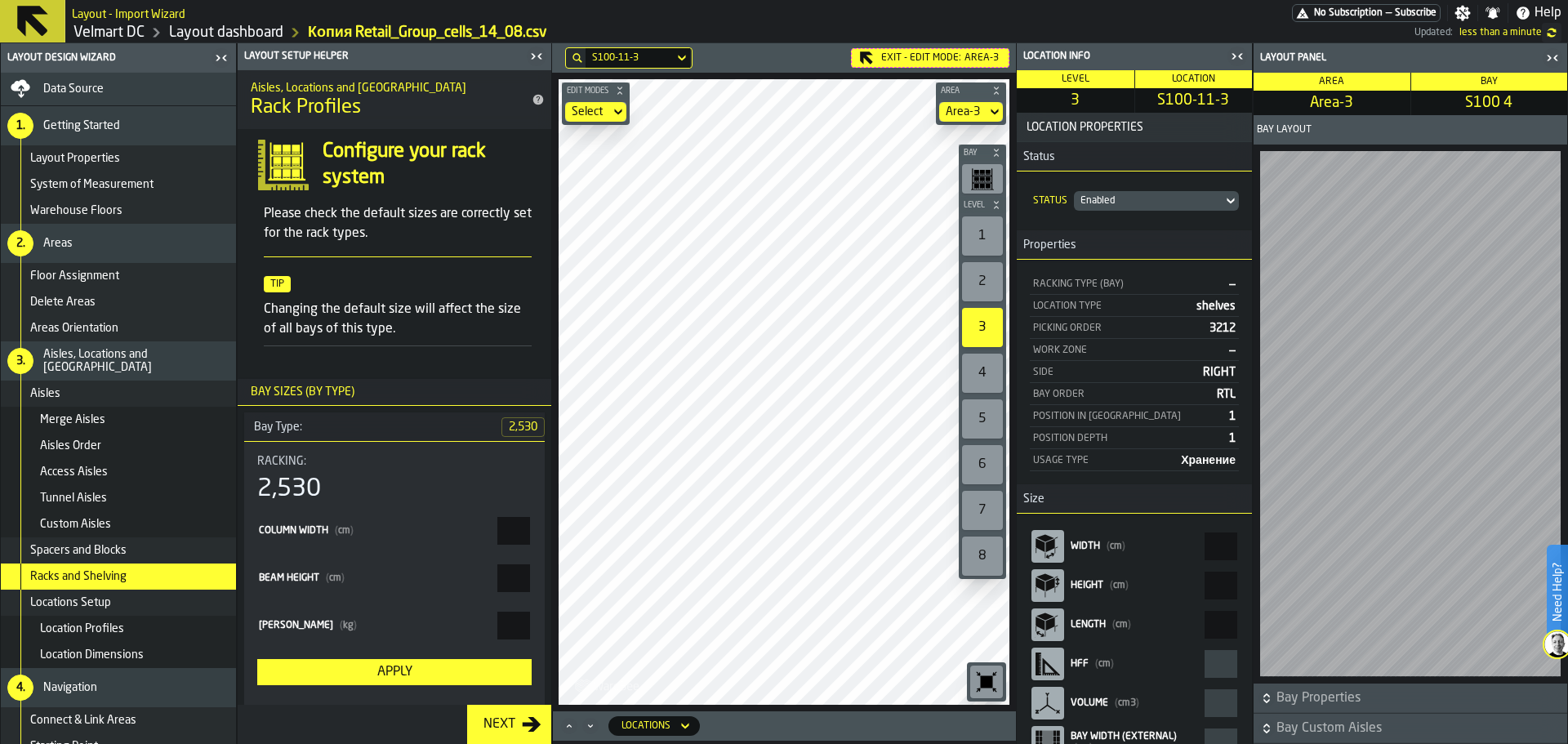
scroll to position [31, 0]
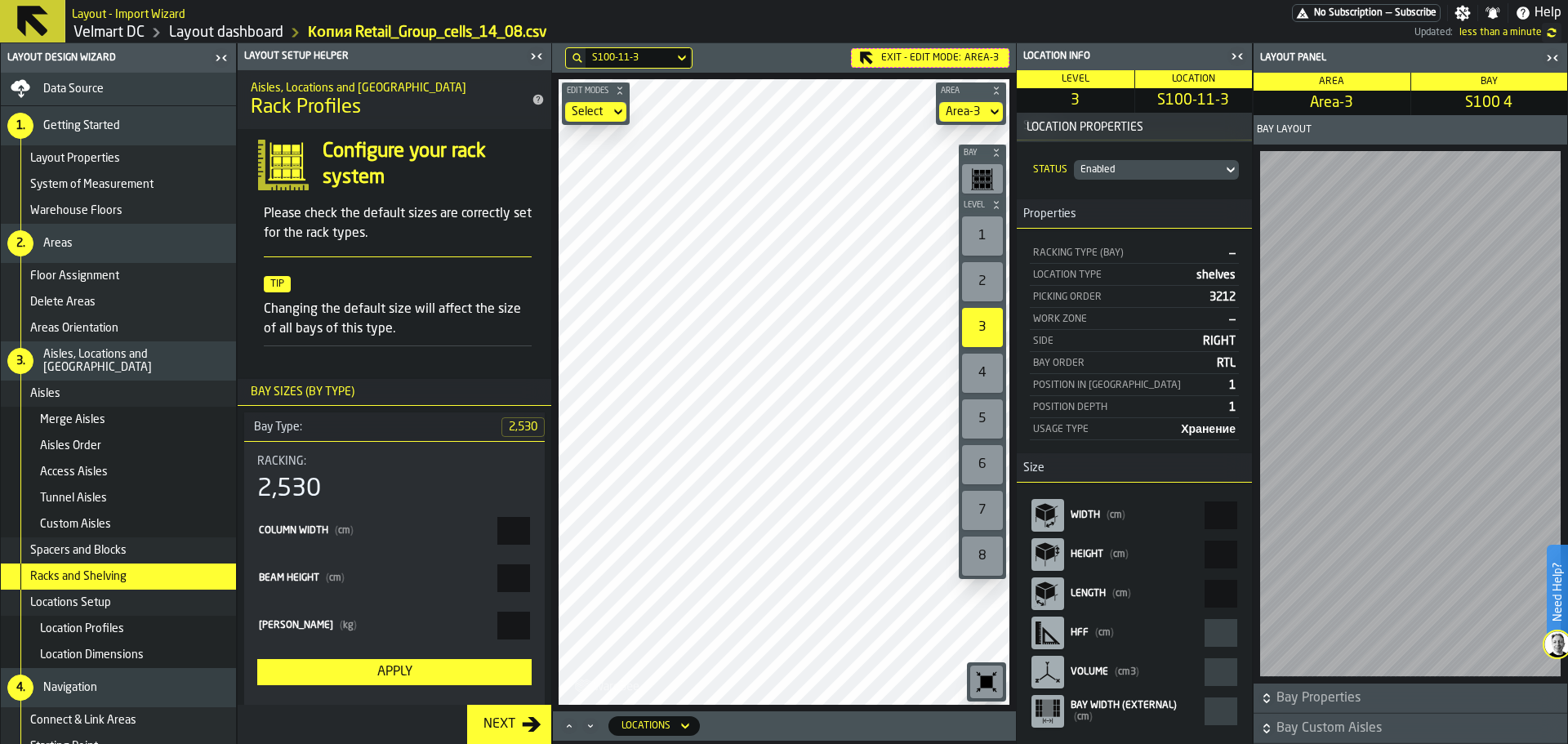
click at [1263, 531] on aside "Location Info Level 3 Location S100-11-3 Location Properties Status Status Enab…" at bounding box center [1293, 394] width 553 height 701
type input "****"
type input "********"
type input "****"
drag, startPoint x: 1228, startPoint y: 530, endPoint x: 1117, endPoint y: 628, distance: 148.1
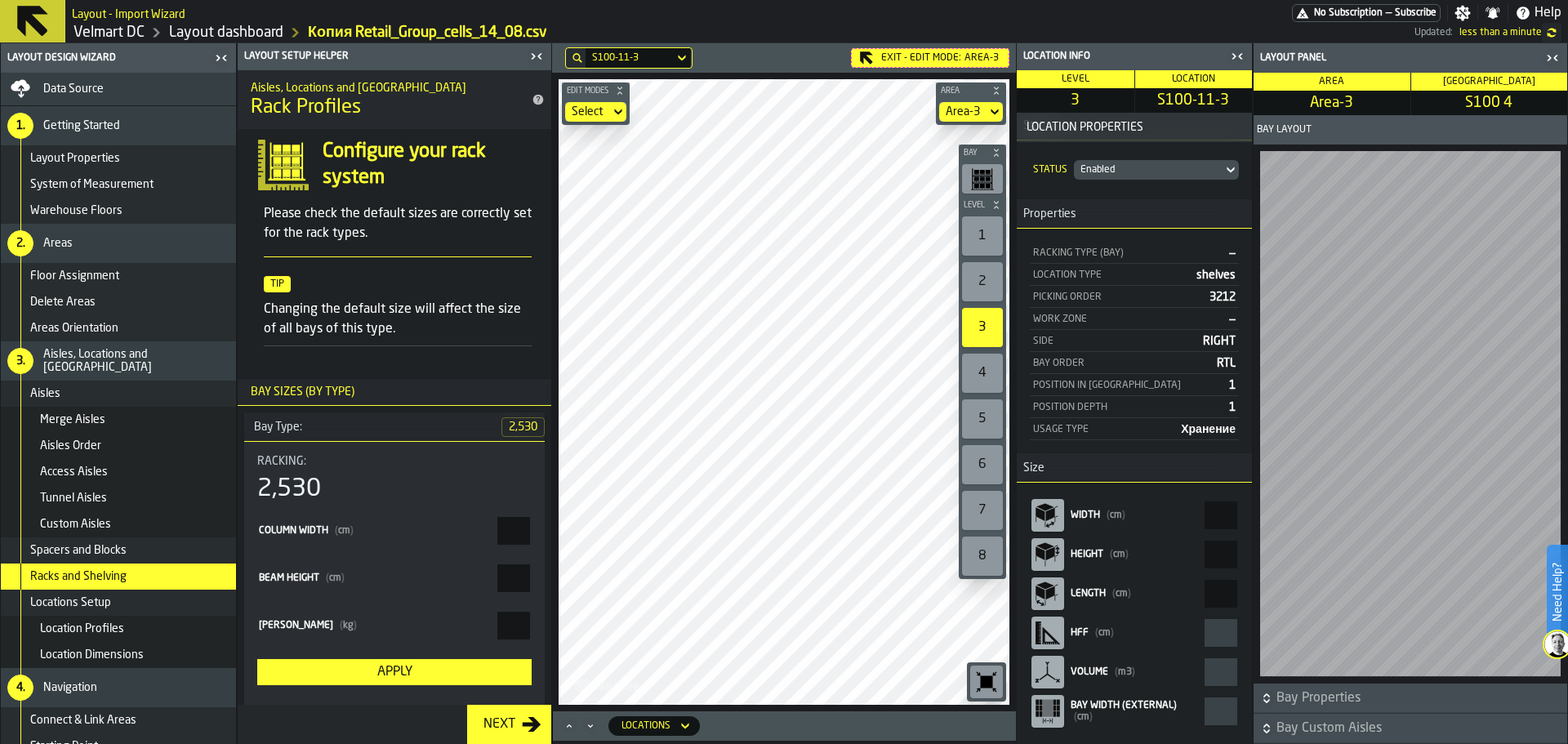
click at [1118, 628] on aside "Location Info Level 3 Location S100-11-3 Location Properties Status Status Enab…" at bounding box center [1293, 394] width 553 height 701
click at [449, 556] on main "Layout Design Wizard Data Source 1. Getting Started Layout Properties System of…" at bounding box center [784, 394] width 1568 height 701
drag, startPoint x: 1172, startPoint y: 514, endPoint x: 1255, endPoint y: 526, distance: 83.9
click at [1255, 525] on aside "Location Info Level 3 Location S100-11-3 Location Properties Status Status Enab…" at bounding box center [1293, 394] width 553 height 701
click at [1261, 525] on aside "Location Info Level 3 Location S100-11-3 Location Properties Status Status Enab…" at bounding box center [1293, 394] width 553 height 701
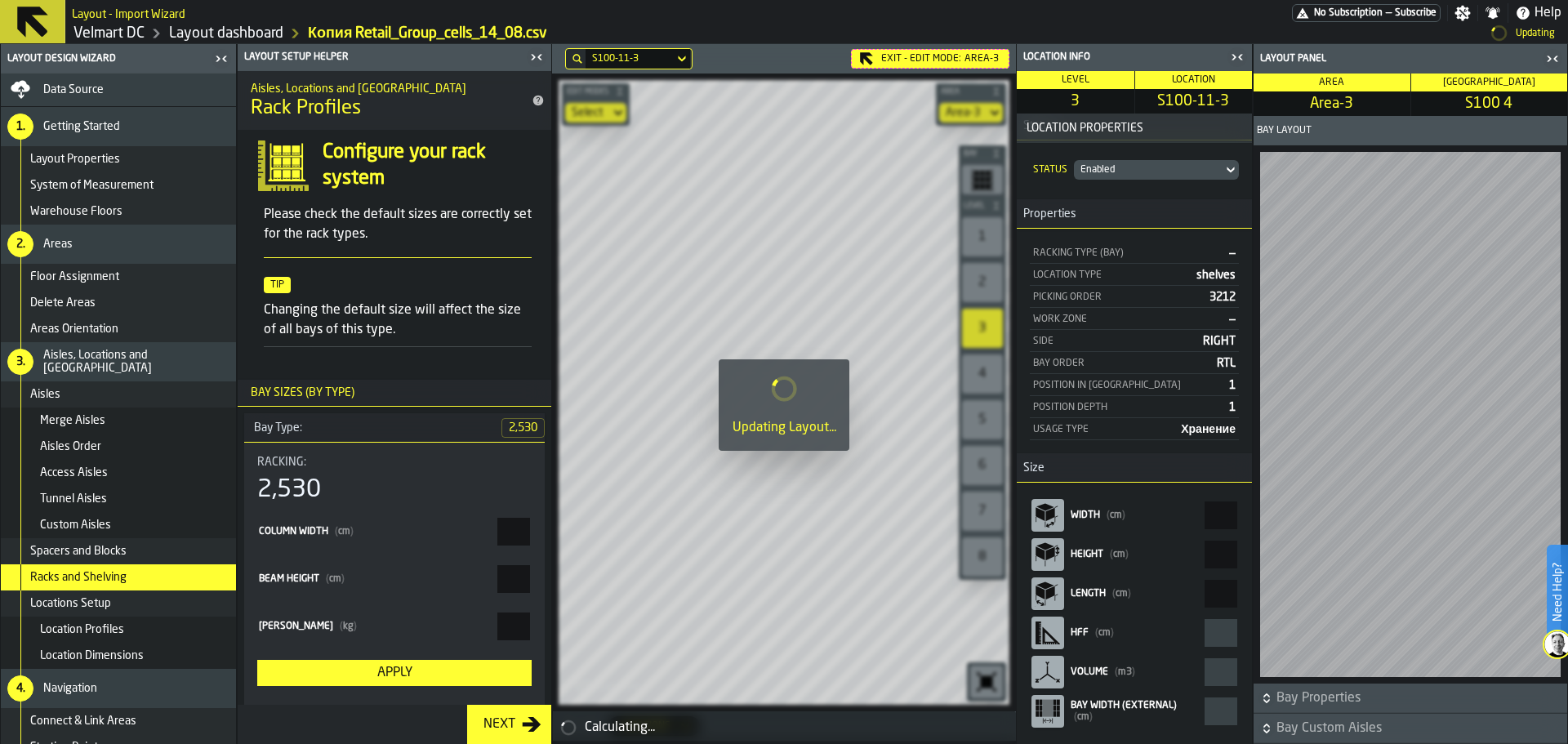
type input "***"
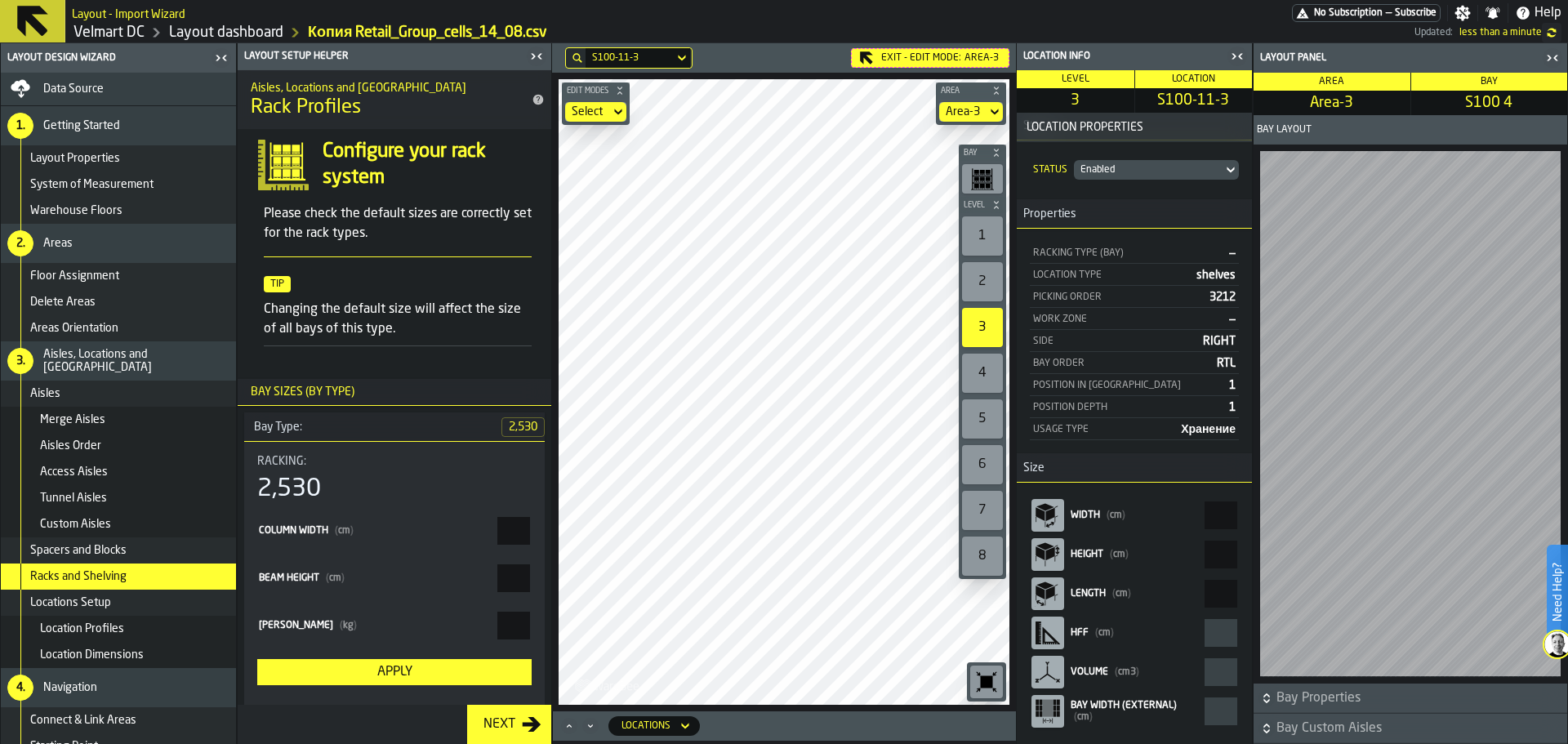
type input "*******"
type input "***"
drag, startPoint x: 1193, startPoint y: 520, endPoint x: 844, endPoint y: 783, distance: 437.0
click at [844, 743] on html "Need Help? Layout - Import Wizard No Subscription — Subscribe Settings Notifica…" at bounding box center [784, 372] width 1568 height 744
click at [932, 63] on div "S100-11-3 Exit - Edit Mode: Area-3 Edit Modes Select Area Area-3 Bay Level 1 2 …" at bounding box center [784, 377] width 464 height 668
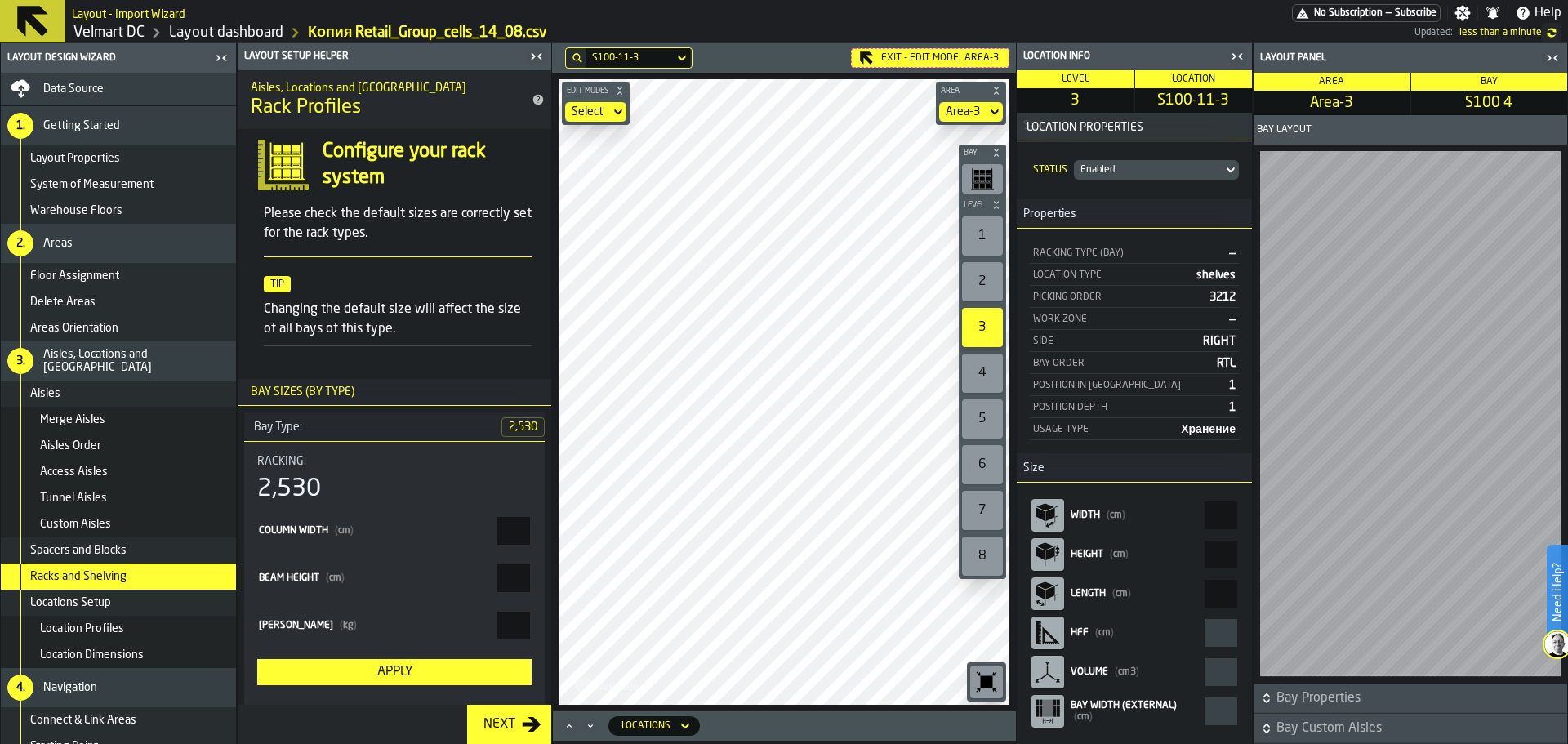
click at [1059, 208] on main "Layout Design Wizard Data Source 1. Getting Started Layout Properties System of…" at bounding box center [784, 394] width 1568 height 701
click at [512, 342] on main "Layout Design Wizard Data Source 1. Getting Started Layout Properties System of…" at bounding box center [784, 394] width 1568 height 701
